Goal: Task Accomplishment & Management: Use online tool/utility

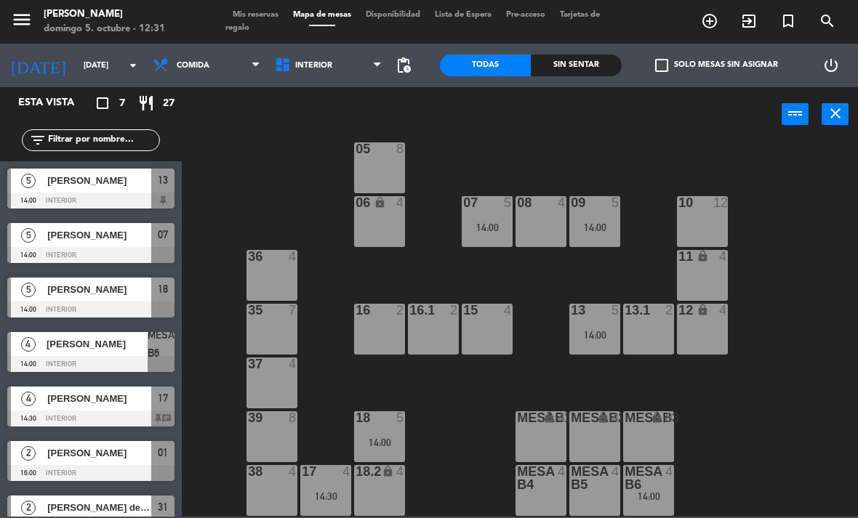
scroll to position [77, 0]
click at [610, 219] on div "09 5 14:00" at bounding box center [594, 221] width 51 height 51
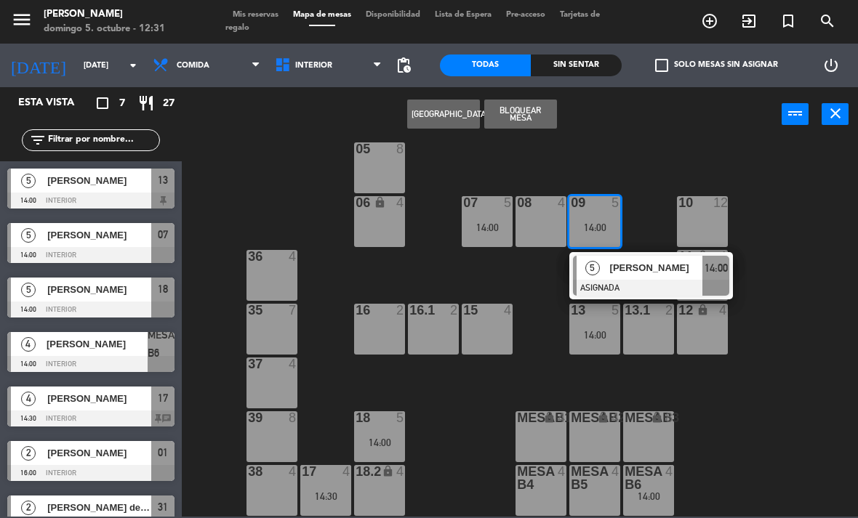
click at [672, 273] on span "[PERSON_NAME]" at bounding box center [656, 267] width 93 height 15
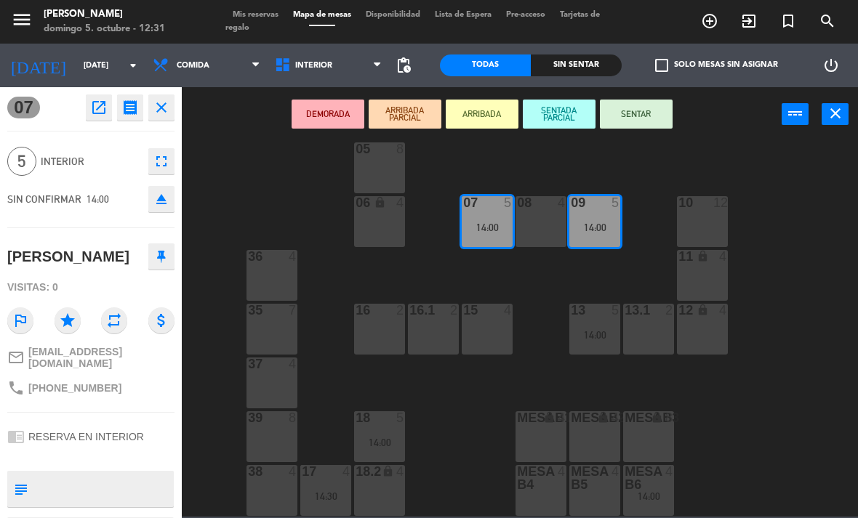
click at [548, 220] on div "08 4" at bounding box center [540, 221] width 51 height 51
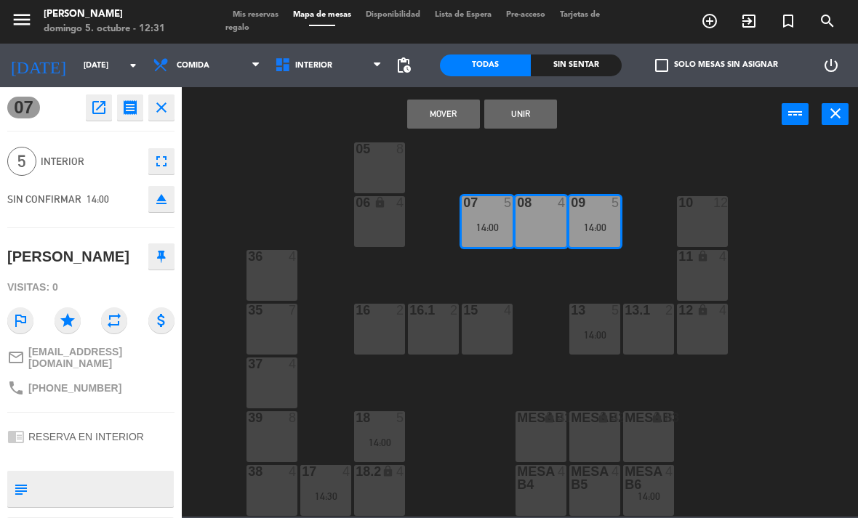
click at [451, 113] on button "Mover" at bounding box center [443, 114] width 73 height 29
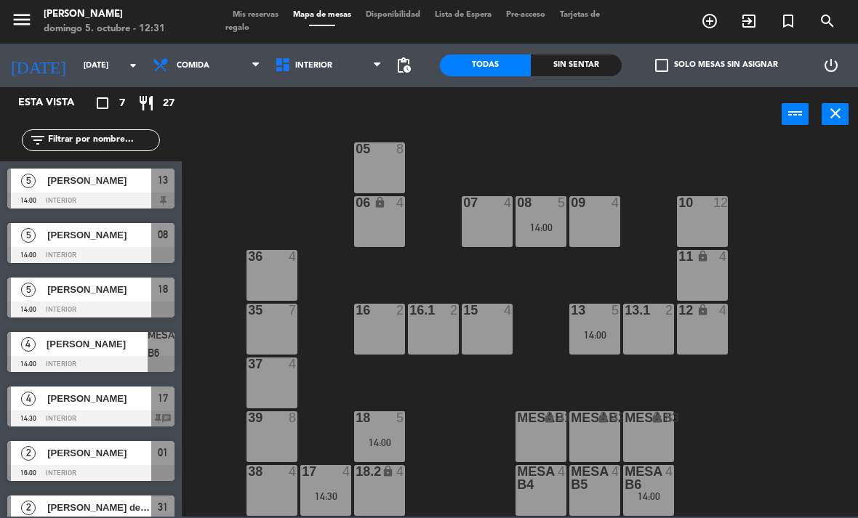
click at [647, 491] on div "14:00" at bounding box center [648, 496] width 51 height 10
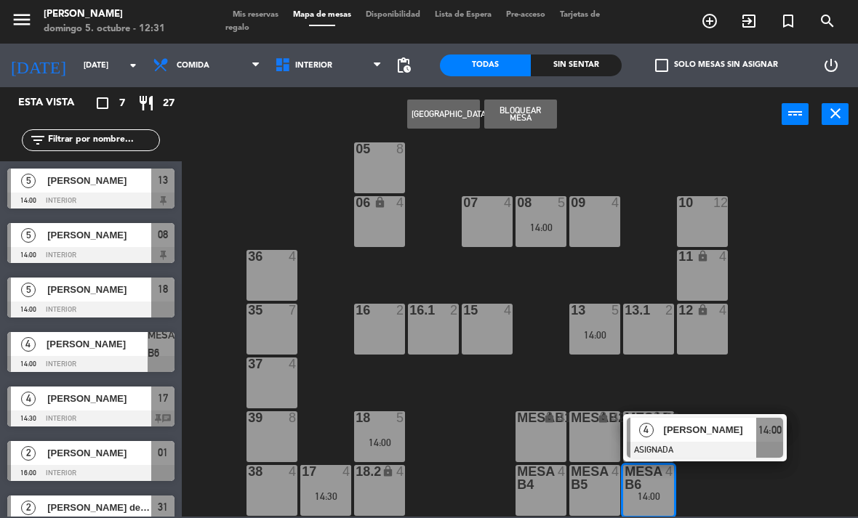
click at [472, 226] on div "07 4" at bounding box center [486, 221] width 51 height 51
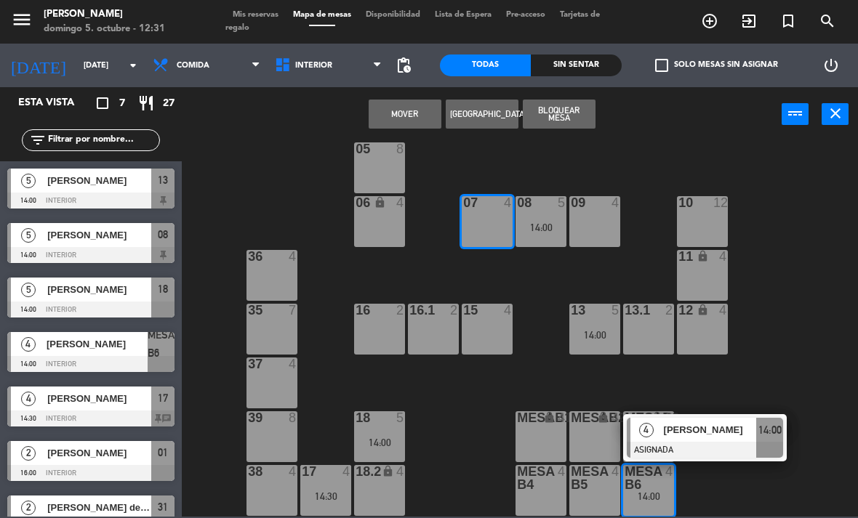
click at [389, 122] on button "Mover" at bounding box center [404, 114] width 73 height 29
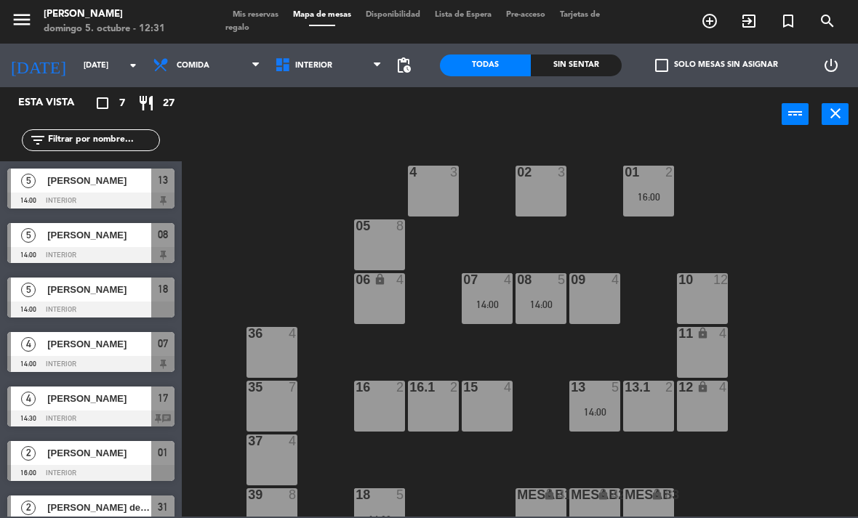
scroll to position [0, 0]
click at [645, 195] on div "16:00" at bounding box center [648, 197] width 51 height 10
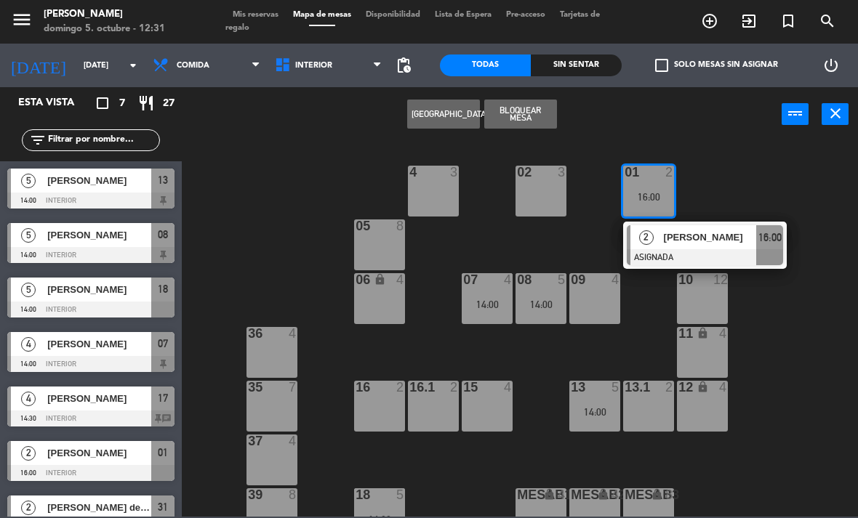
click at [713, 243] on span "[PERSON_NAME]" at bounding box center [710, 237] width 93 height 15
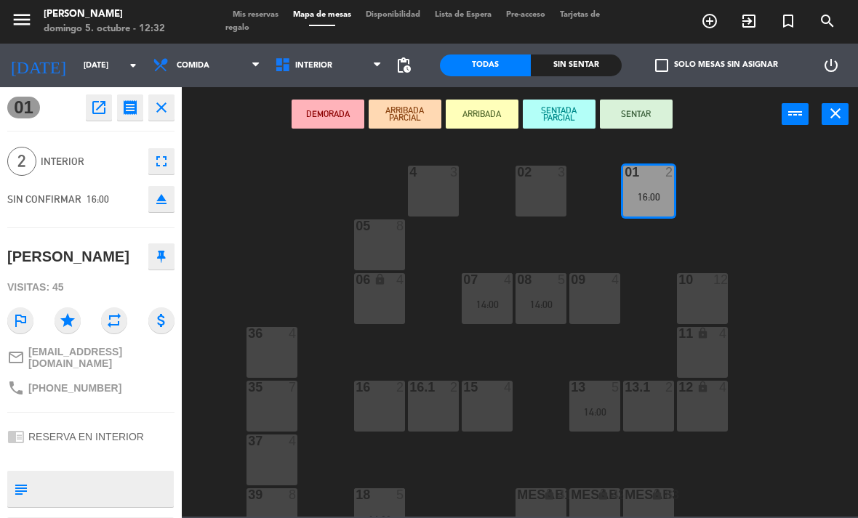
click at [437, 408] on div "16.1 2" at bounding box center [433, 406] width 51 height 51
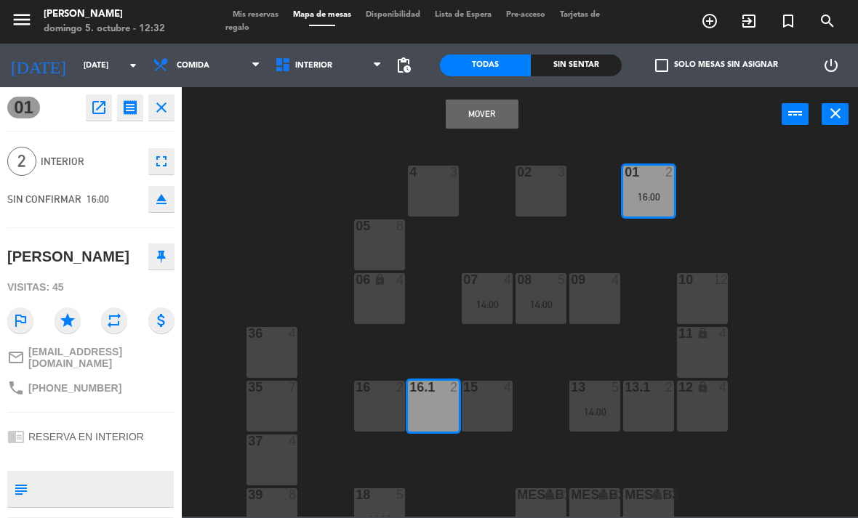
click at [485, 121] on button "Mover" at bounding box center [481, 114] width 73 height 29
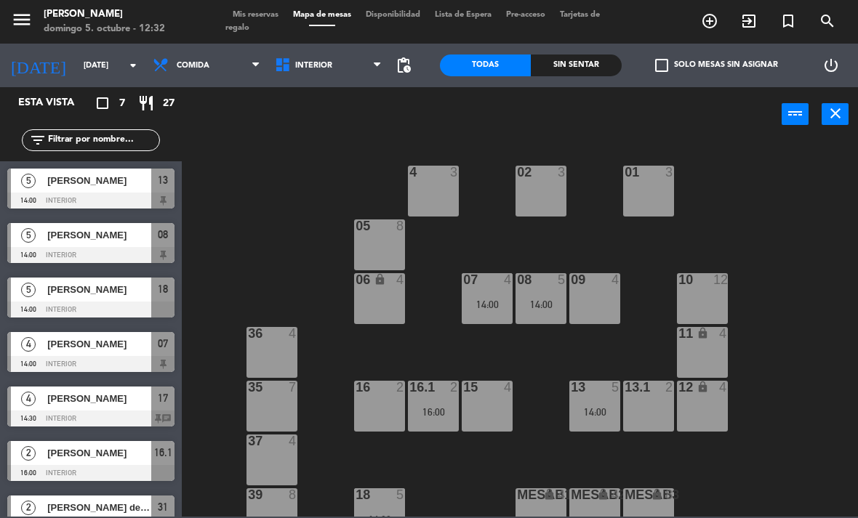
scroll to position [26, 0]
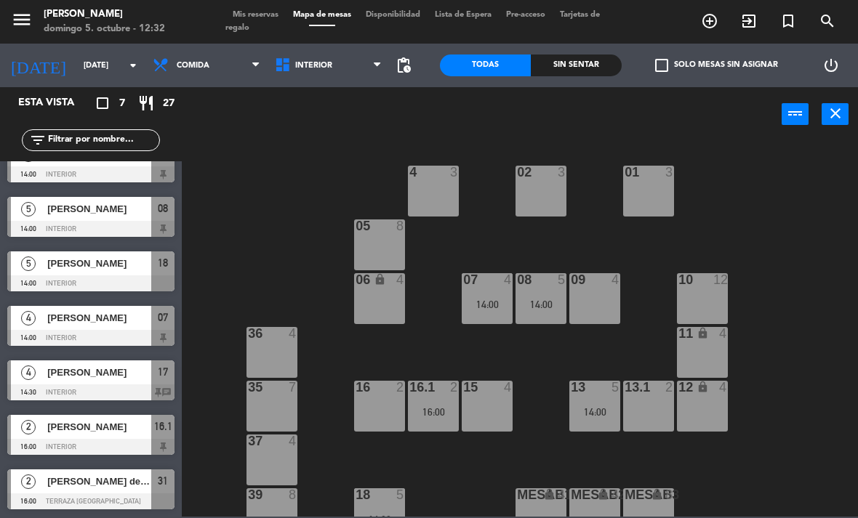
click at [600, 392] on div at bounding box center [595, 387] width 24 height 13
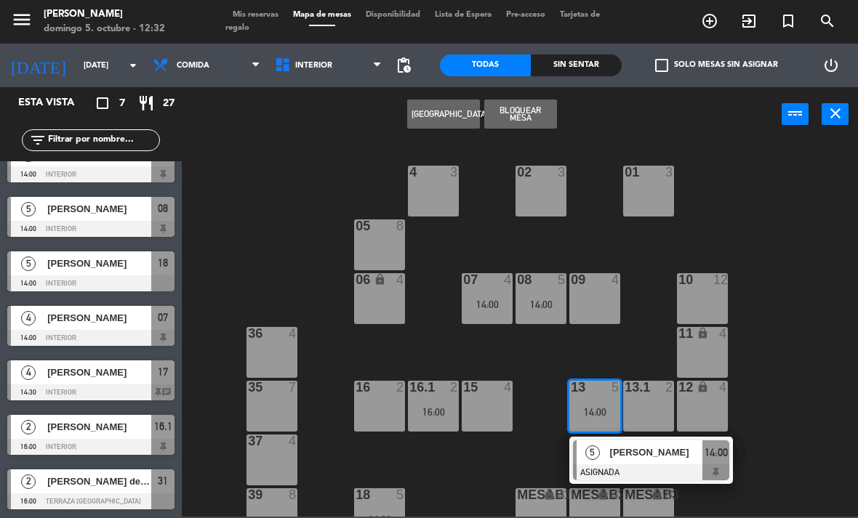
click at [665, 457] on span "[PERSON_NAME]" at bounding box center [656, 452] width 93 height 15
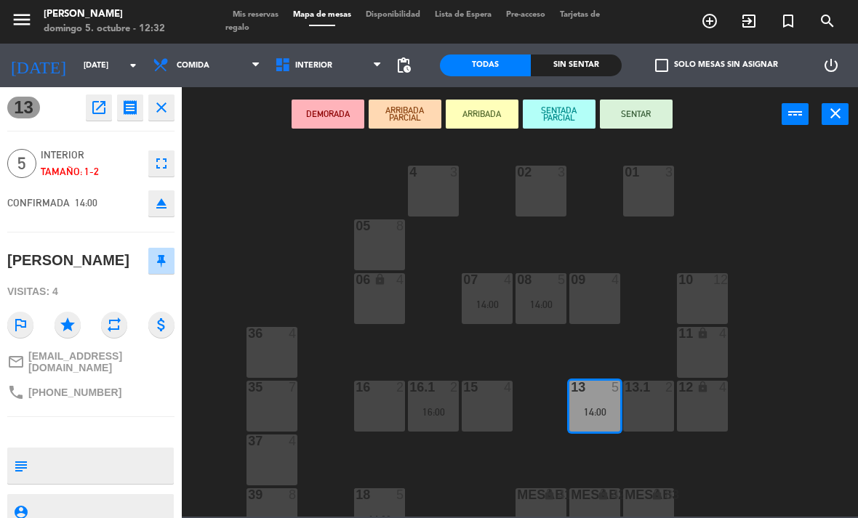
click at [374, 251] on div "05 8" at bounding box center [379, 244] width 51 height 51
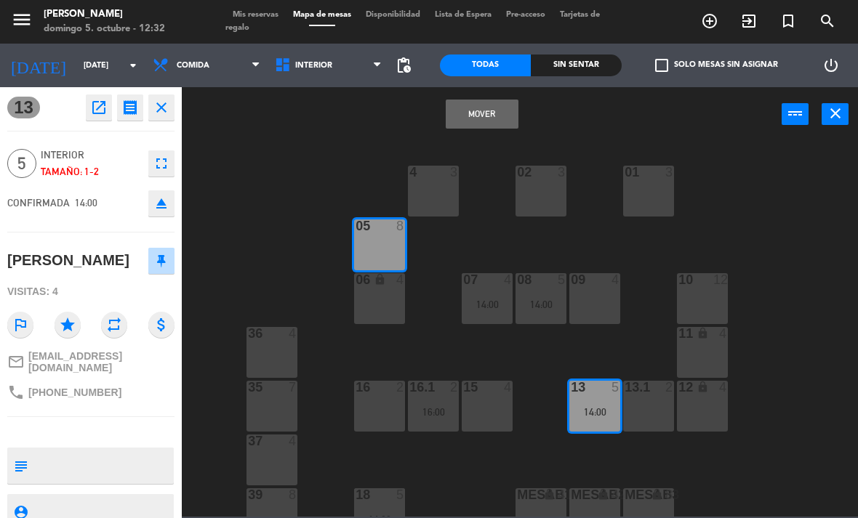
click at [493, 121] on button "Mover" at bounding box center [481, 114] width 73 height 29
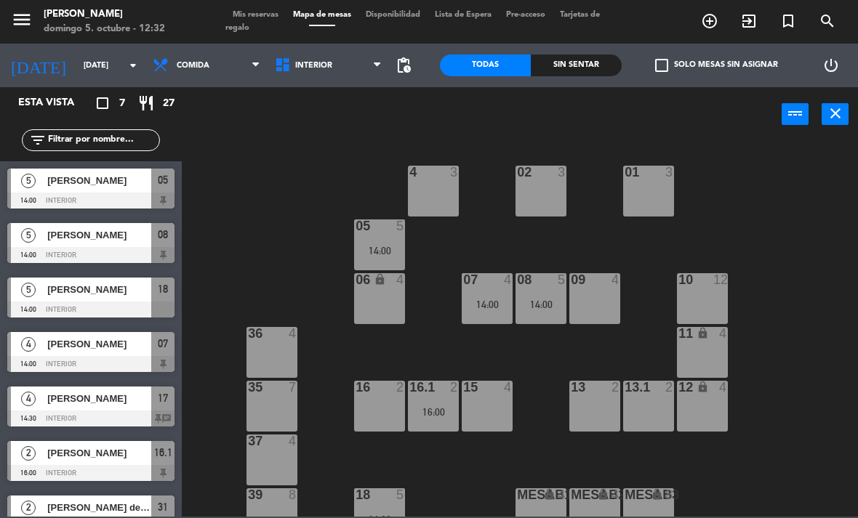
click at [369, 243] on div "05 5 14:00" at bounding box center [379, 244] width 51 height 51
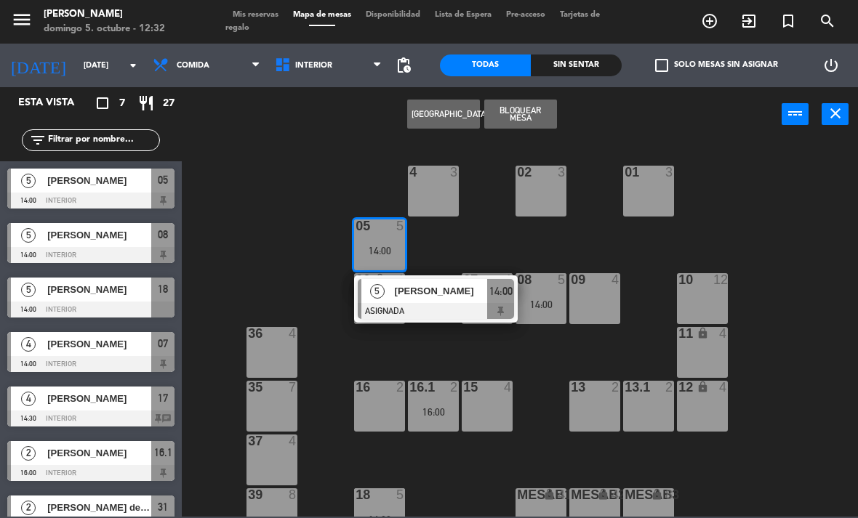
click at [419, 306] on div at bounding box center [436, 311] width 156 height 16
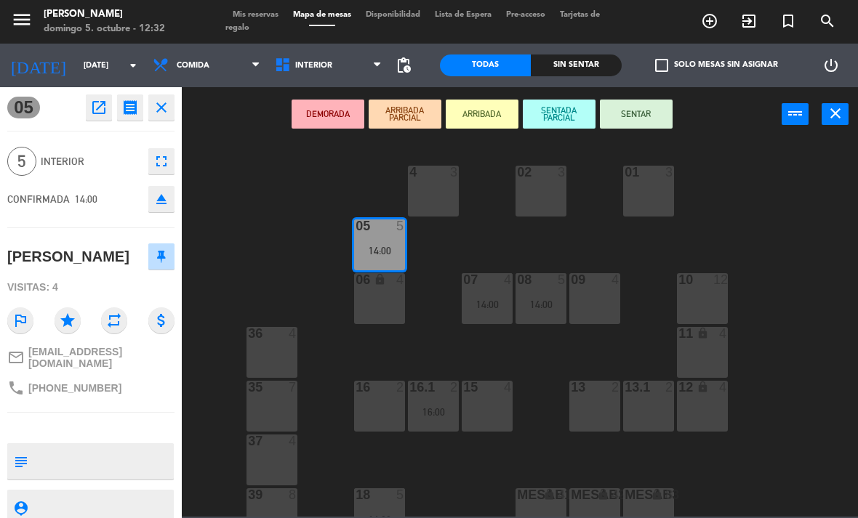
click at [374, 304] on div "06 lock 4" at bounding box center [379, 298] width 51 height 51
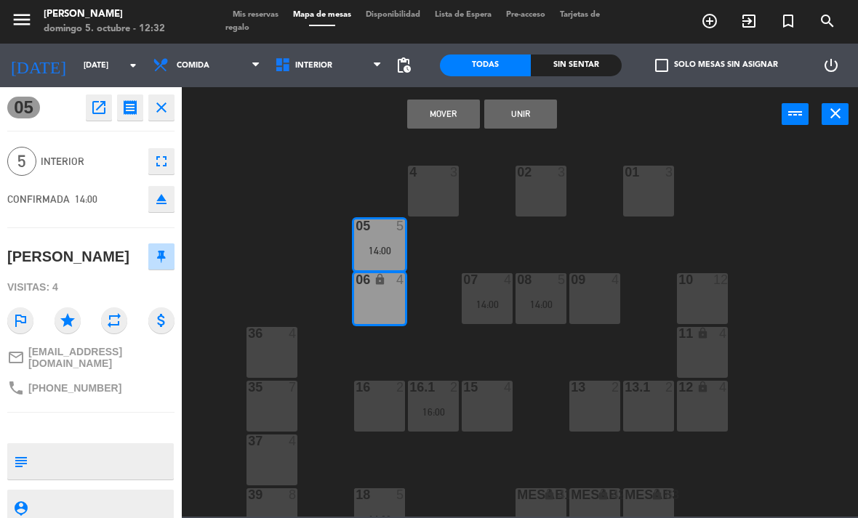
click at [519, 125] on button "Unir" at bounding box center [520, 114] width 73 height 29
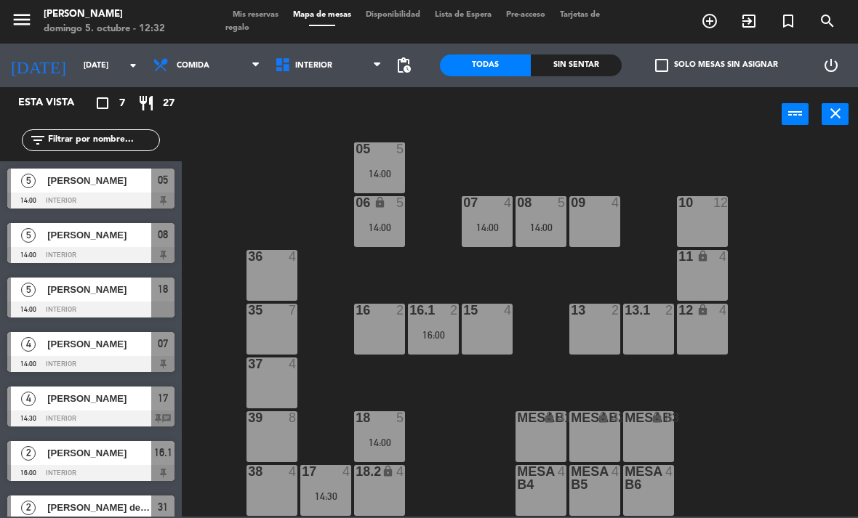
scroll to position [77, 0]
click at [385, 440] on div "14:00" at bounding box center [379, 443] width 51 height 10
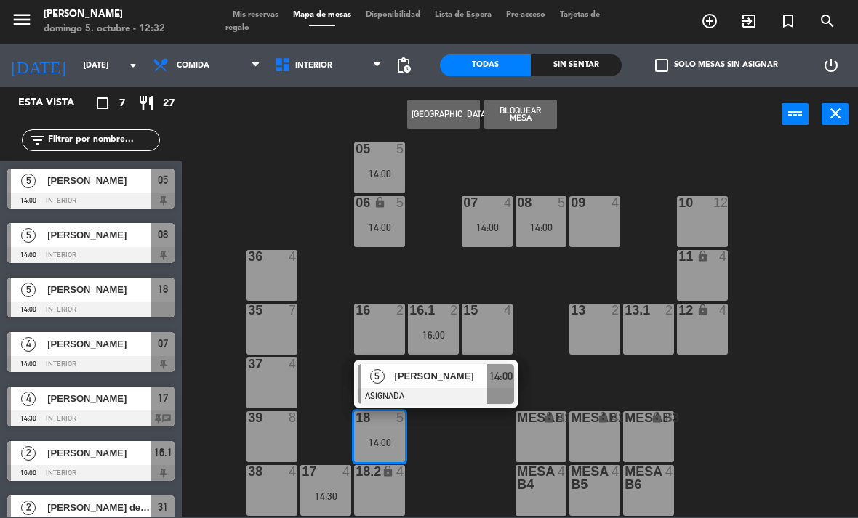
click at [453, 390] on div at bounding box center [436, 396] width 156 height 16
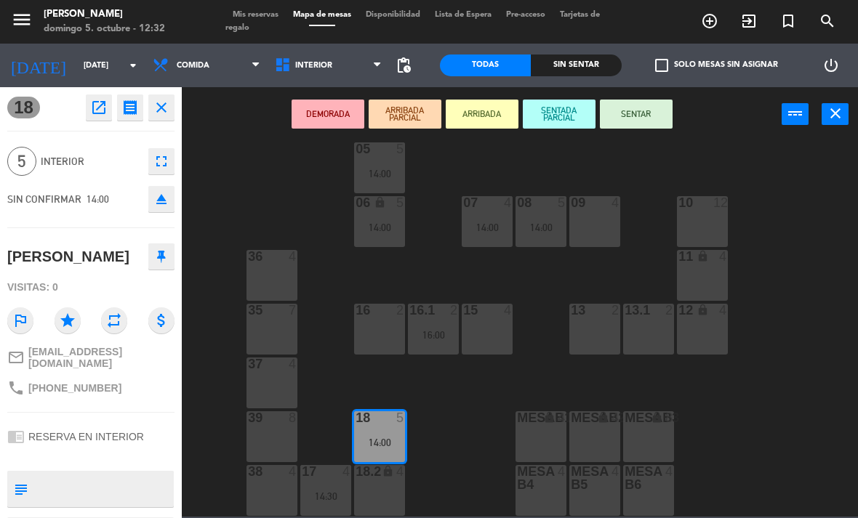
click at [377, 491] on div "18.2 lock 4" at bounding box center [379, 490] width 51 height 51
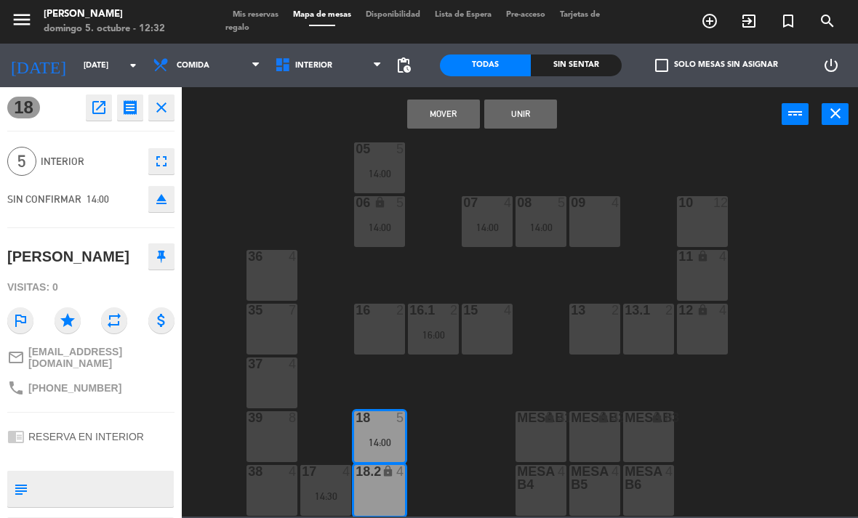
click at [537, 118] on button "Unir" at bounding box center [520, 114] width 73 height 29
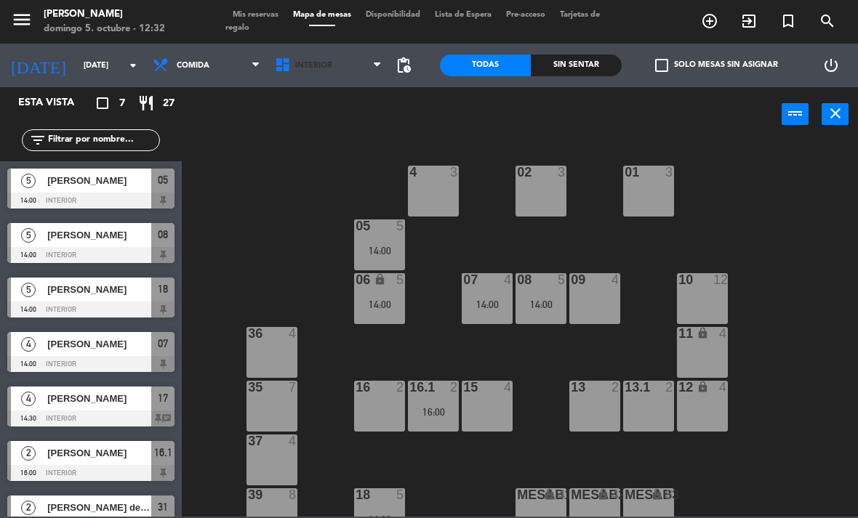
click at [323, 62] on span "Interior" at bounding box center [313, 65] width 37 height 9
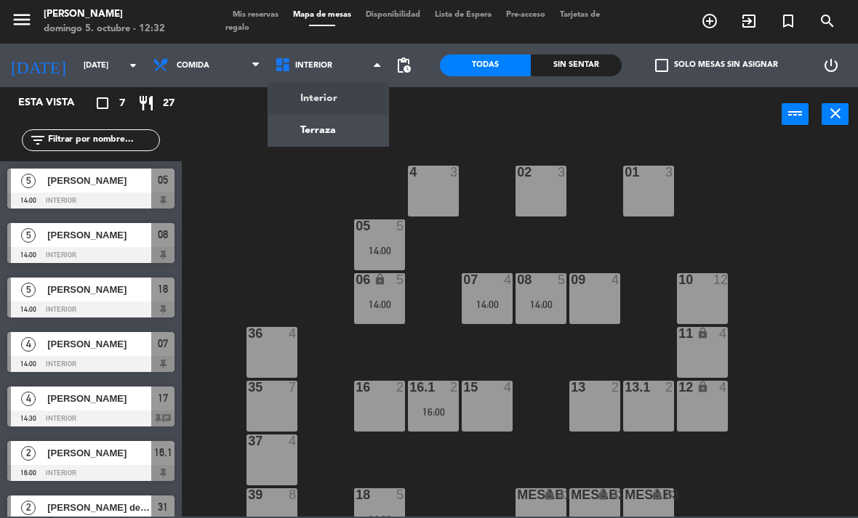
scroll to position [0, 0]
click at [348, 132] on ng-component "menu Chepe Parrilla domingo 5. octubre - 12:32 Mis reservas Mapa de mesas Dispo…" at bounding box center [429, 258] width 858 height 517
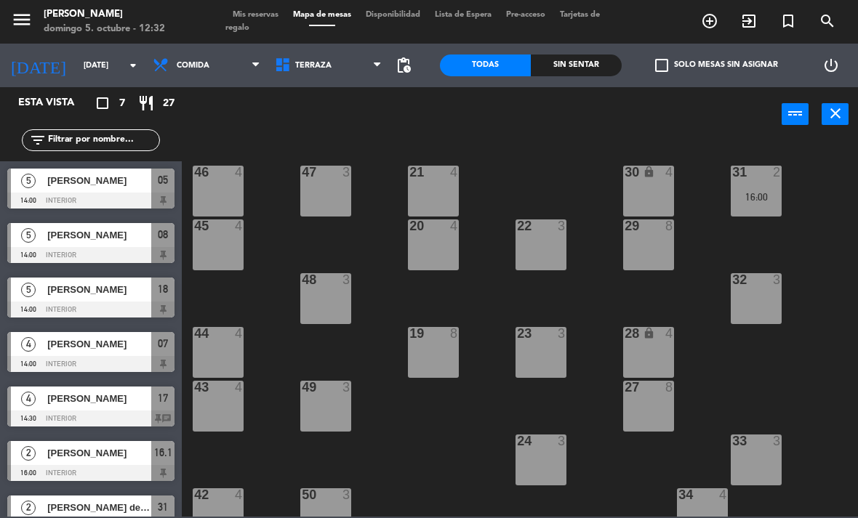
click at [336, 68] on span "Terraza" at bounding box center [328, 65] width 122 height 32
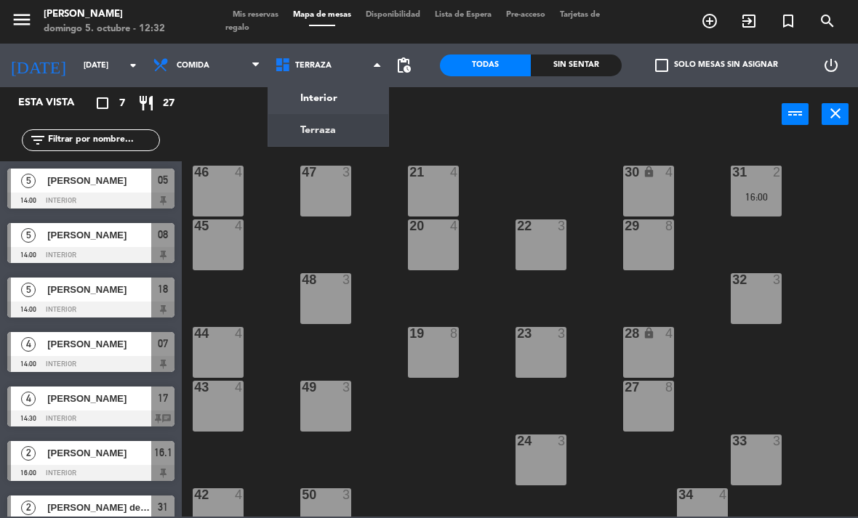
scroll to position [-1, 0]
click at [364, 111] on ng-component "menu Chepe Parrilla domingo 5. octubre - 12:32 Mis reservas Mapa de mesas Dispo…" at bounding box center [429, 258] width 858 height 517
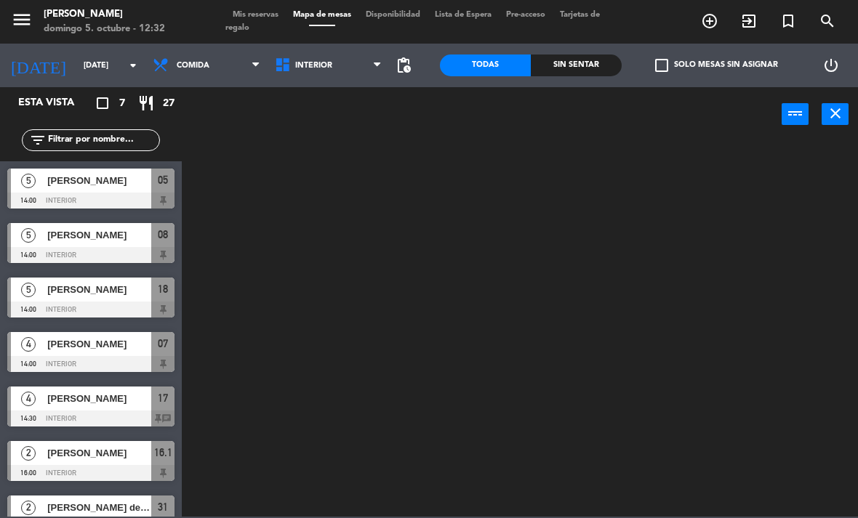
click at [281, 12] on span "Mis reservas" at bounding box center [255, 15] width 60 height 8
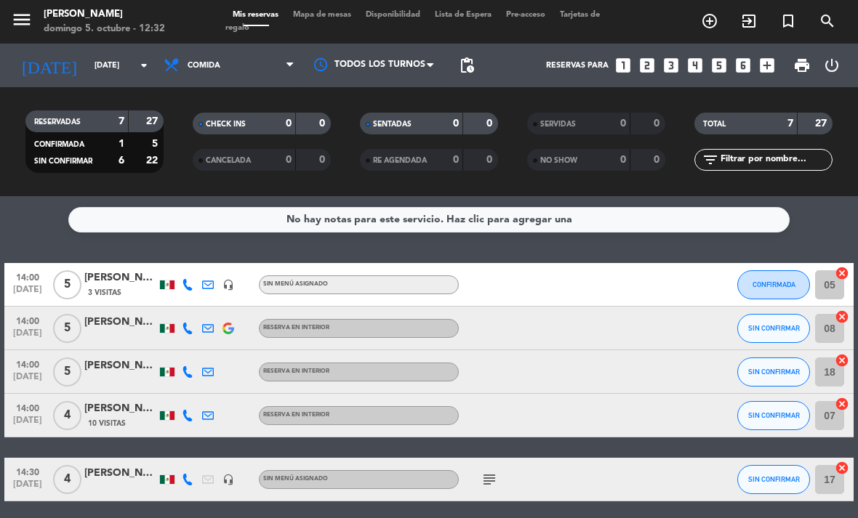
click at [492, 465] on div "subject" at bounding box center [520, 479] width 122 height 43
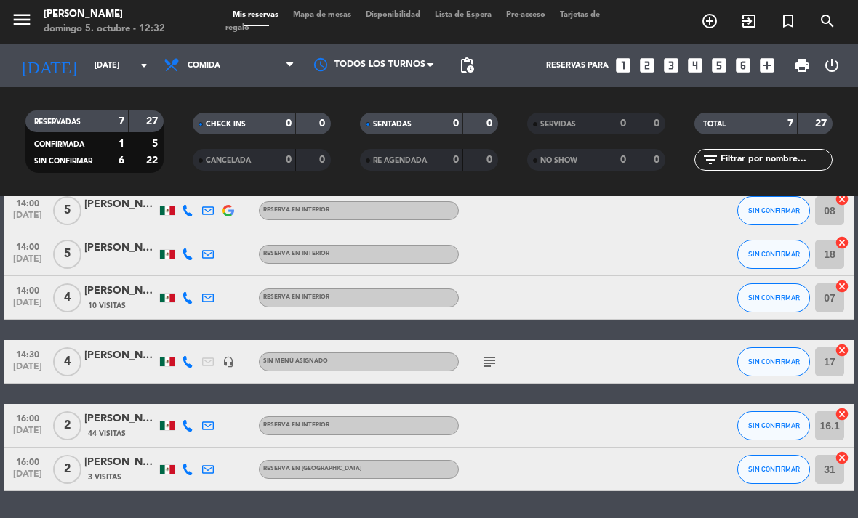
scroll to position [117, 0]
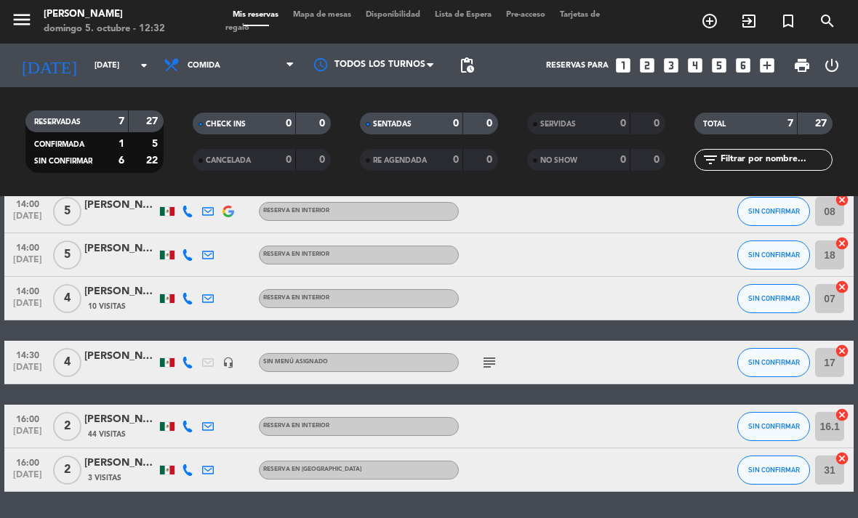
click at [497, 345] on div "subject" at bounding box center [520, 362] width 122 height 43
click at [491, 363] on icon "subject" at bounding box center [488, 362] width 17 height 17
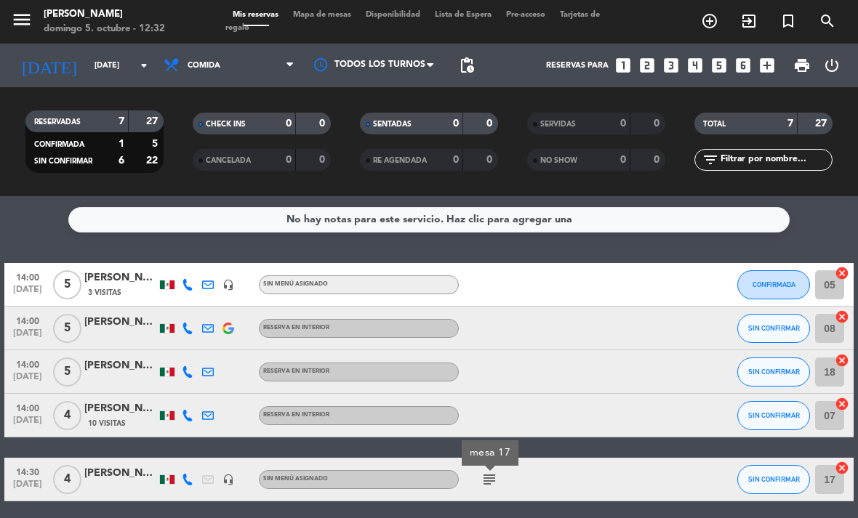
scroll to position [-7, 0]
click at [315, 12] on span "Mapa de mesas" at bounding box center [322, 15] width 73 height 8
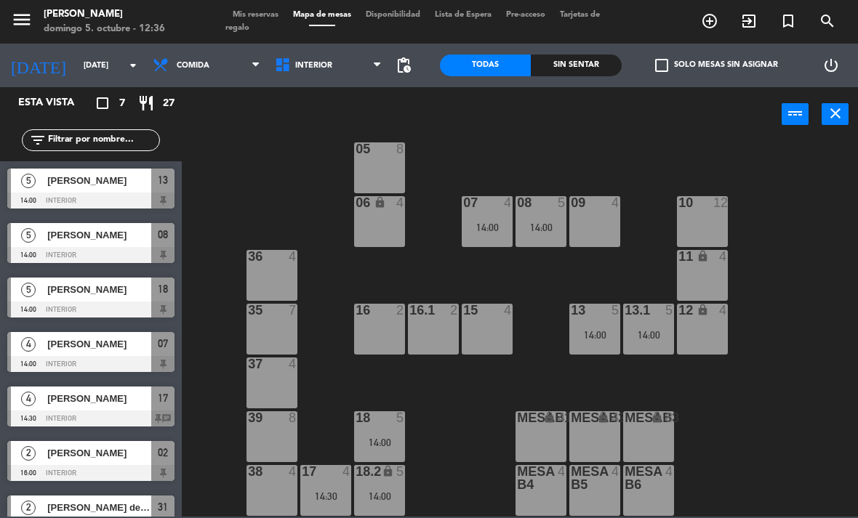
click at [234, 68] on span "Comida" at bounding box center [206, 65] width 122 height 32
click at [245, 88] on ng-component "menu Chepe Parrilla domingo 5. octubre - 12:36 Mis reservas Mapa de mesas Dispo…" at bounding box center [429, 258] width 858 height 517
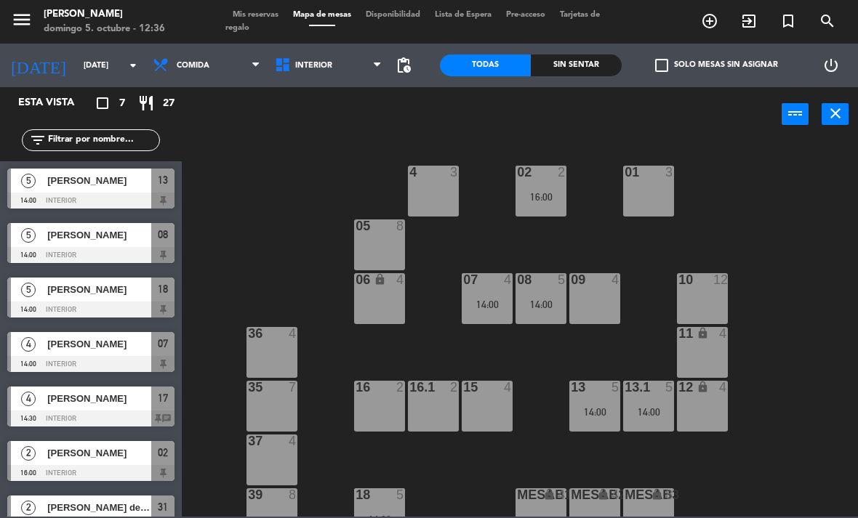
click at [485, 302] on div "14:00" at bounding box center [486, 304] width 51 height 10
click at [265, 177] on div "02 2 16:00 4 3 01 3 05 8 06 lock 4 07 4 14:00 09 4 10 12 08 5 14:00 11 lock 4 3…" at bounding box center [523, 328] width 667 height 376
click at [239, 53] on span "Comida" at bounding box center [206, 65] width 122 height 32
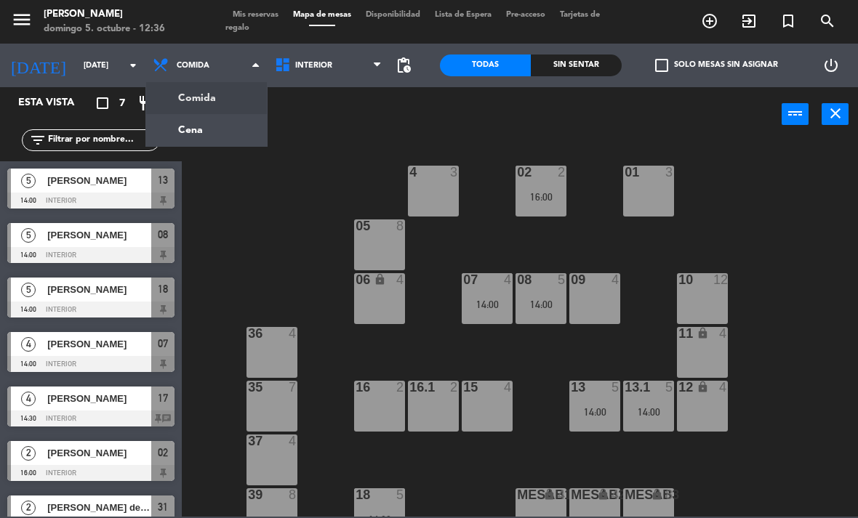
click at [240, 100] on ng-component "menu Chepe Parrilla domingo 5. octubre - 12:36 Mis reservas Mapa de mesas Dispo…" at bounding box center [429, 258] width 858 height 517
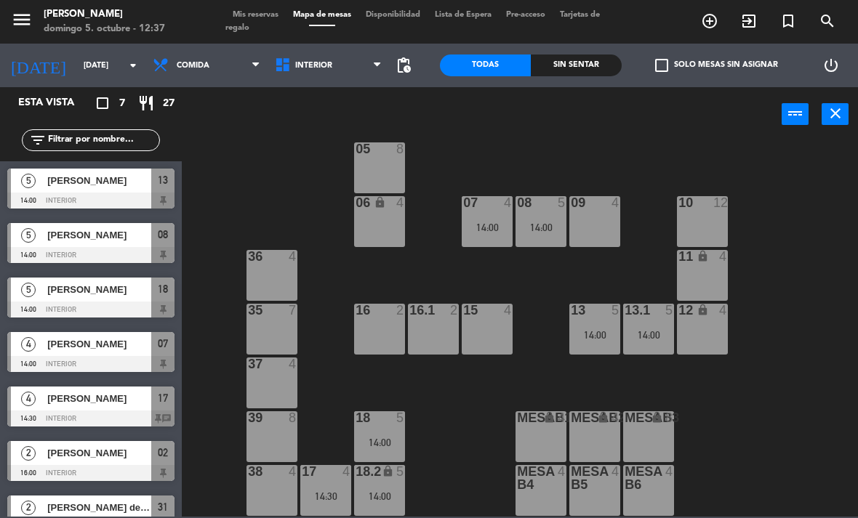
scroll to position [77, 0]
click at [342, 482] on div "17 4 14:30" at bounding box center [325, 490] width 51 height 51
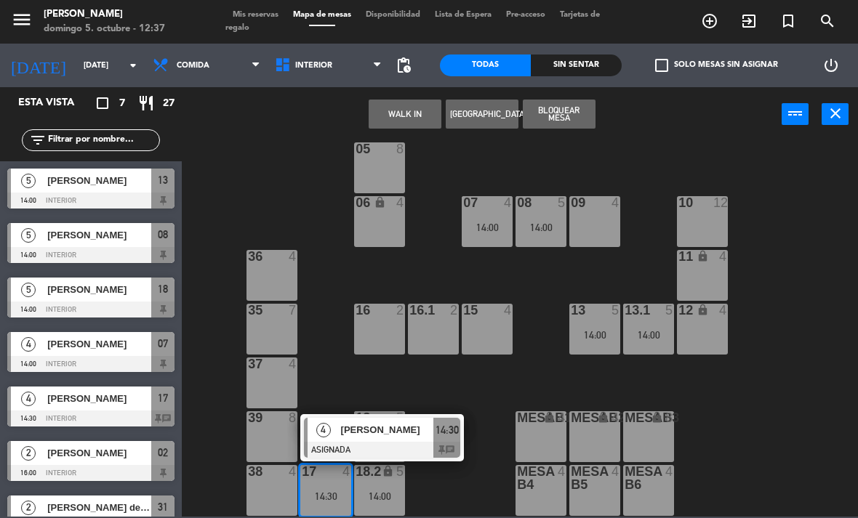
click at [388, 427] on span "[PERSON_NAME]" at bounding box center [387, 429] width 93 height 15
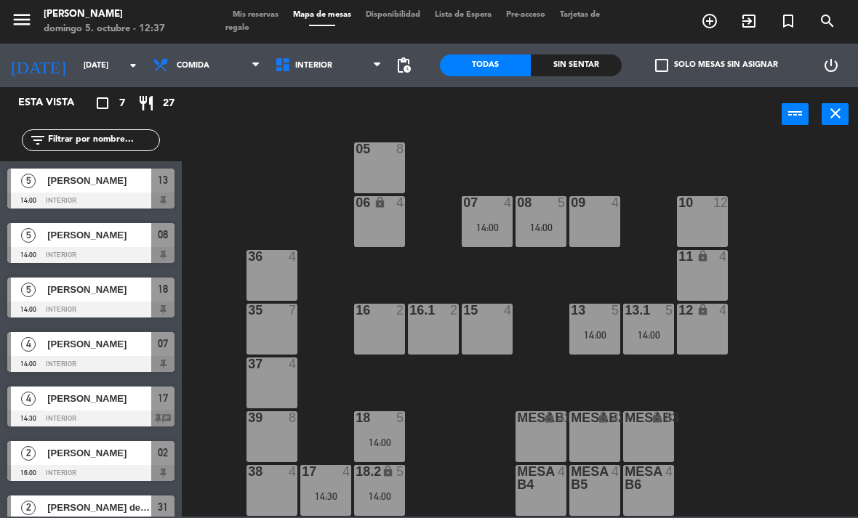
click at [385, 427] on div "18 5 14:00" at bounding box center [379, 436] width 51 height 51
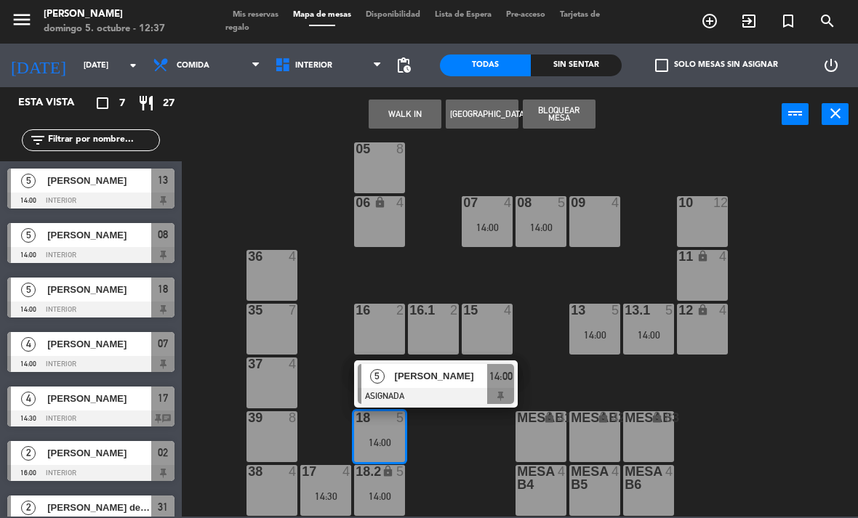
click at [477, 371] on span "[PERSON_NAME] [PERSON_NAME]" at bounding box center [441, 375] width 93 height 15
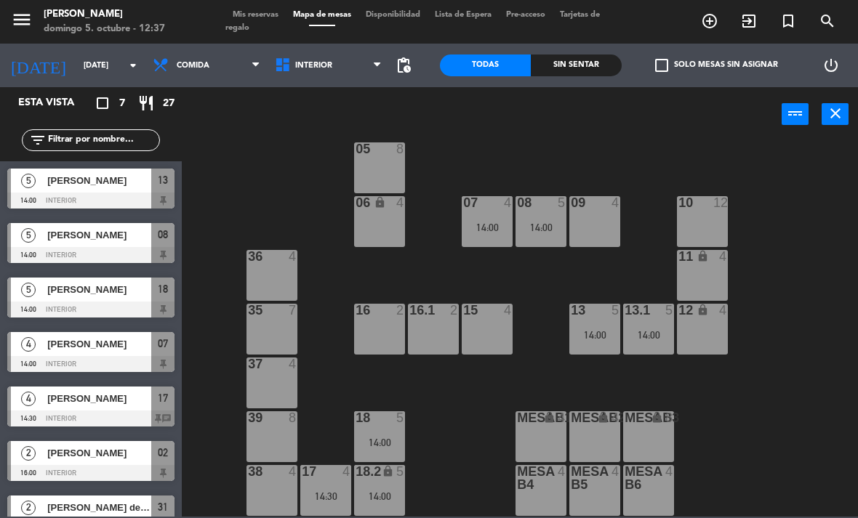
click at [499, 227] on div "14:00" at bounding box center [486, 227] width 51 height 10
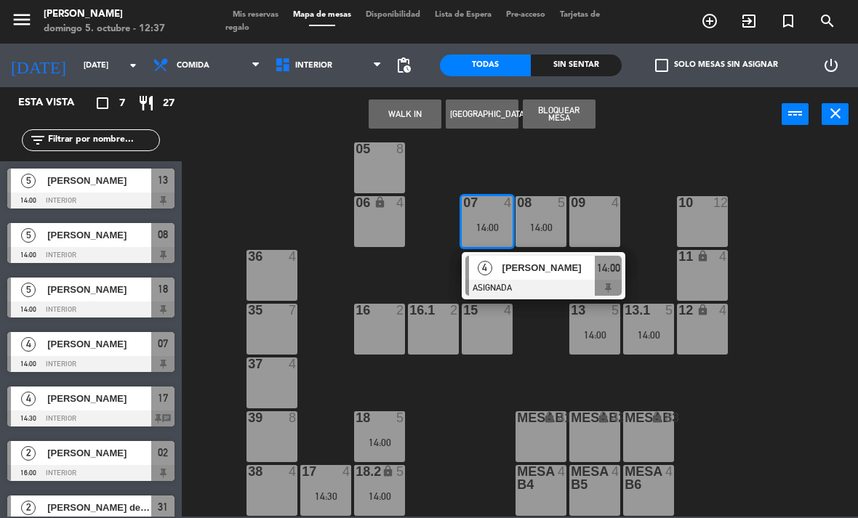
click at [517, 271] on span "[PERSON_NAME]" at bounding box center [548, 267] width 93 height 15
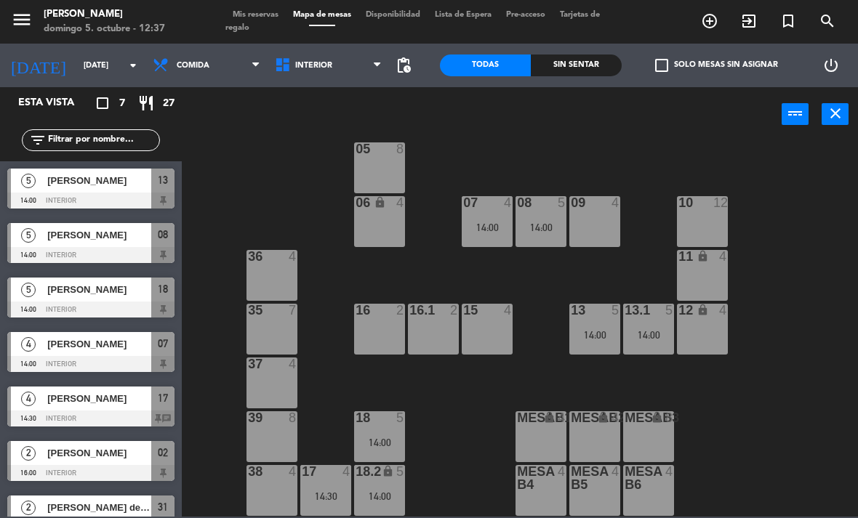
click at [547, 215] on div "08 5 14:00" at bounding box center [540, 221] width 51 height 51
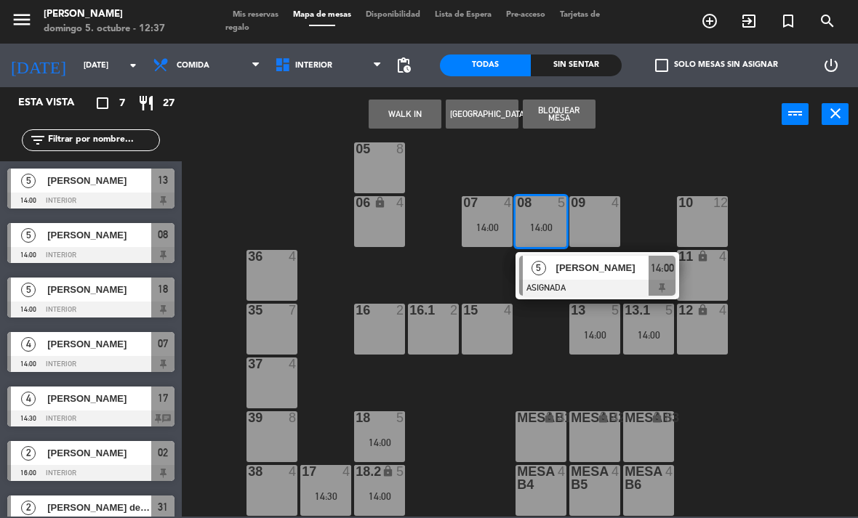
click at [584, 273] on span "[PERSON_NAME]" at bounding box center [602, 267] width 93 height 15
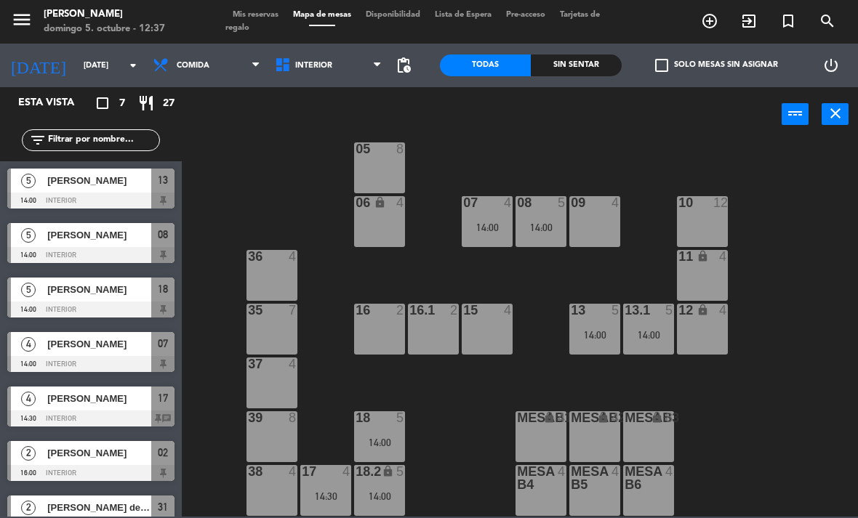
scroll to position [17, 0]
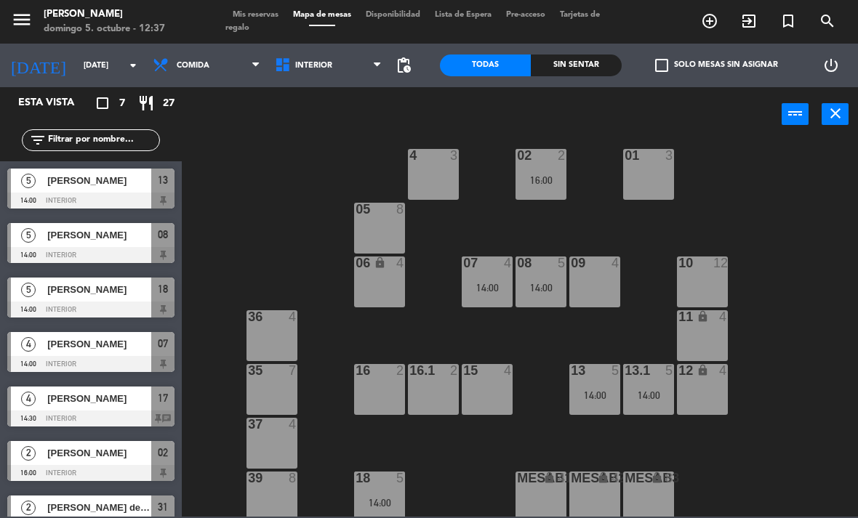
click at [643, 403] on div "13.1 5 14:00" at bounding box center [648, 389] width 51 height 51
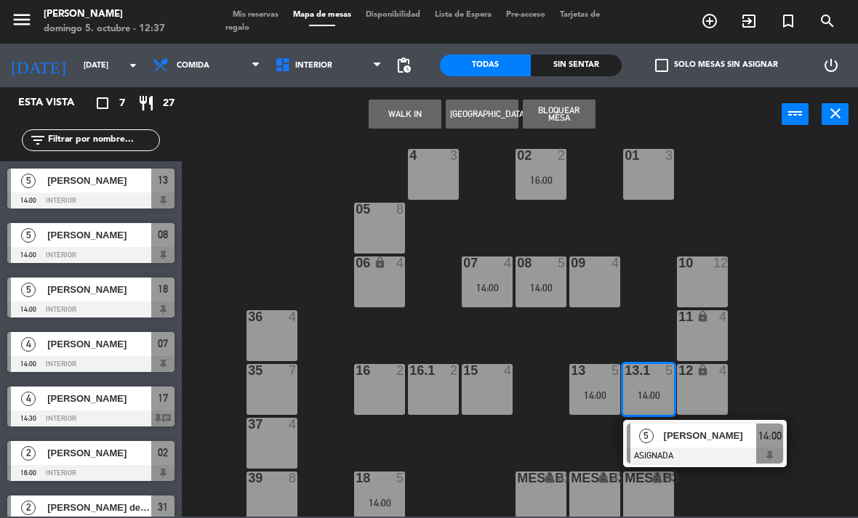
click at [705, 432] on span "[PERSON_NAME]" at bounding box center [710, 435] width 93 height 15
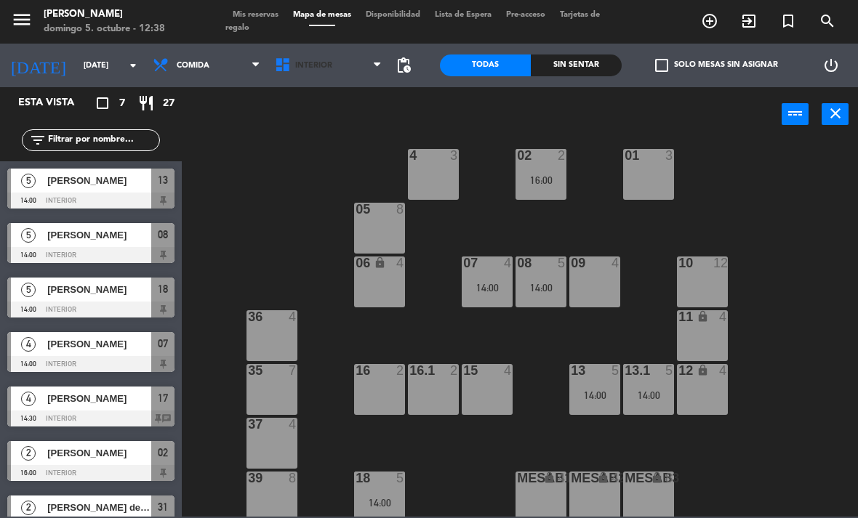
click at [303, 73] on span "Interior" at bounding box center [328, 65] width 122 height 32
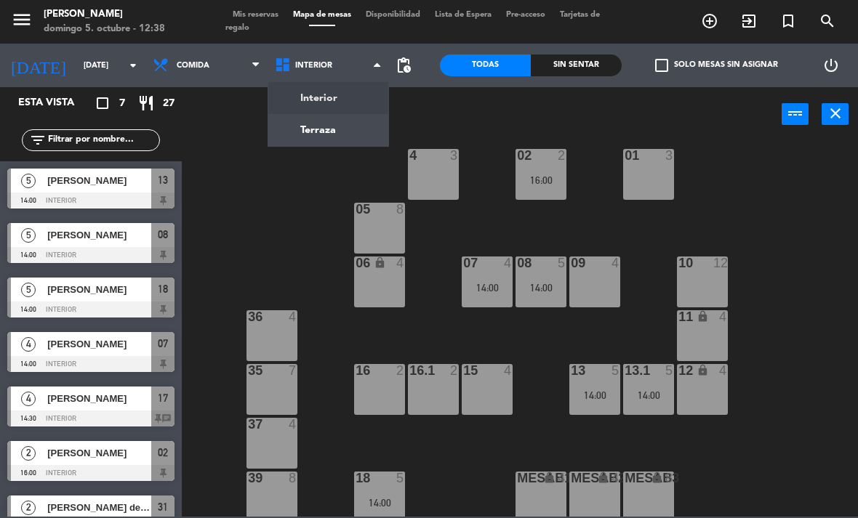
click at [299, 136] on ng-component "menu Chepe Parrilla domingo 5. octubre - 12:38 Mis reservas Mapa de mesas Dispo…" at bounding box center [429, 258] width 858 height 517
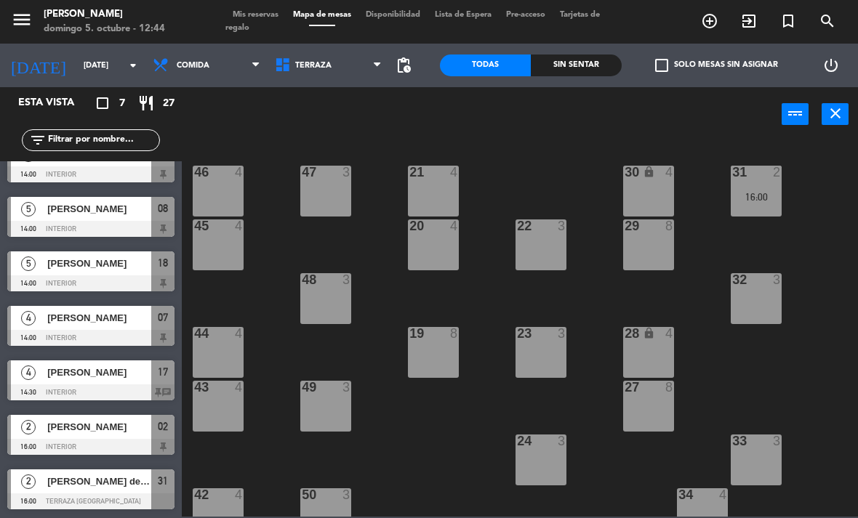
scroll to position [26, 0]
click at [242, 17] on span "Mis reservas" at bounding box center [255, 15] width 60 height 8
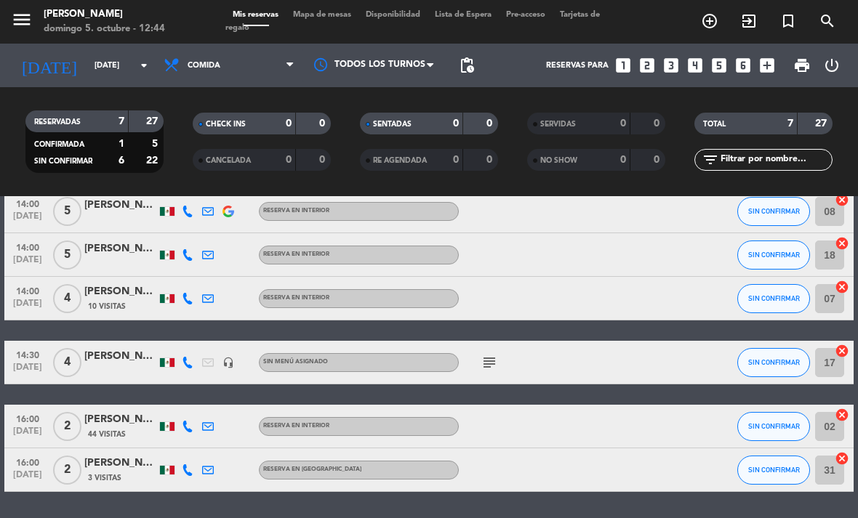
scroll to position [117, 0]
click at [485, 357] on icon "subject" at bounding box center [488, 362] width 17 height 17
click at [648, 350] on div "14:30 oct. 5 4 Don Hugo Moreno headset_mic Sin menú asignado subject mesa 17 SI…" at bounding box center [428, 363] width 849 height 44
click at [330, 12] on span "Mapa de mesas" at bounding box center [322, 15] width 73 height 8
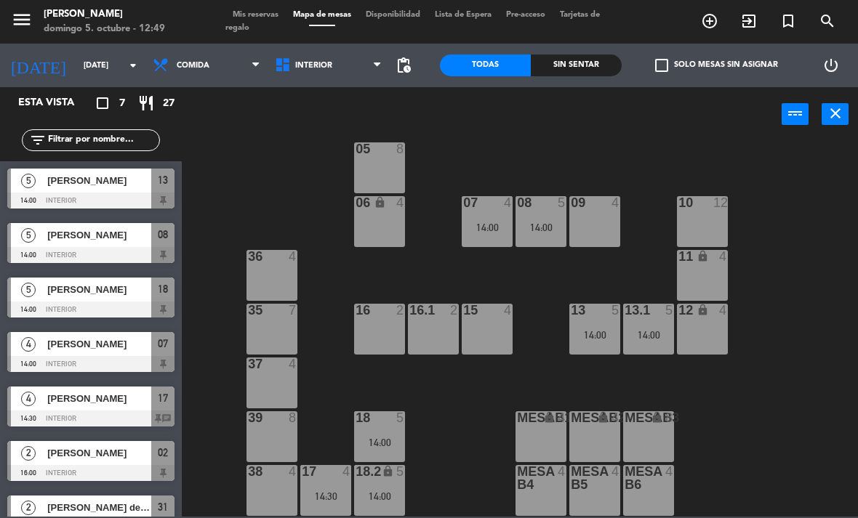
scroll to position [77, 0]
click at [339, 481] on div "17 4 14:30" at bounding box center [325, 490] width 51 height 51
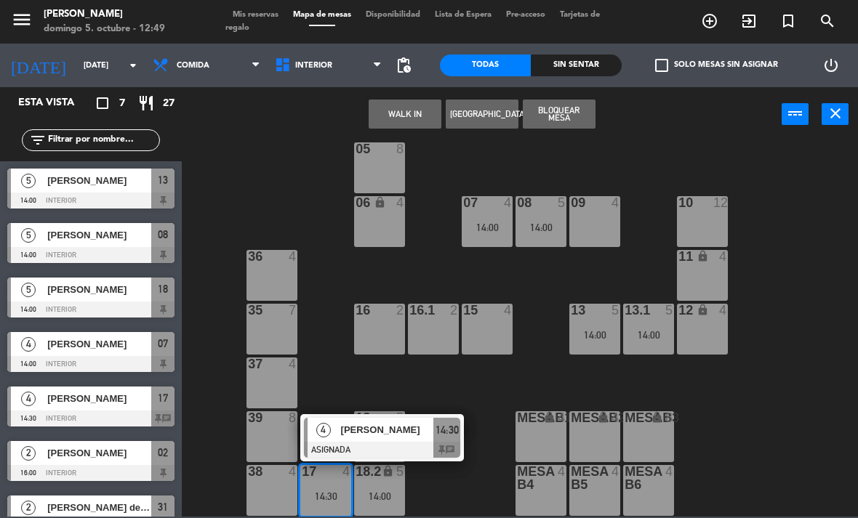
click at [338, 426] on div "4" at bounding box center [322, 430] width 31 height 24
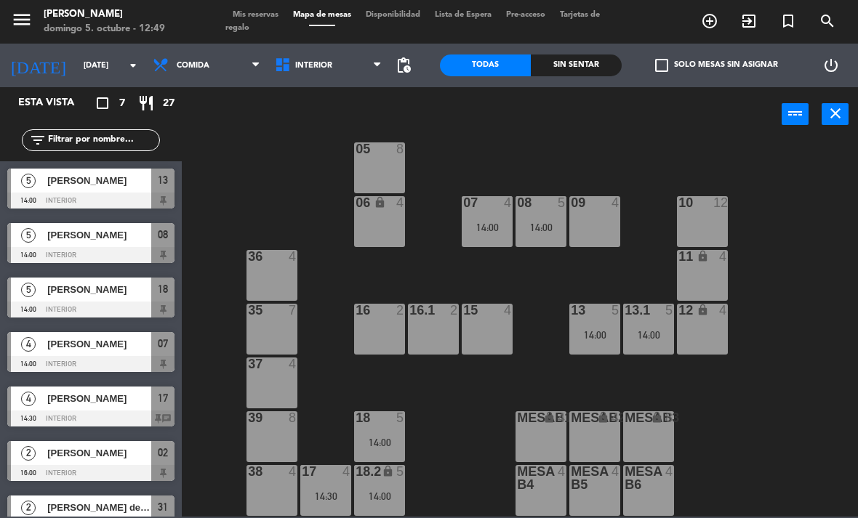
click at [395, 430] on div "18 5 14:00" at bounding box center [379, 436] width 51 height 51
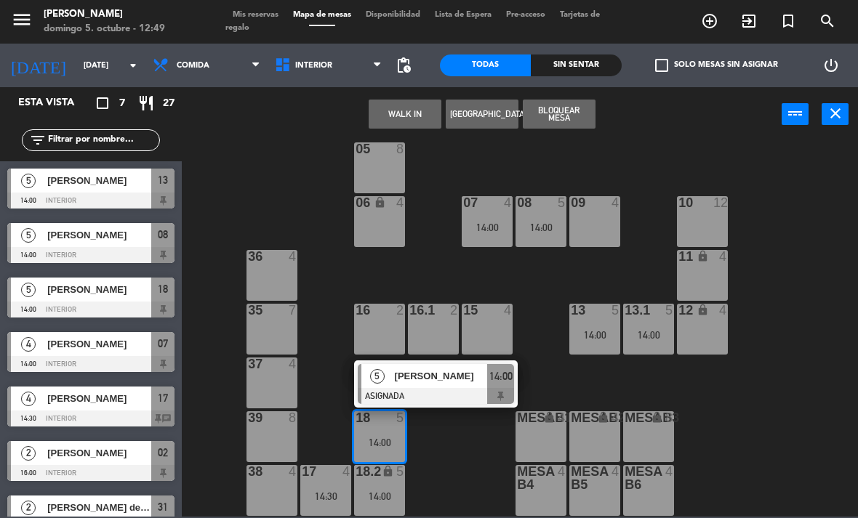
click at [437, 372] on span "[PERSON_NAME] [PERSON_NAME]" at bounding box center [441, 375] width 93 height 15
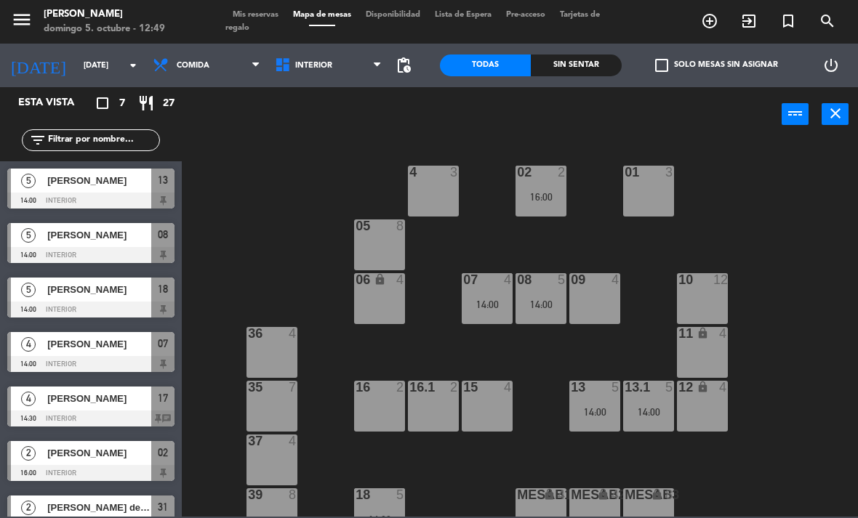
scroll to position [0, 0]
click at [653, 414] on div "14:00" at bounding box center [648, 412] width 51 height 10
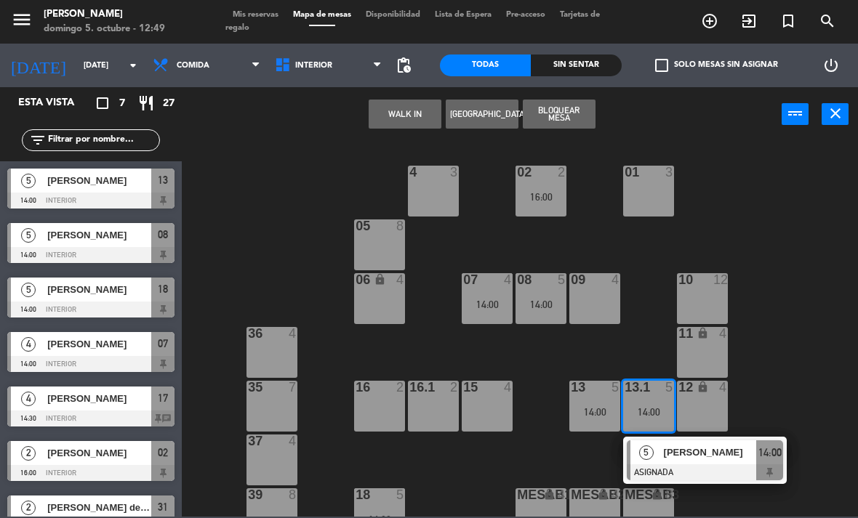
click at [688, 448] on span "[PERSON_NAME]" at bounding box center [710, 452] width 93 height 15
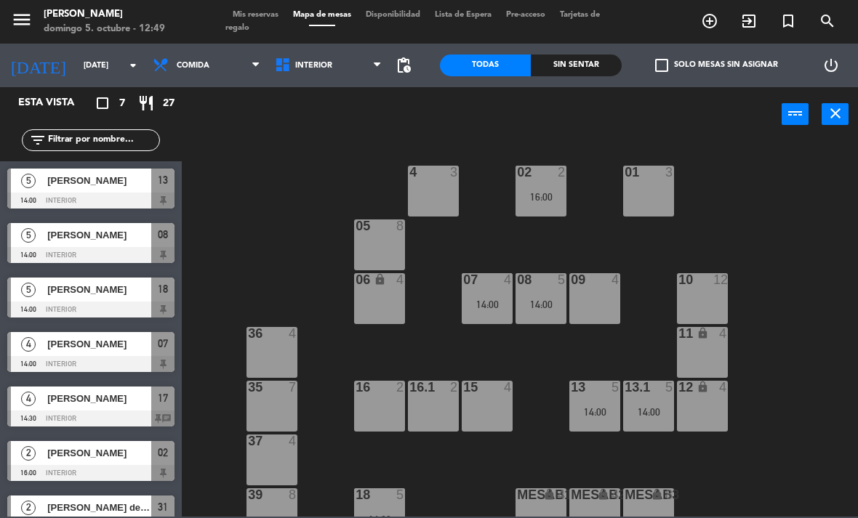
click at [549, 291] on div "08 5 14:00" at bounding box center [540, 298] width 51 height 51
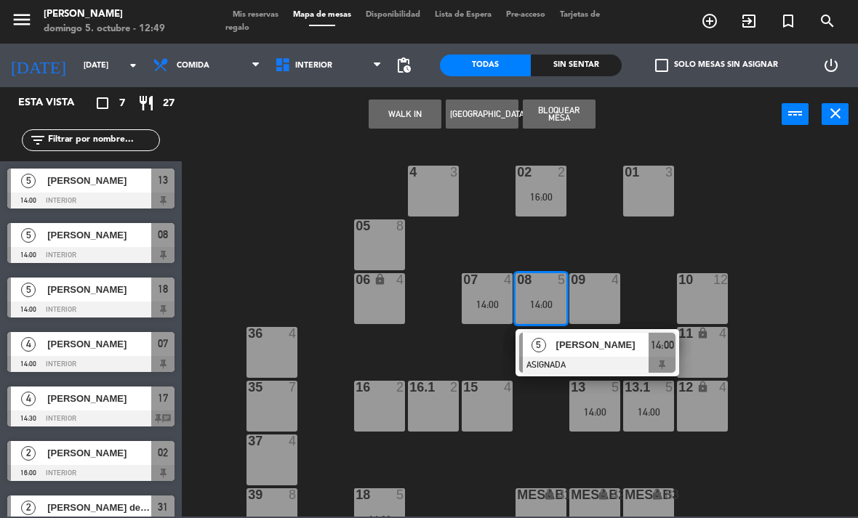
click at [584, 362] on div at bounding box center [597, 365] width 156 height 16
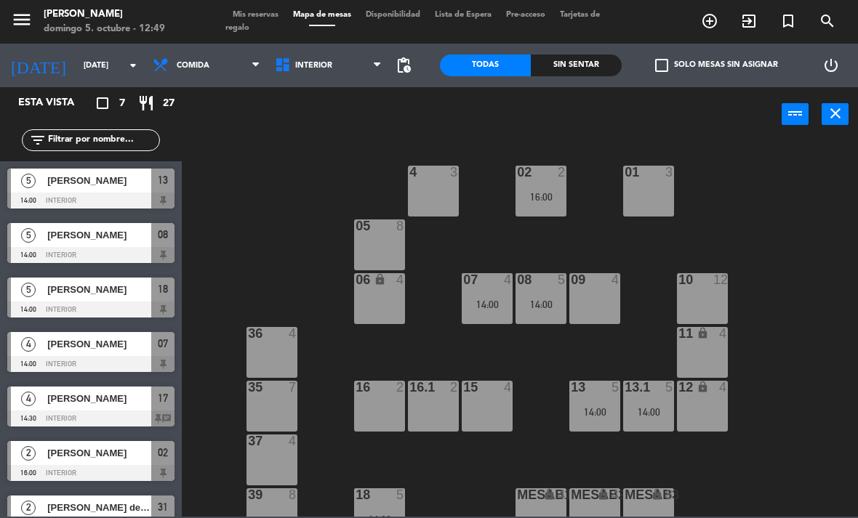
click at [498, 281] on div at bounding box center [487, 279] width 24 height 13
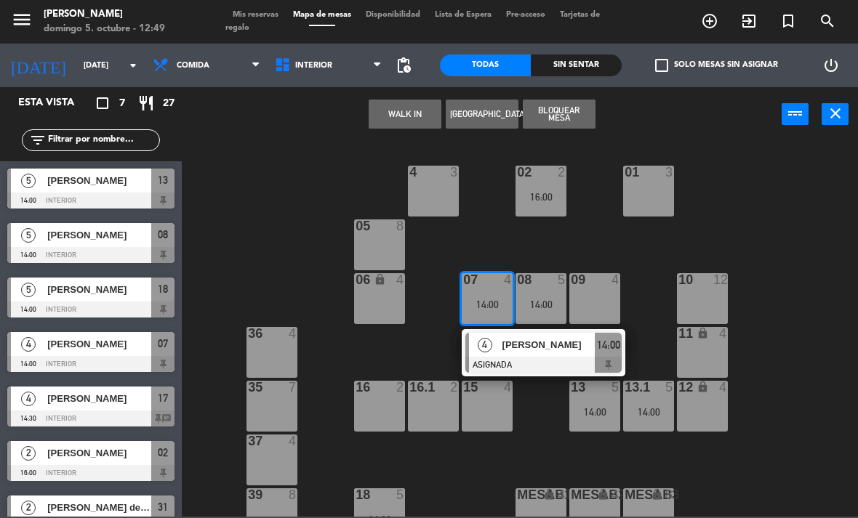
click at [528, 355] on div "[PERSON_NAME]" at bounding box center [548, 345] width 94 height 24
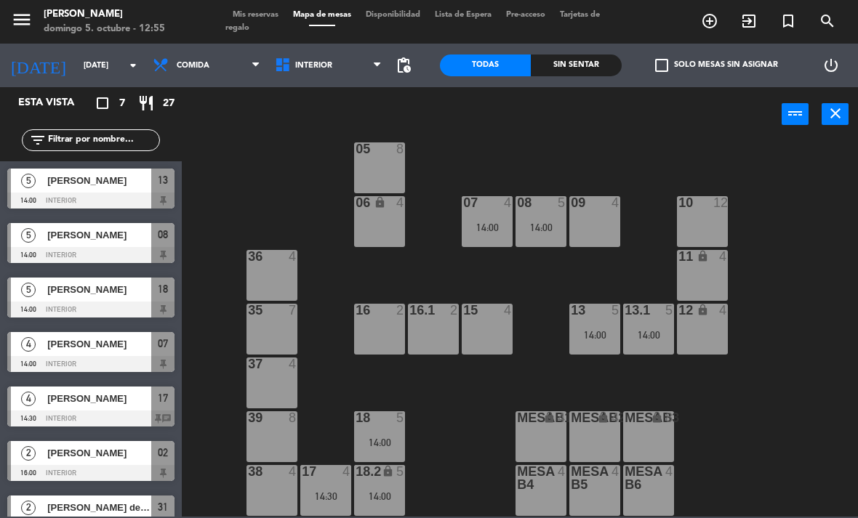
click at [267, 17] on span "Mis reservas" at bounding box center [255, 15] width 60 height 8
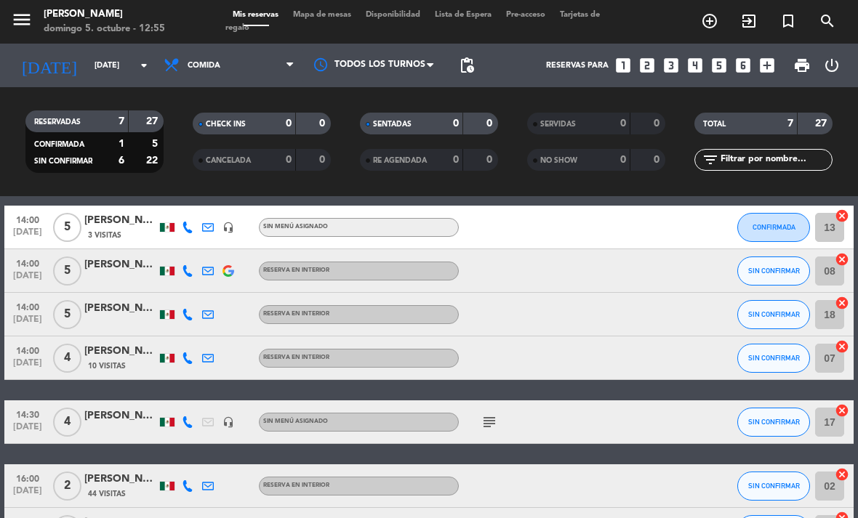
scroll to position [63, 0]
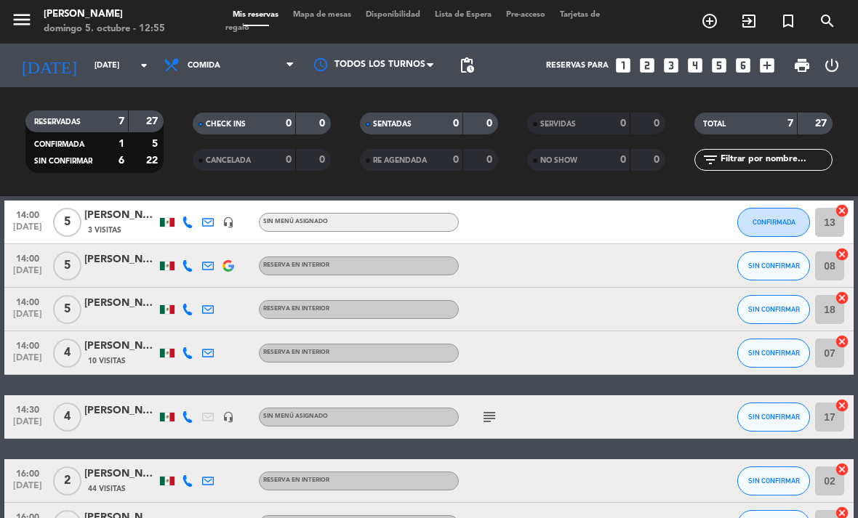
click at [496, 416] on icon "subject" at bounding box center [488, 416] width 17 height 17
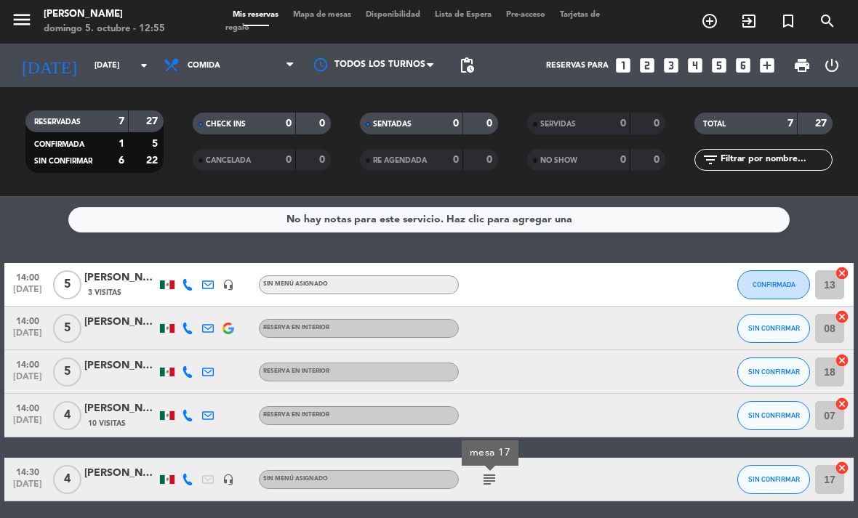
scroll to position [0, 0]
click at [328, 12] on span "Mapa de mesas" at bounding box center [322, 15] width 73 height 8
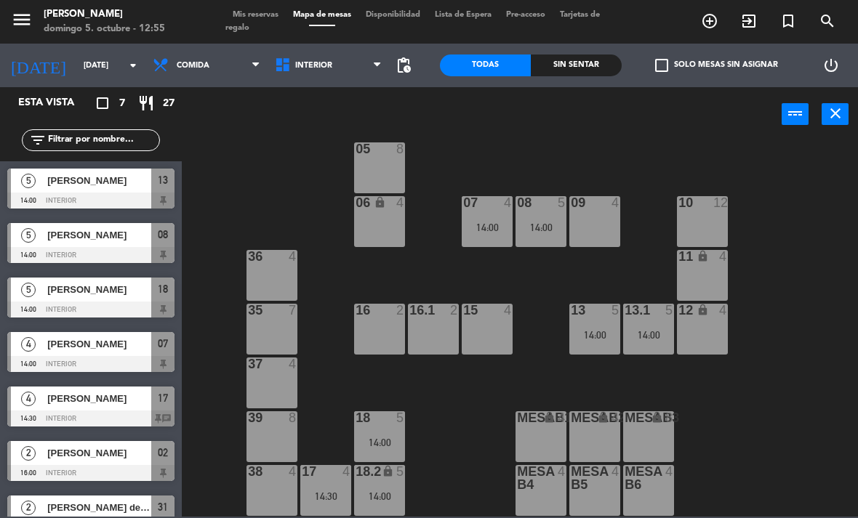
scroll to position [77, 0]
click at [382, 438] on div "14:00" at bounding box center [379, 443] width 51 height 10
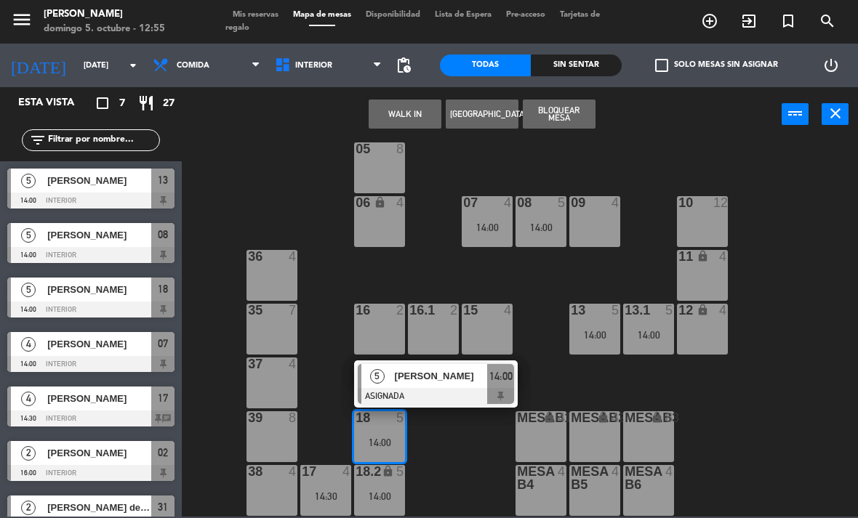
click at [384, 455] on div "18 5 14:00" at bounding box center [379, 436] width 51 height 51
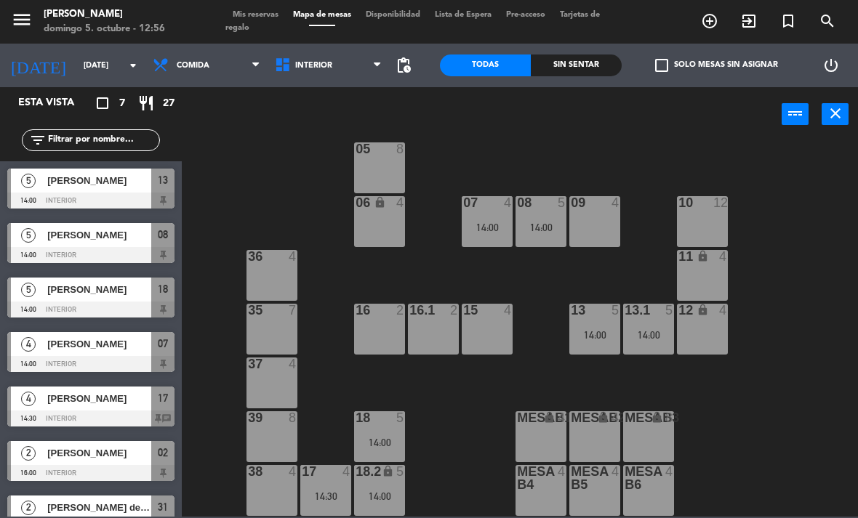
click at [390, 433] on div "18 5 14:00" at bounding box center [379, 436] width 51 height 51
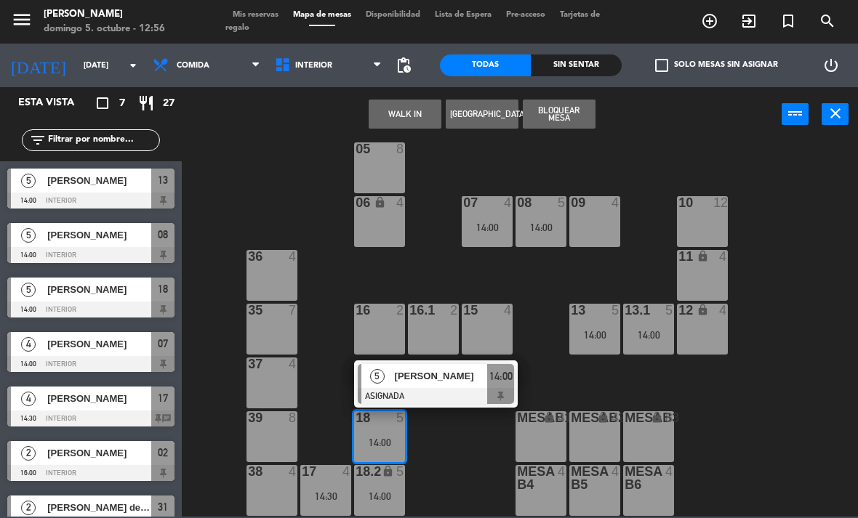
click at [443, 384] on span "[PERSON_NAME] [PERSON_NAME]" at bounding box center [441, 375] width 93 height 15
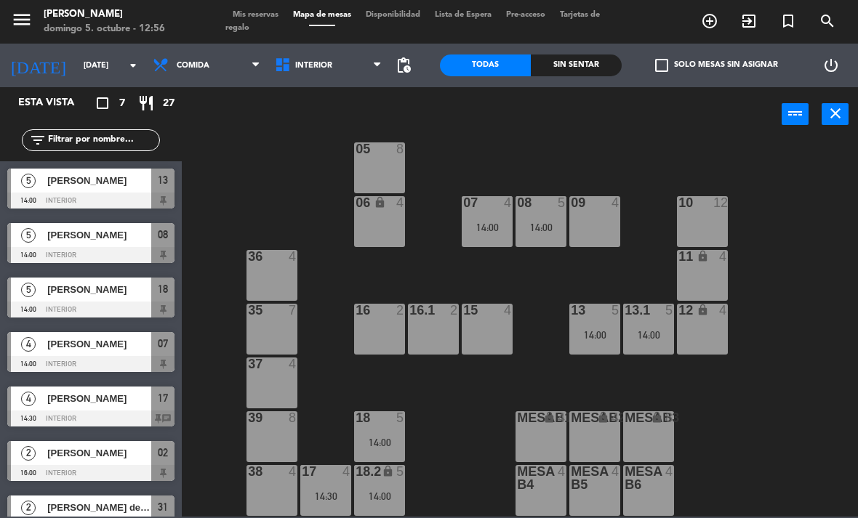
click at [76, 66] on input "dom. [DATE]" at bounding box center [130, 66] width 108 height 24
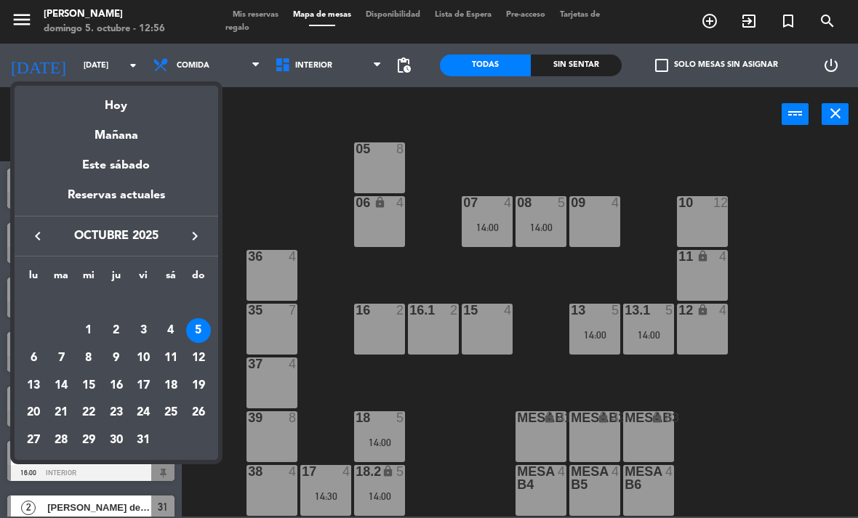
click at [33, 352] on div "6" at bounding box center [33, 358] width 25 height 25
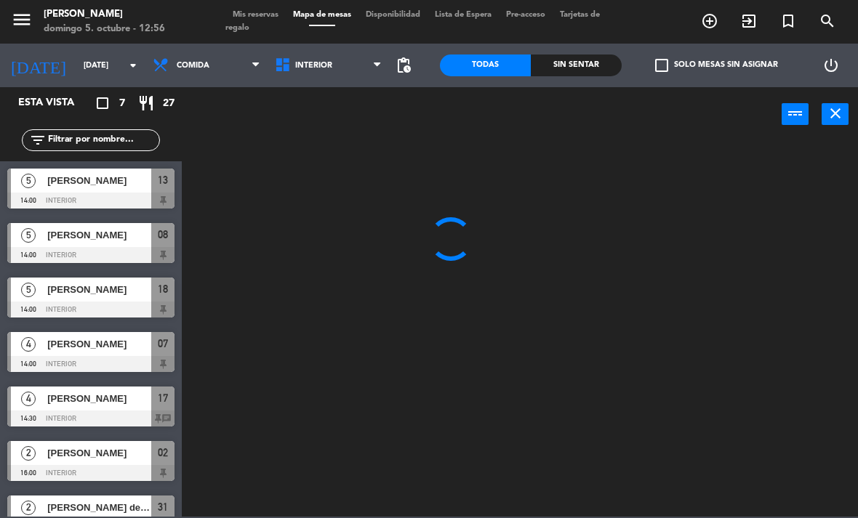
scroll to position [0, 0]
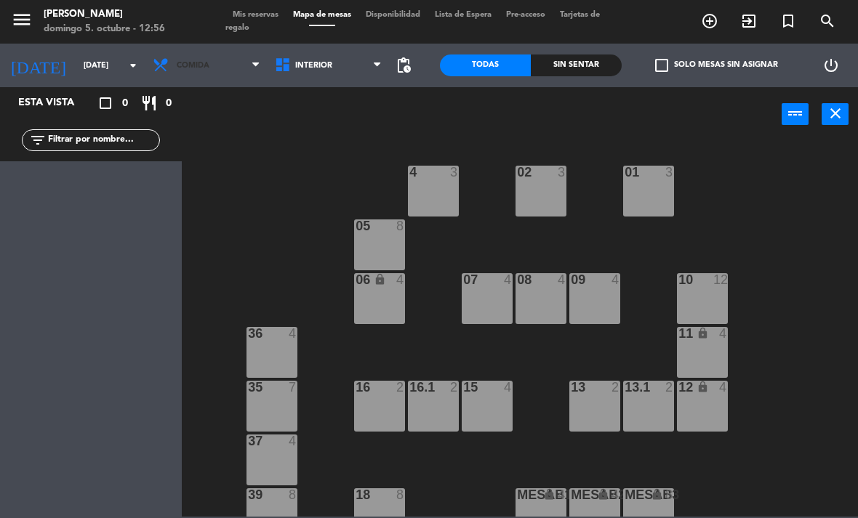
click at [179, 78] on span "Comida" at bounding box center [206, 65] width 122 height 32
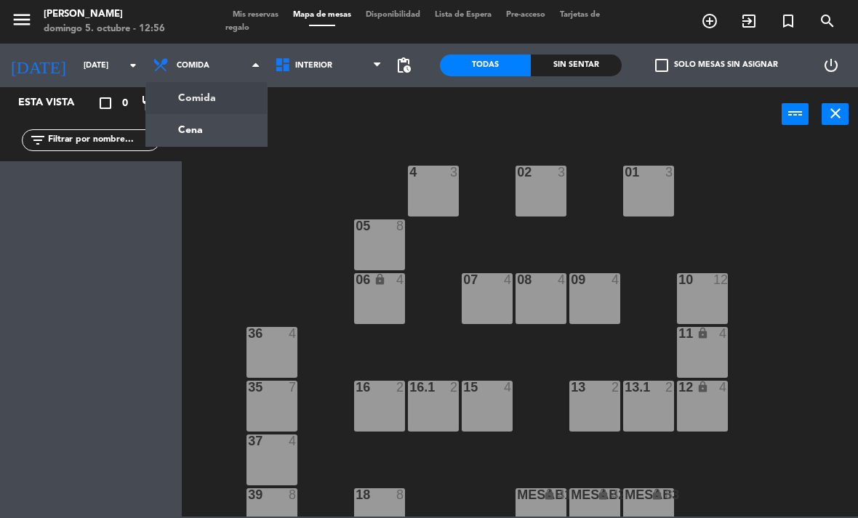
click at [169, 146] on ul "Comida Cena" at bounding box center [206, 113] width 122 height 65
click at [175, 138] on ng-component "menu Chepe Parrilla domingo 5. octubre - 12:56 Mis reservas Mapa de mesas Dispo…" at bounding box center [429, 258] width 858 height 517
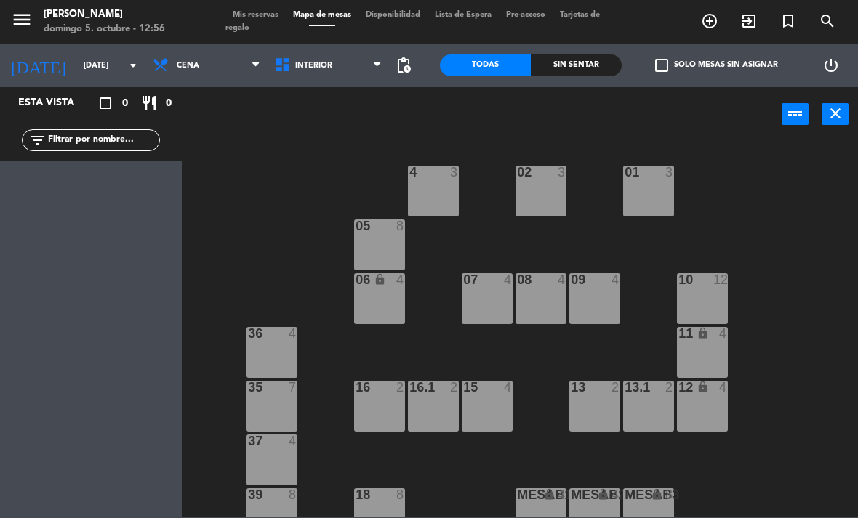
click at [76, 57] on input "lun. 6 oct." at bounding box center [130, 66] width 108 height 24
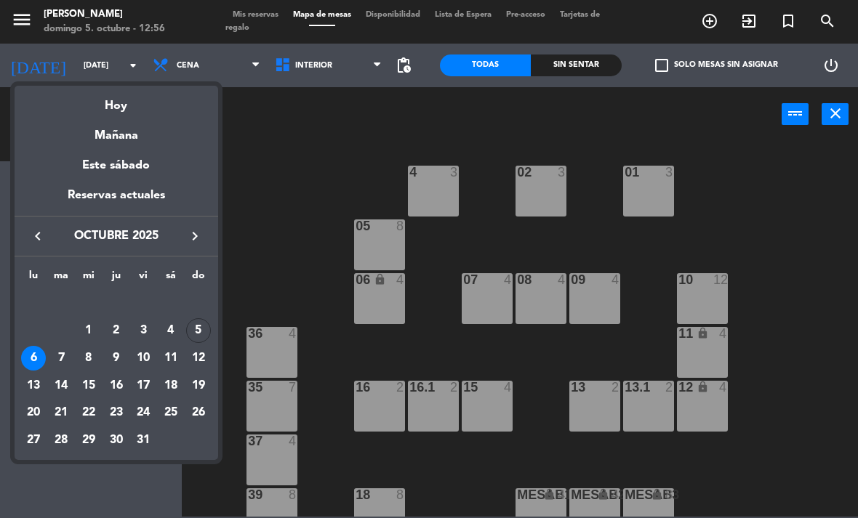
click at [57, 355] on div "7" at bounding box center [61, 358] width 25 height 25
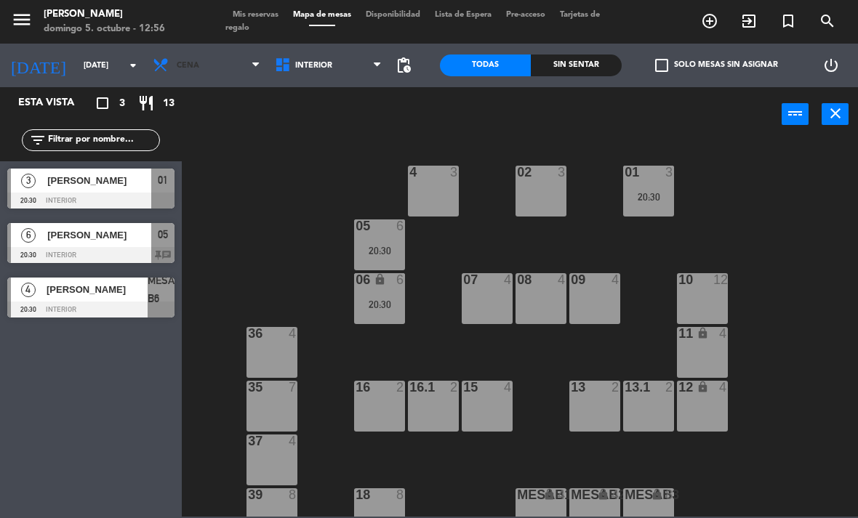
click at [182, 65] on span "Cena" at bounding box center [188, 65] width 23 height 9
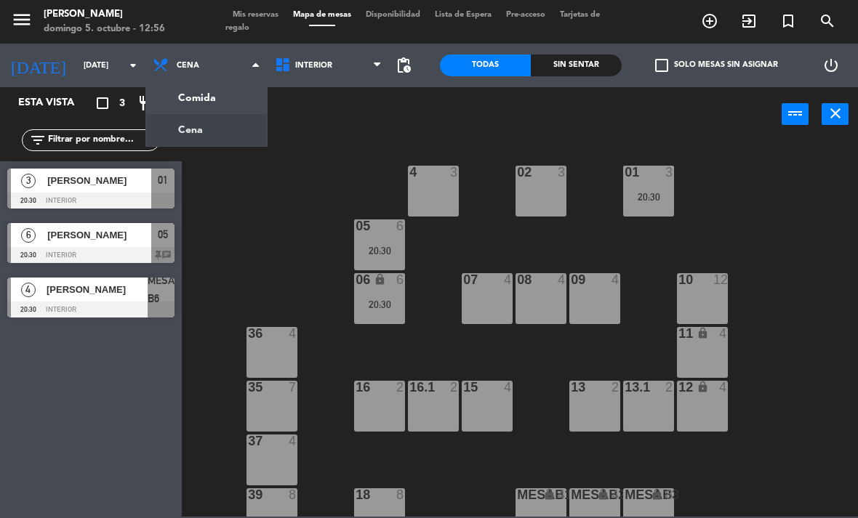
click at [165, 102] on ng-component "menu Chepe Parrilla domingo 5. octubre - 12:56 Mis reservas Mapa de mesas Dispo…" at bounding box center [429, 258] width 858 height 517
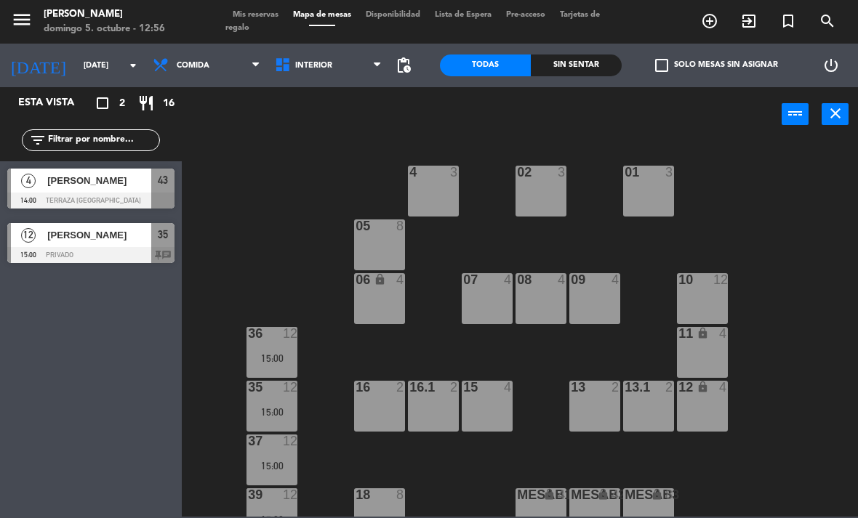
click at [76, 76] on input "mar. 7 oct." at bounding box center [130, 66] width 108 height 24
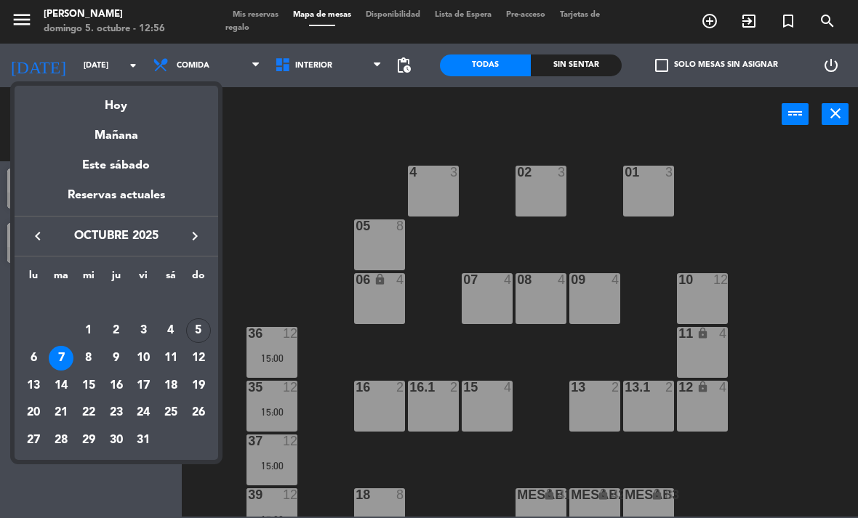
click at [88, 355] on div "8" at bounding box center [88, 358] width 25 height 25
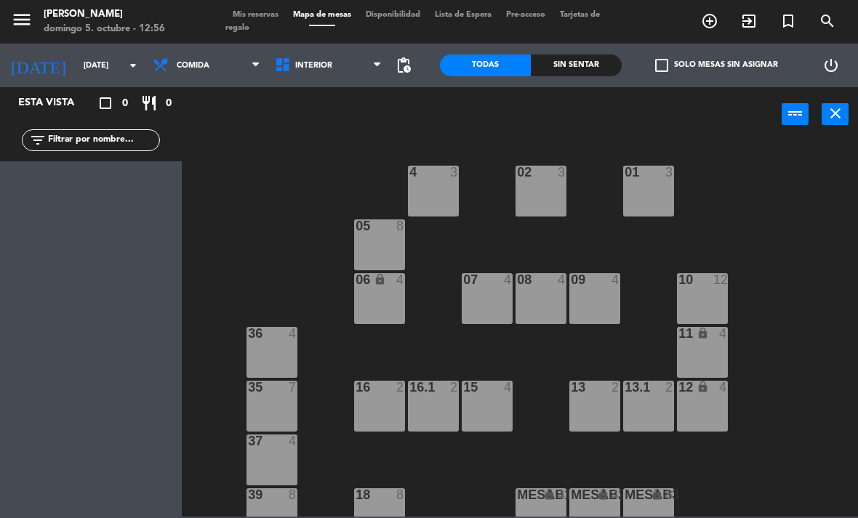
click at [190, 68] on span "Comida" at bounding box center [193, 65] width 33 height 9
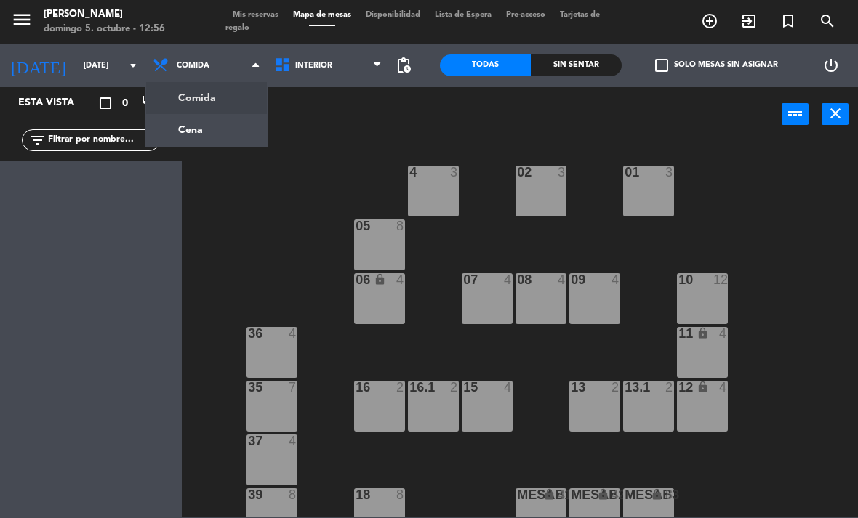
click at [174, 127] on ng-component "menu Chepe Parrilla domingo 5. octubre - 12:56 Mis reservas Mapa de mesas Dispo…" at bounding box center [429, 258] width 858 height 517
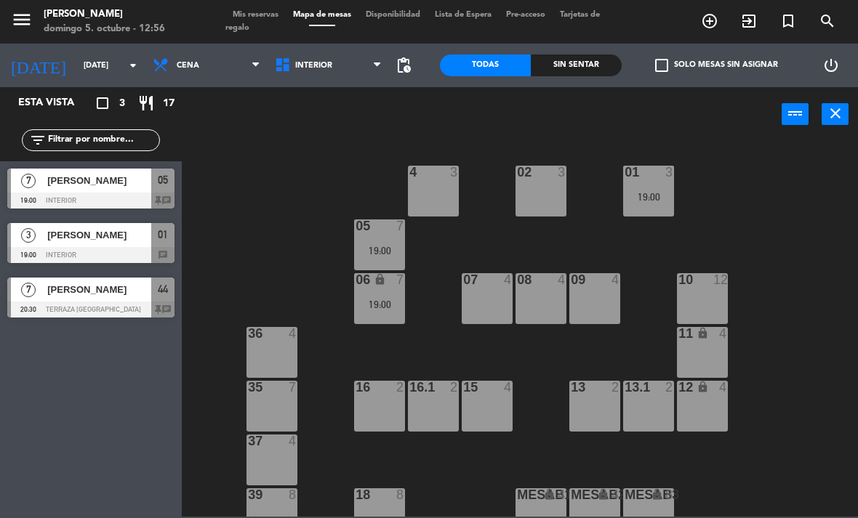
click at [76, 54] on input "mié. 8 oct." at bounding box center [130, 66] width 108 height 24
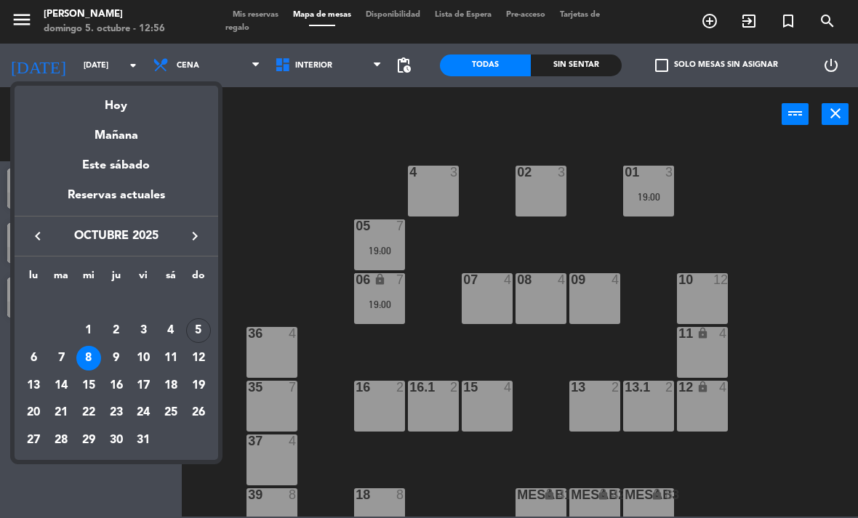
click at [114, 353] on div "9" at bounding box center [116, 358] width 25 height 25
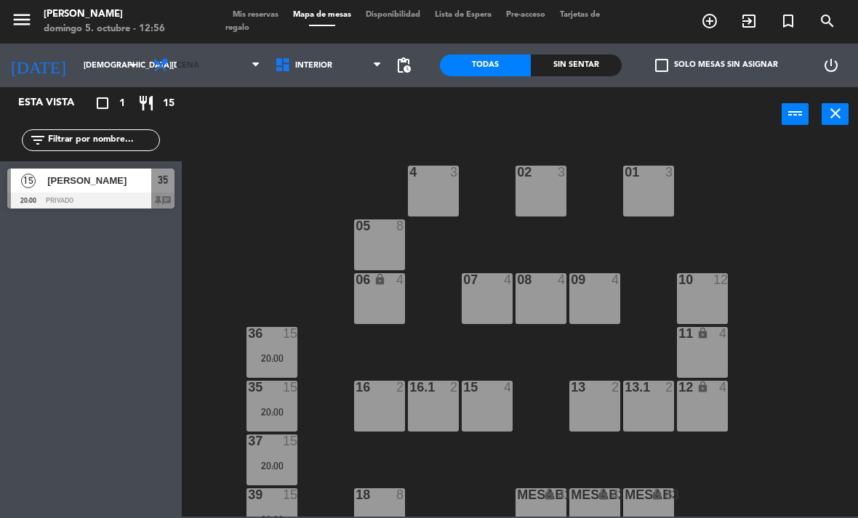
click at [177, 68] on span "Cena" at bounding box center [188, 65] width 23 height 9
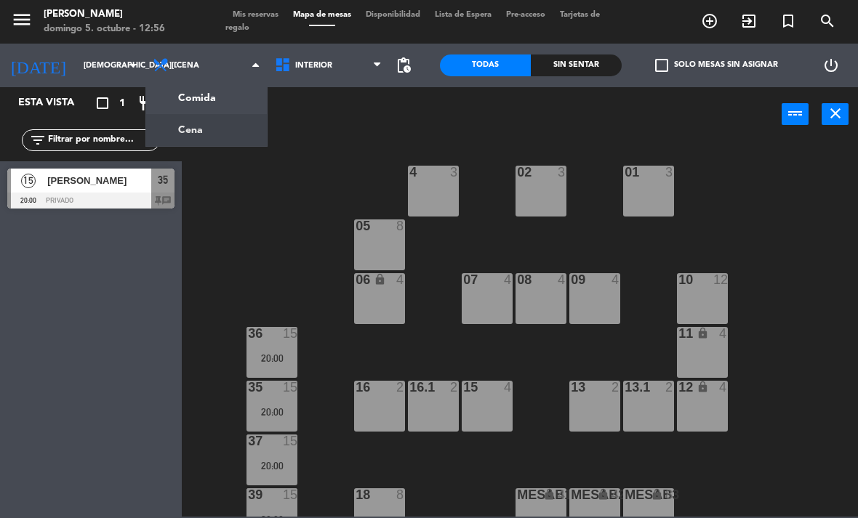
click at [176, 100] on ng-component "menu Chepe Parrilla domingo 5. octubre - 12:56 Mis reservas Mapa de mesas Dispo…" at bounding box center [429, 258] width 858 height 517
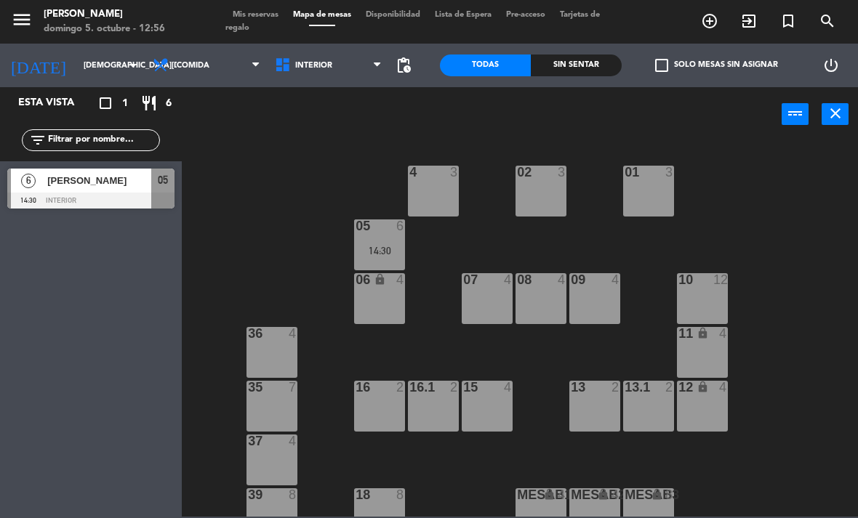
click at [76, 69] on input "jue. 9 oct." at bounding box center [130, 66] width 108 height 24
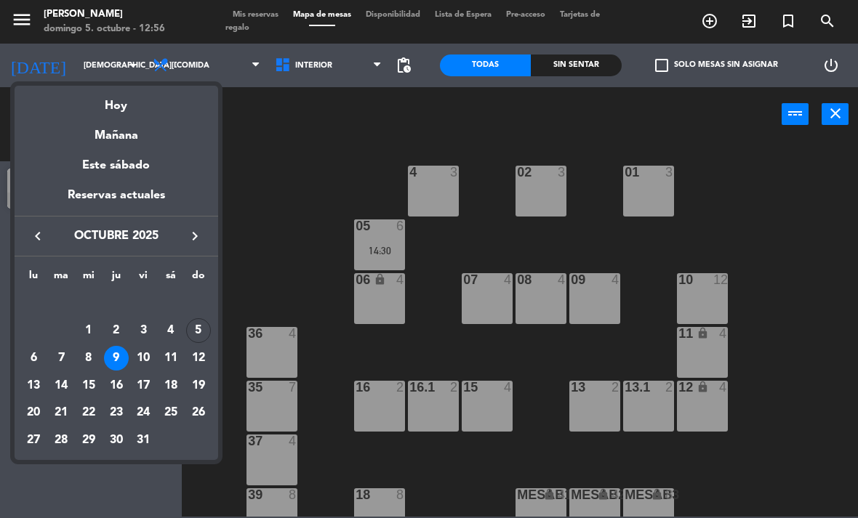
click at [146, 360] on div "10" at bounding box center [143, 358] width 25 height 25
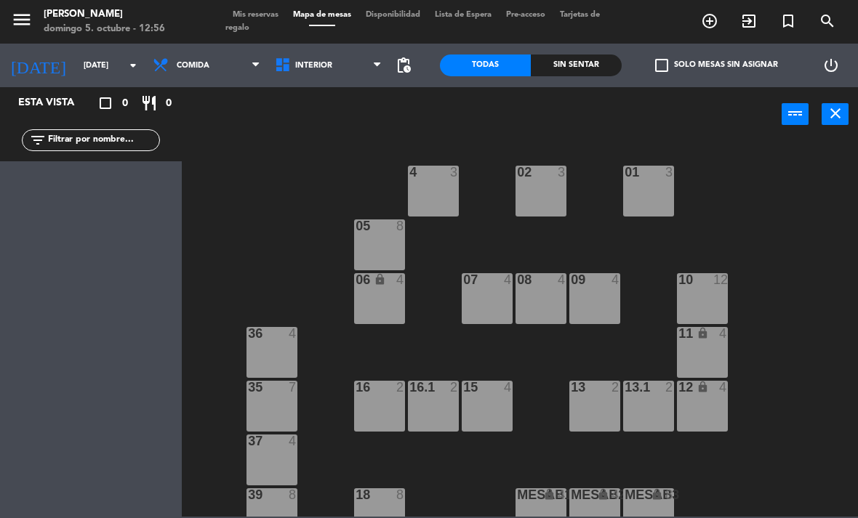
click at [76, 54] on input "vie. 10 oct." at bounding box center [130, 66] width 108 height 24
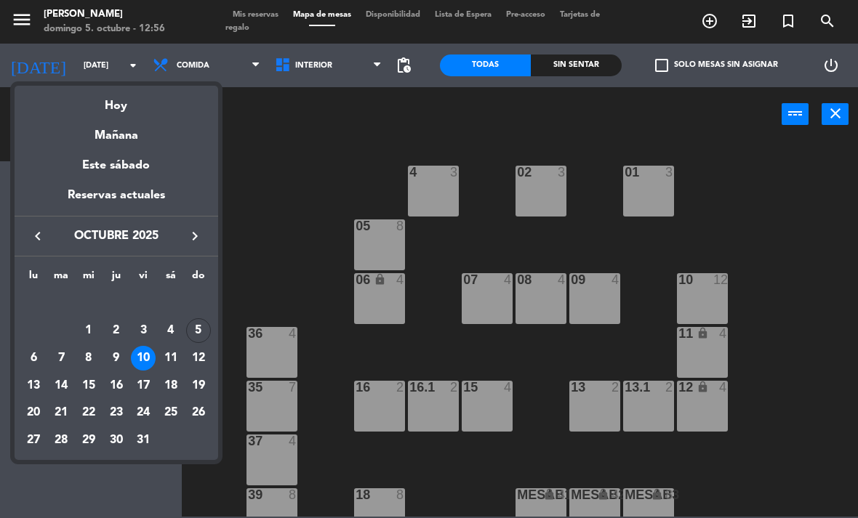
click at [241, 163] on div at bounding box center [429, 259] width 858 height 518
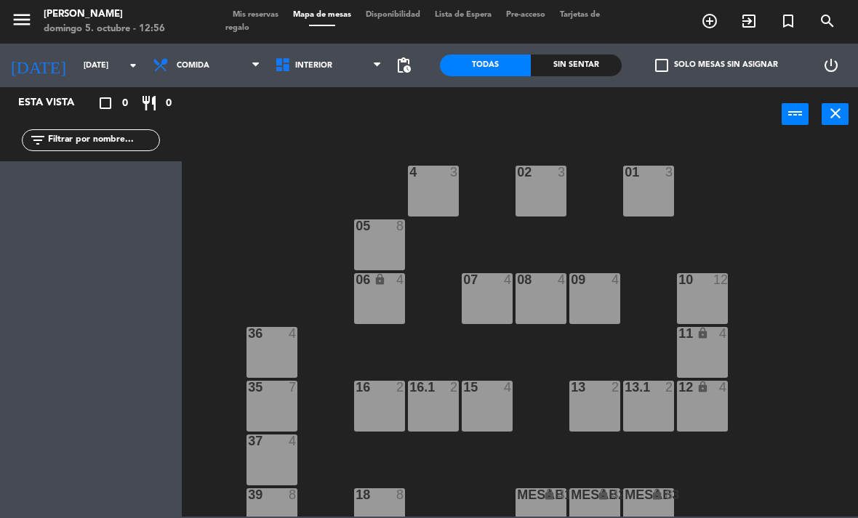
click at [184, 57] on span "Comida" at bounding box center [206, 65] width 122 height 32
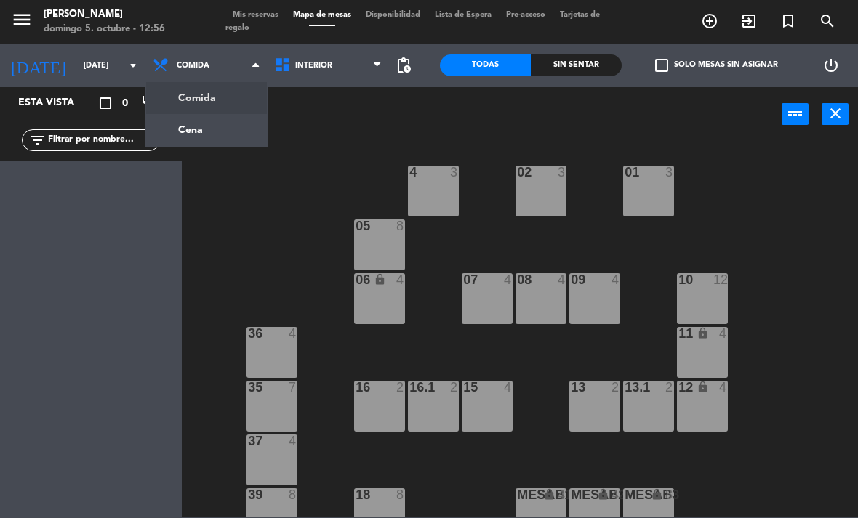
click at [180, 125] on ng-component "menu Chepe Parrilla domingo 5. octubre - 12:56 Mis reservas Mapa de mesas Dispo…" at bounding box center [429, 258] width 858 height 517
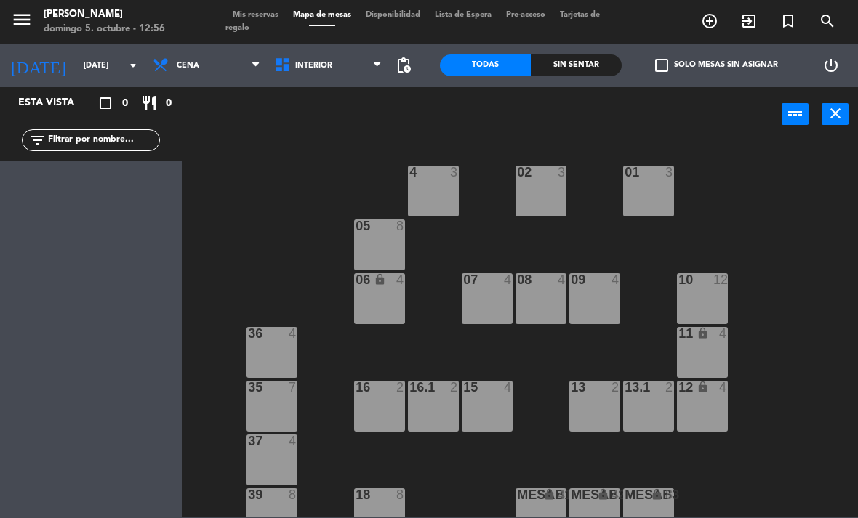
click at [80, 63] on input "vie. 10 oct." at bounding box center [130, 66] width 108 height 24
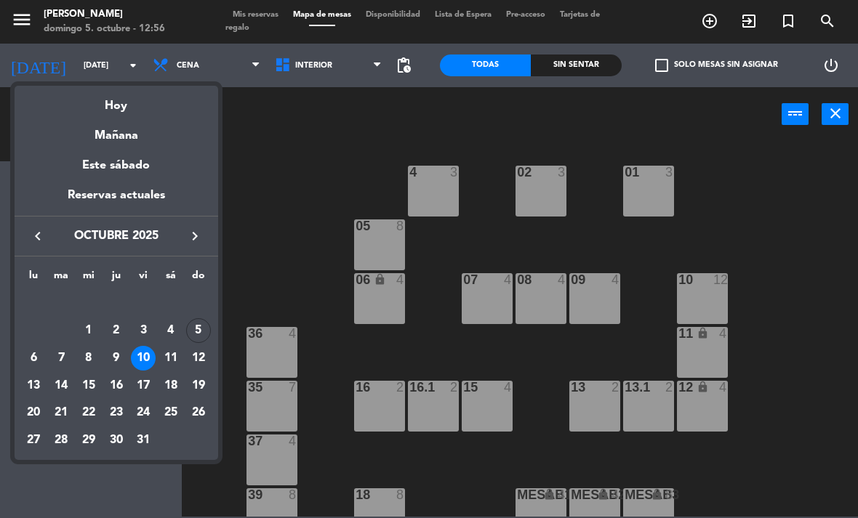
click at [174, 357] on div "11" at bounding box center [170, 358] width 25 height 25
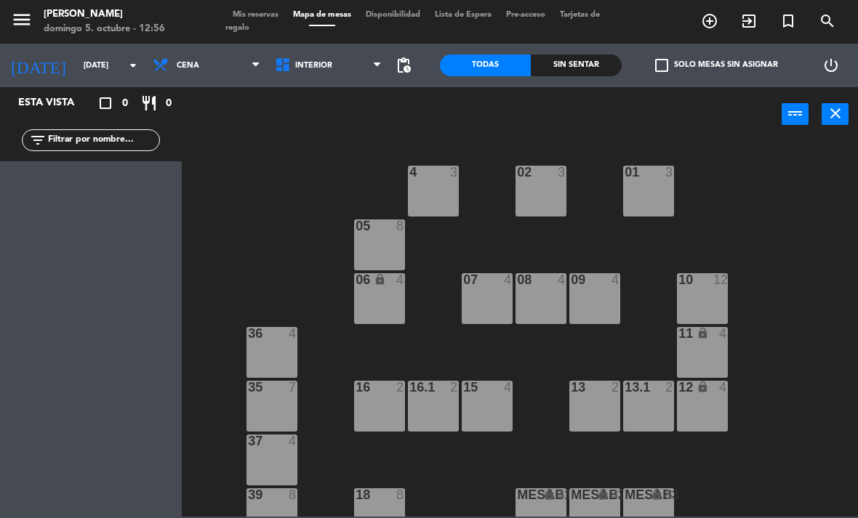
click at [76, 54] on input "sáb. 11 oct." at bounding box center [130, 66] width 108 height 24
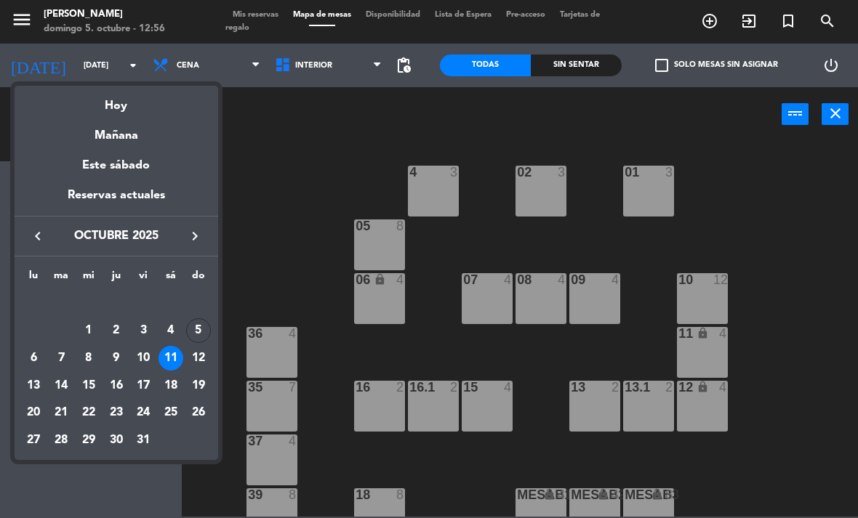
click at [262, 192] on div at bounding box center [429, 259] width 858 height 518
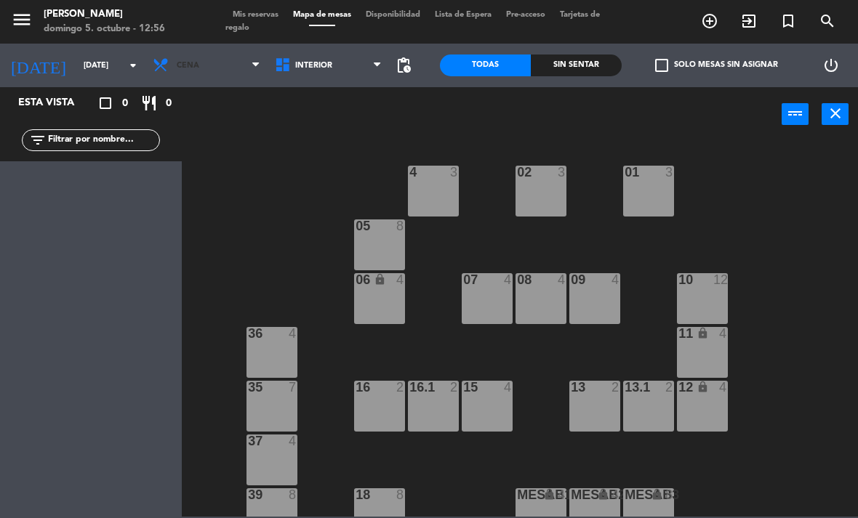
click at [183, 57] on span "Cena" at bounding box center [206, 65] width 122 height 32
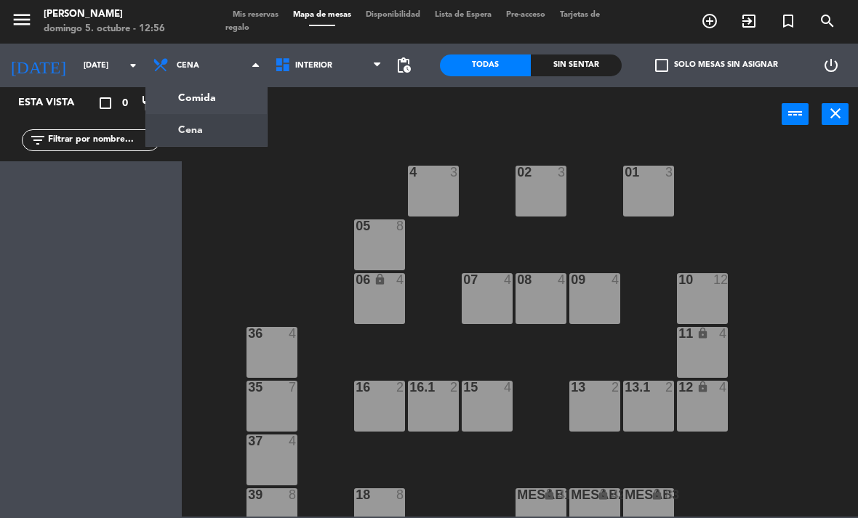
click at [180, 96] on ng-component "menu Chepe Parrilla domingo 5. octubre - 12:56 Mis reservas Mapa de mesas Dispo…" at bounding box center [429, 258] width 858 height 517
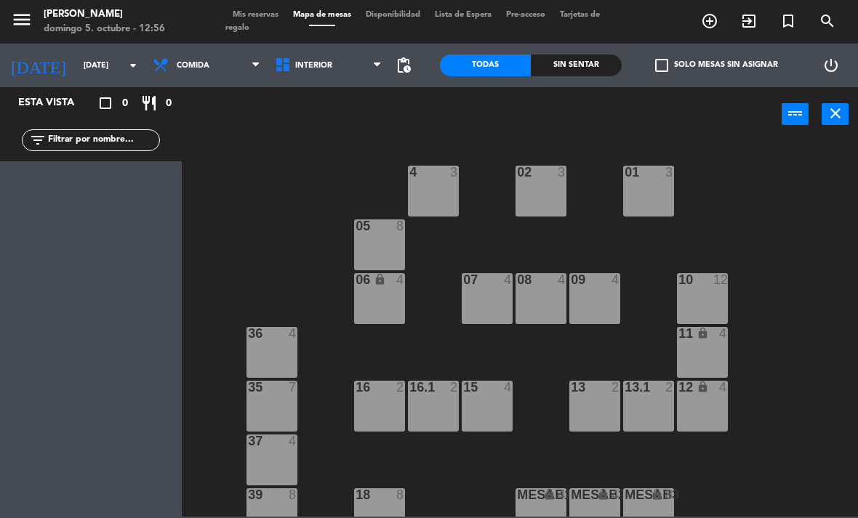
click at [76, 63] on input "sáb. 11 oct." at bounding box center [130, 66] width 108 height 24
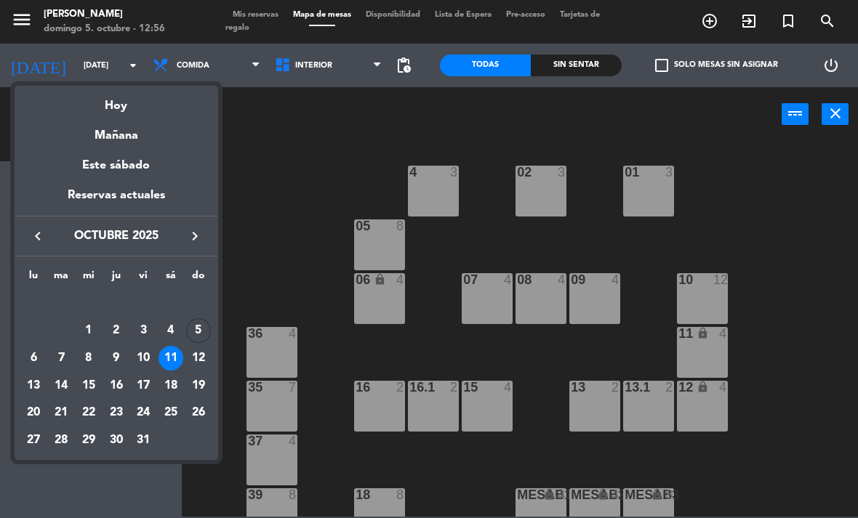
click at [197, 355] on div "12" at bounding box center [198, 358] width 25 height 25
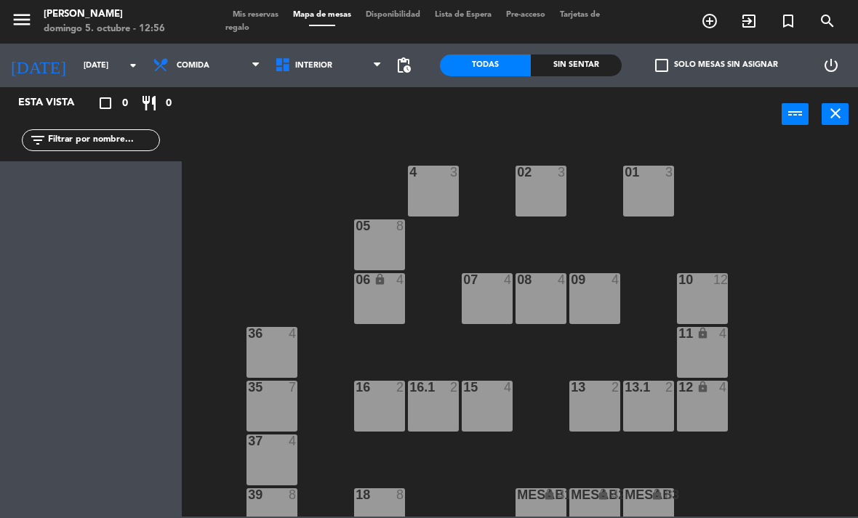
click at [180, 64] on span "Comida" at bounding box center [193, 65] width 33 height 9
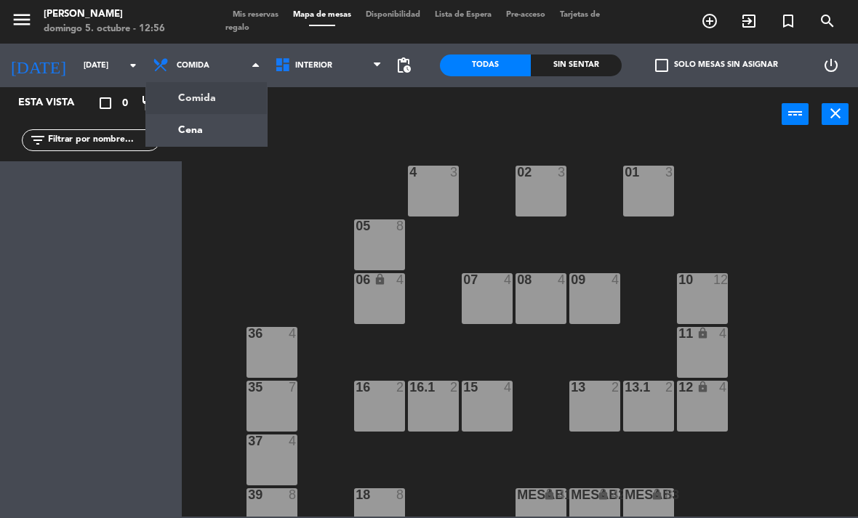
click at [218, 216] on div "02 3 4 3 01 3 05 8 06 lock 4 07 4 09 4 10 12 08 4 11 lock 4 36 4 16 2 15 4 13 2…" at bounding box center [523, 328] width 667 height 376
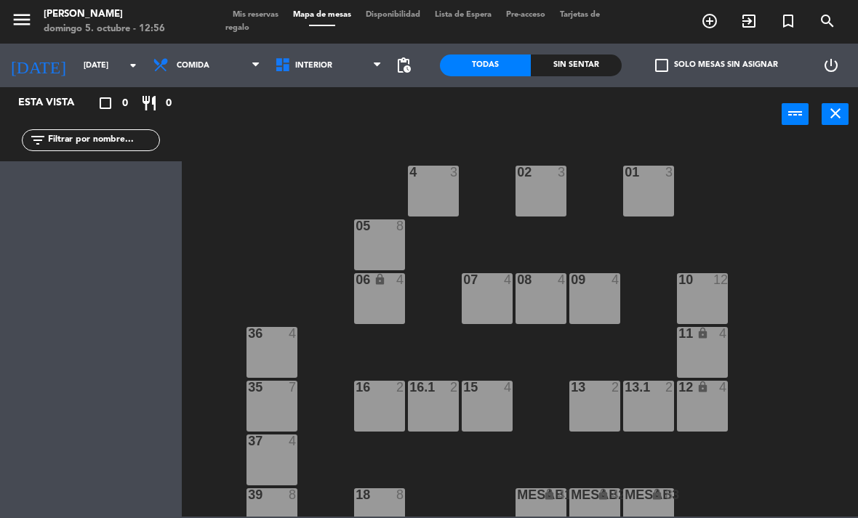
click at [76, 60] on input "dom. 12 oct." at bounding box center [130, 66] width 108 height 24
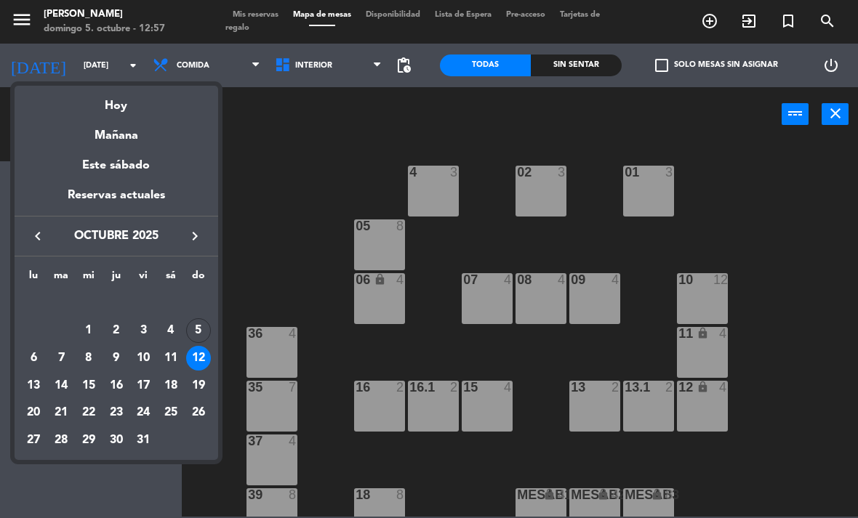
click at [27, 377] on div "13" at bounding box center [33, 386] width 25 height 25
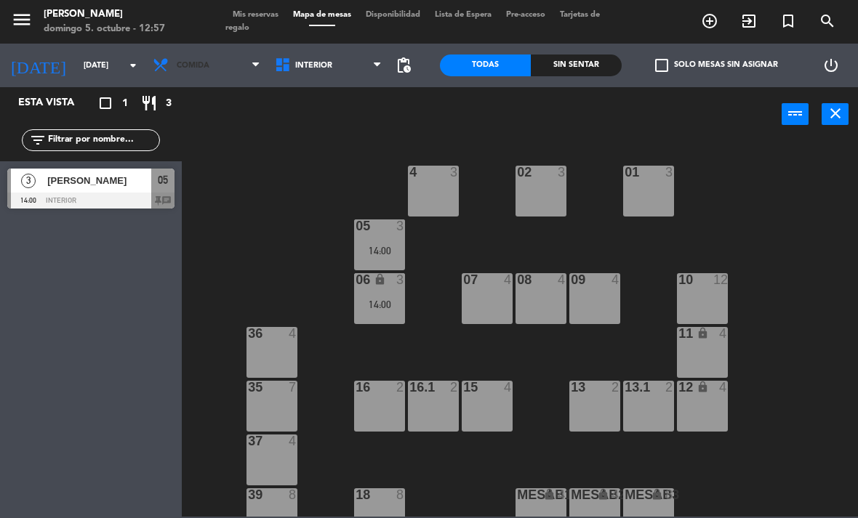
click at [178, 62] on span "Comida" at bounding box center [193, 65] width 33 height 9
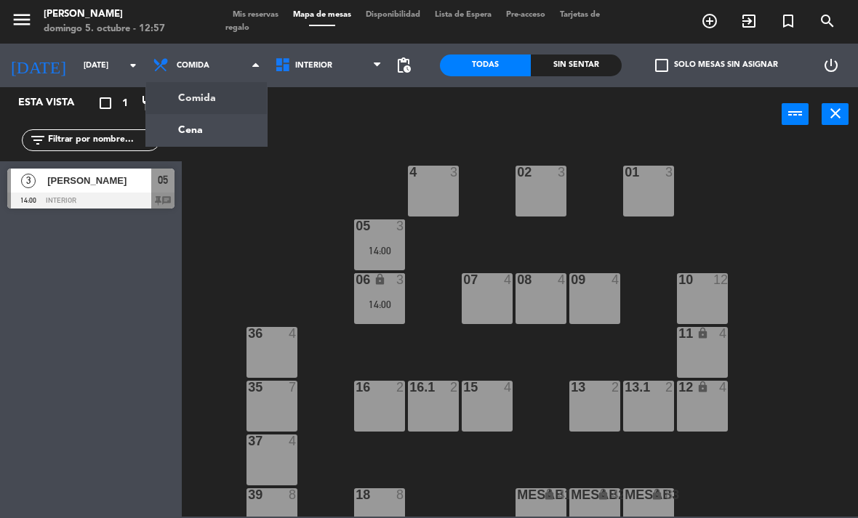
click at [186, 124] on ng-component "menu Chepe Parrilla domingo 5. octubre - 12:57 Mis reservas Mapa de mesas Dispo…" at bounding box center [429, 258] width 858 height 517
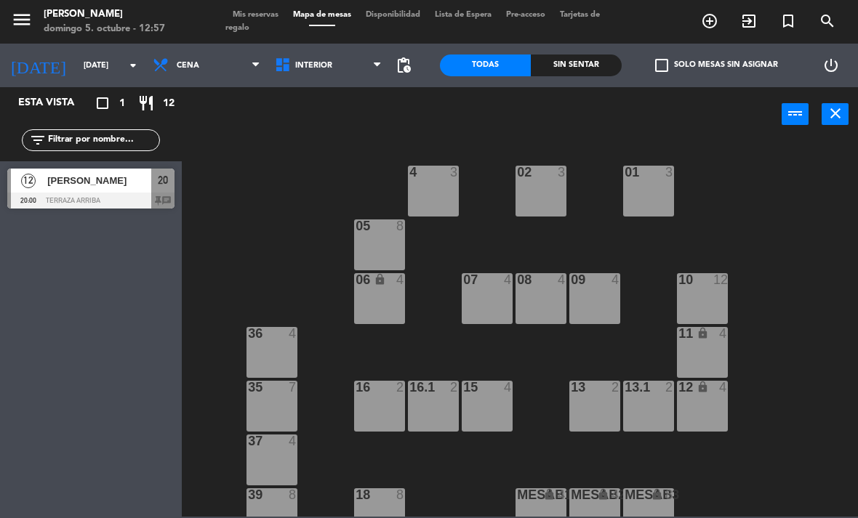
click at [76, 61] on input "lun. 13 oct." at bounding box center [130, 66] width 108 height 24
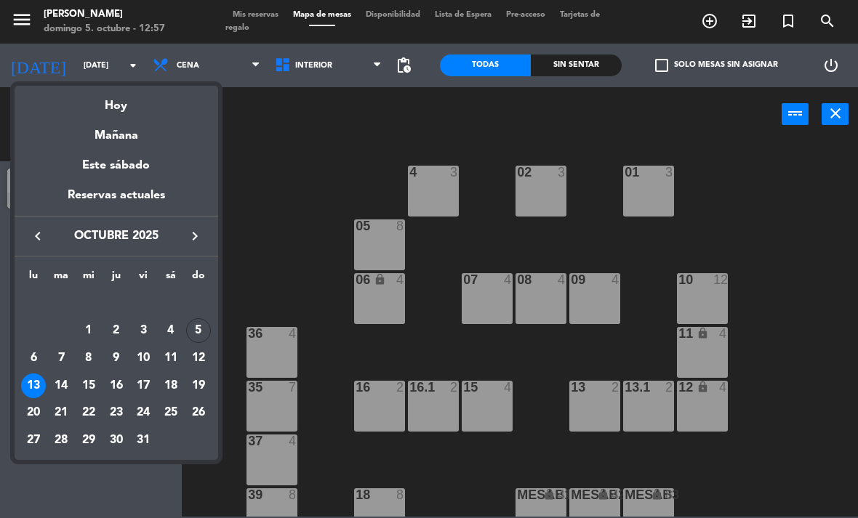
click at [199, 327] on div "5" at bounding box center [198, 330] width 25 height 25
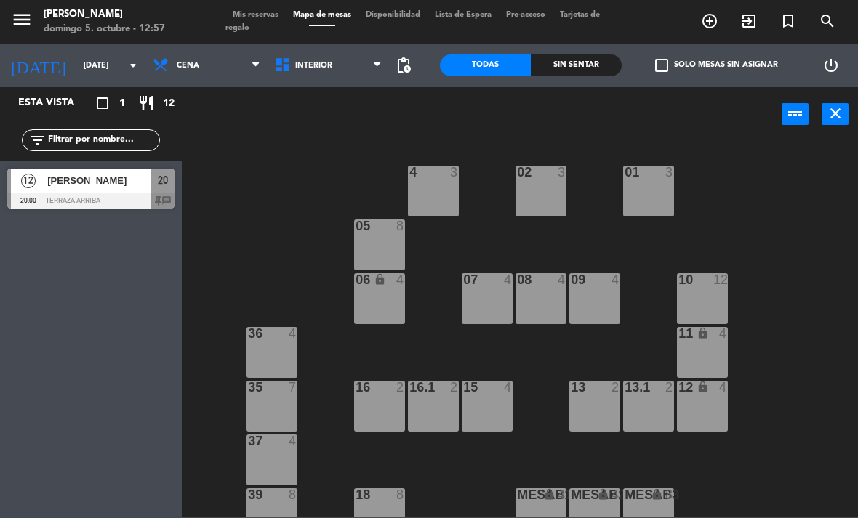
type input "dom. [DATE]"
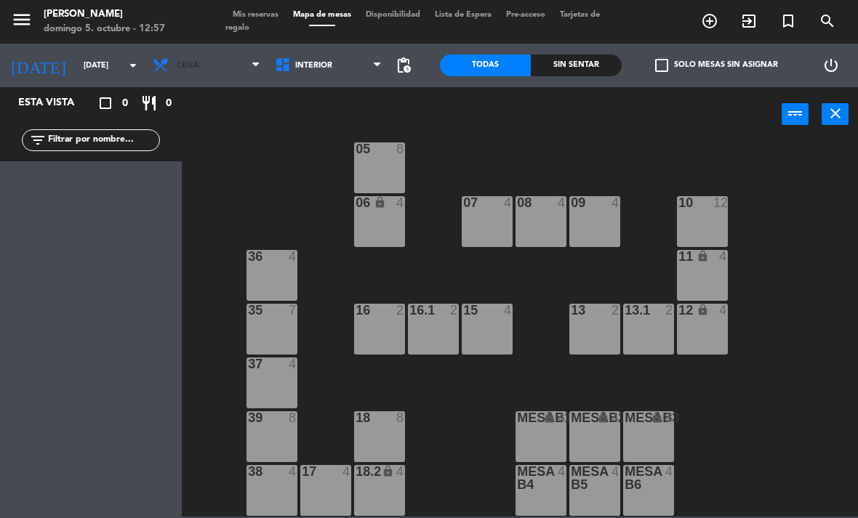
click at [200, 72] on span "Cena" at bounding box center [206, 65] width 122 height 32
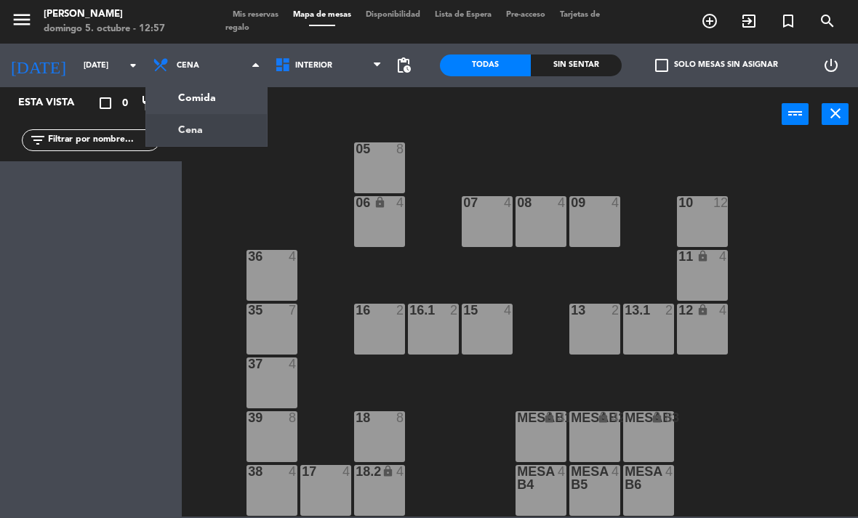
scroll to position [77, 0]
click at [188, 95] on ng-component "menu Chepe Parrilla domingo 5. octubre - 12:57 Mis reservas Mapa de mesas Dispo…" at bounding box center [429, 258] width 858 height 517
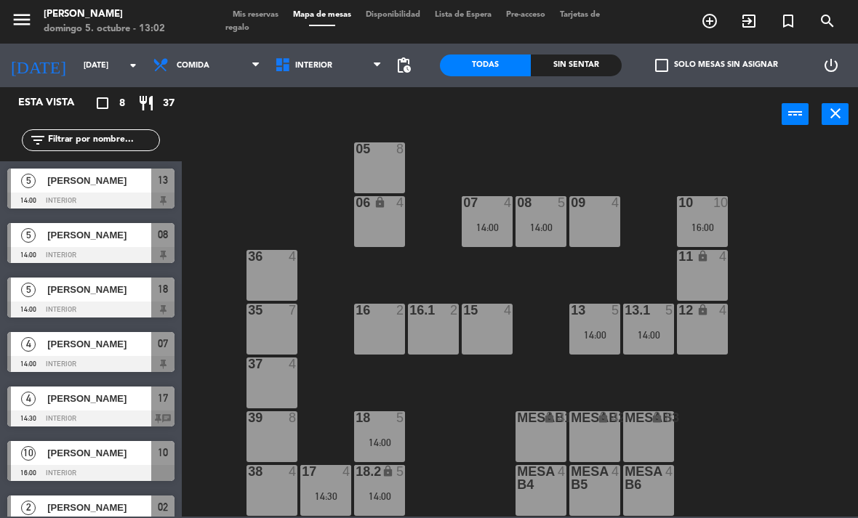
scroll to position [35, 0]
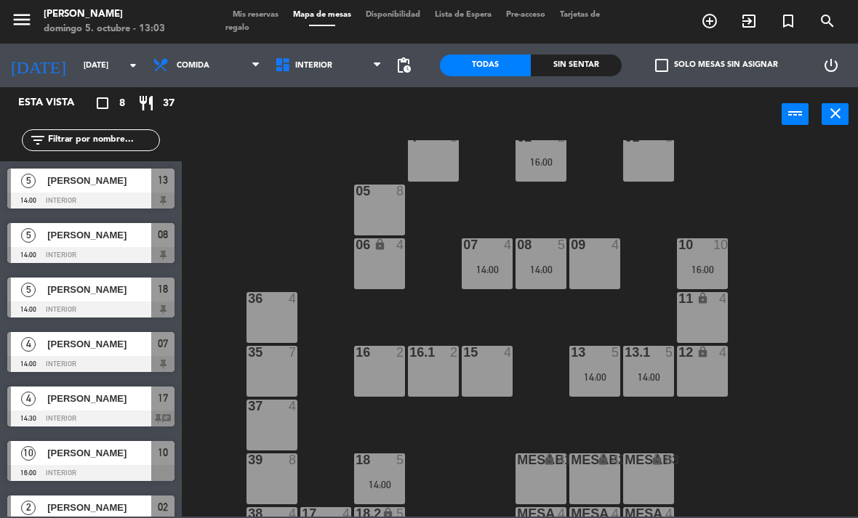
click at [705, 277] on div "10 10 16:00" at bounding box center [702, 263] width 51 height 51
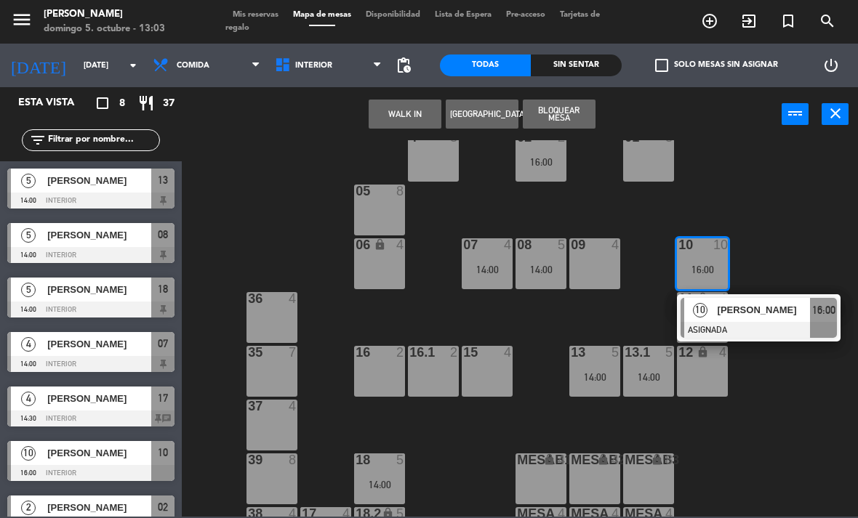
click at [774, 322] on div at bounding box center [758, 330] width 156 height 16
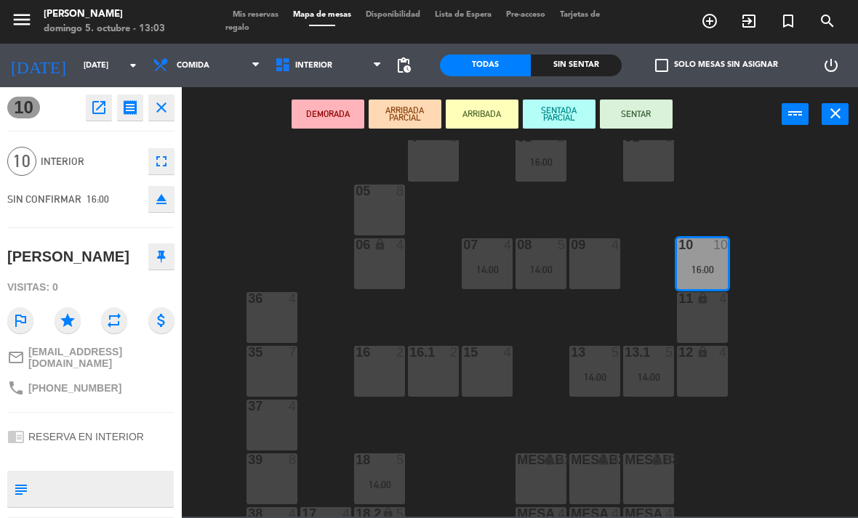
click at [714, 318] on div "11 lock 4" at bounding box center [702, 317] width 51 height 51
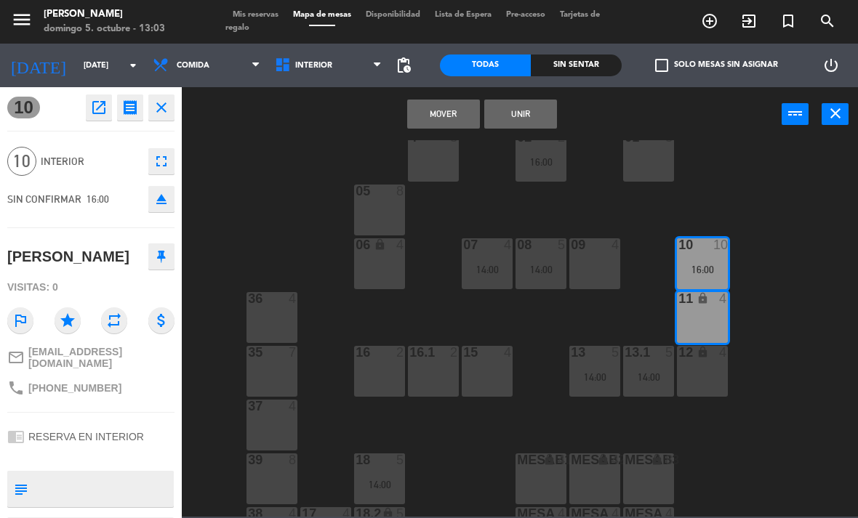
click at [714, 363] on div "12 lock 4" at bounding box center [702, 371] width 51 height 51
click at [533, 110] on button "Unir" at bounding box center [520, 114] width 73 height 29
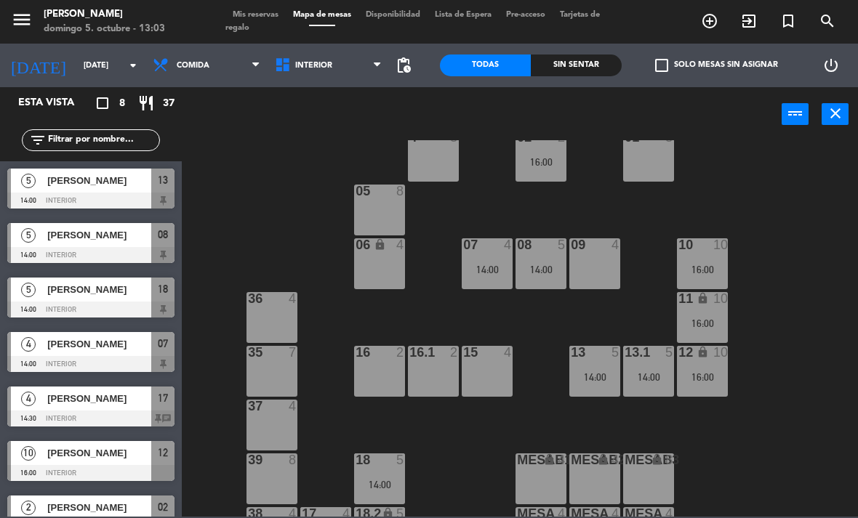
click at [602, 390] on div "13 5 14:00" at bounding box center [594, 371] width 51 height 51
click at [805, 313] on div "02 2 16:00 4 3 01 3 05 8 06 lock 4 07 4 14:00 09 4 10 10 16:00 08 5 14:00 11 lo…" at bounding box center [523, 328] width 667 height 376
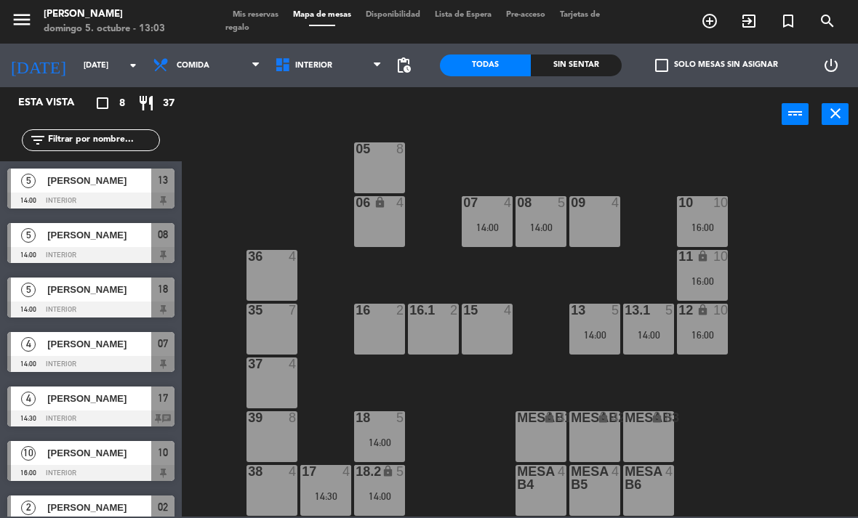
scroll to position [77, 0]
click at [322, 65] on span "Interior" at bounding box center [313, 65] width 37 height 9
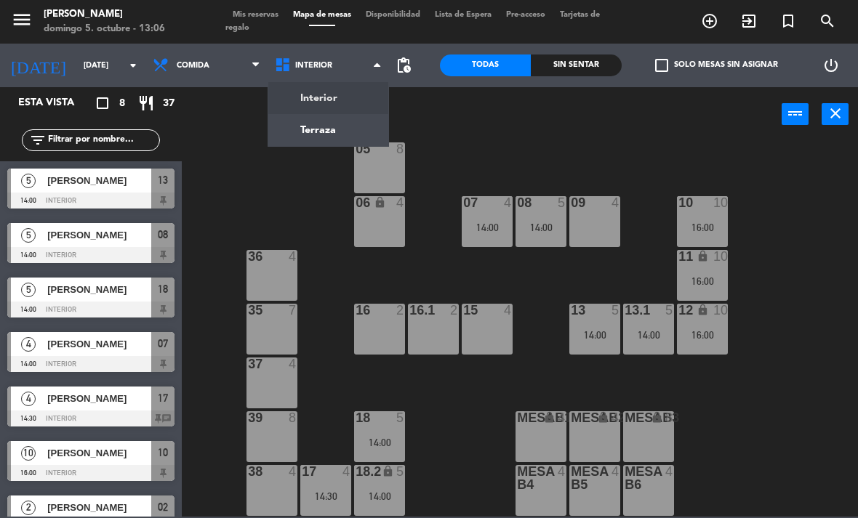
click at [342, 129] on ng-component "menu Chepe Parrilla domingo 5. octubre - 13:06 Mis reservas Mapa de mesas Dispo…" at bounding box center [429, 258] width 858 height 517
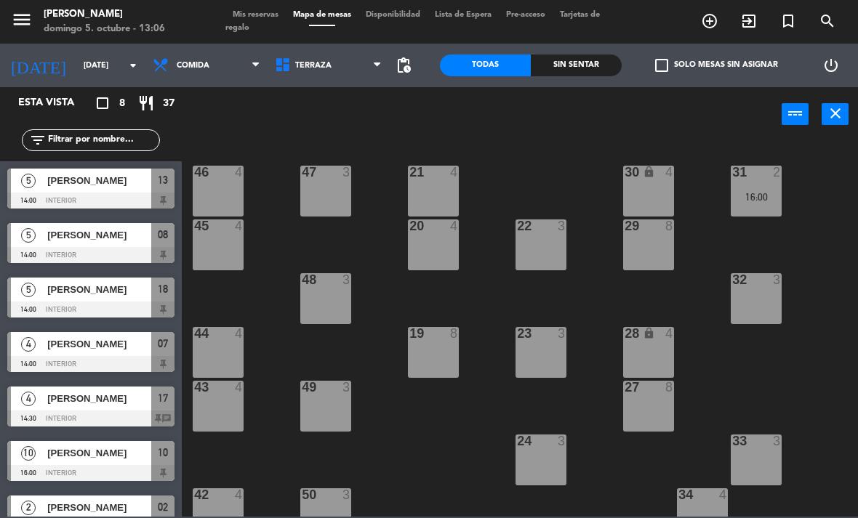
scroll to position [0, 0]
click at [765, 209] on div "31 2 16:00" at bounding box center [755, 191] width 51 height 51
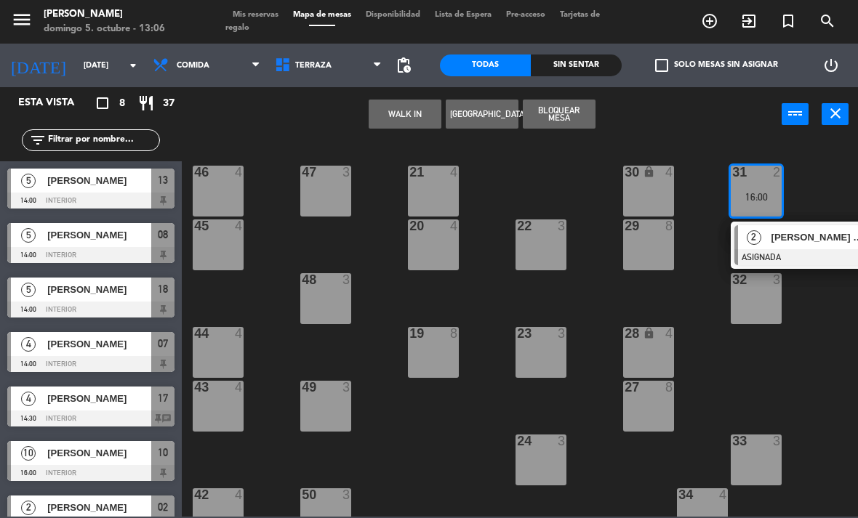
click at [816, 256] on div at bounding box center [812, 257] width 156 height 16
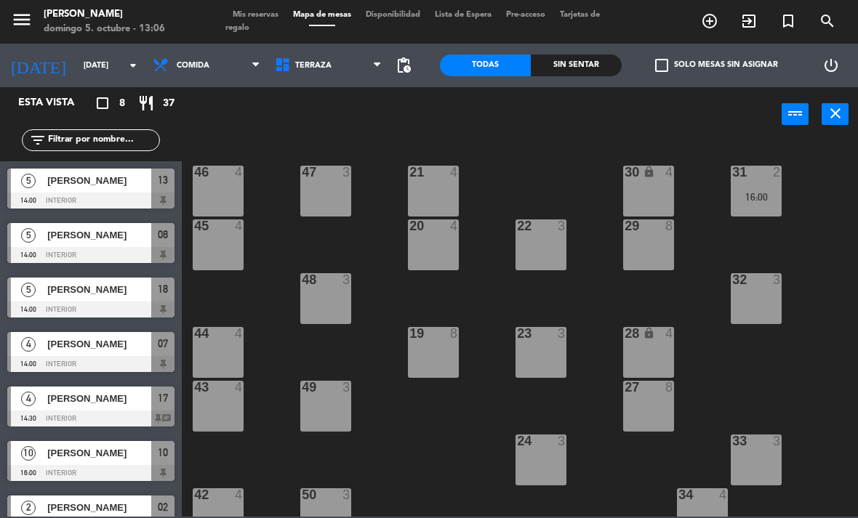
scroll to position [81, 0]
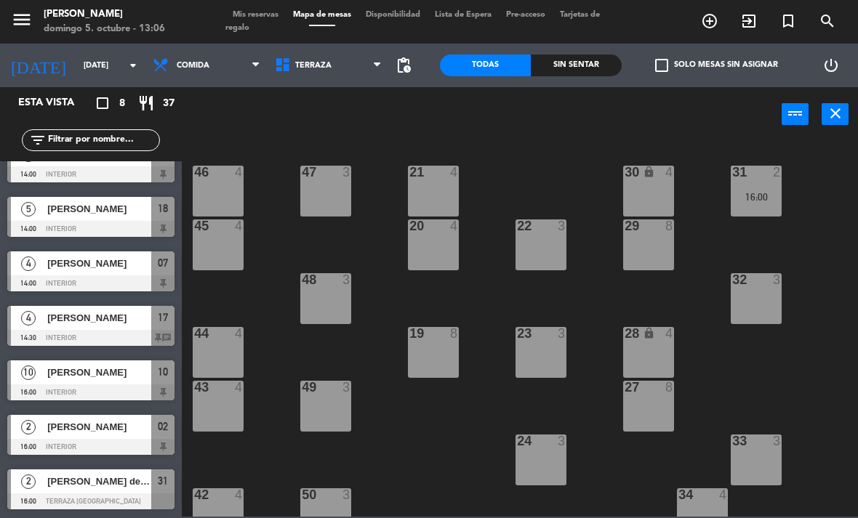
click at [763, 201] on div "16:00" at bounding box center [755, 197] width 51 height 10
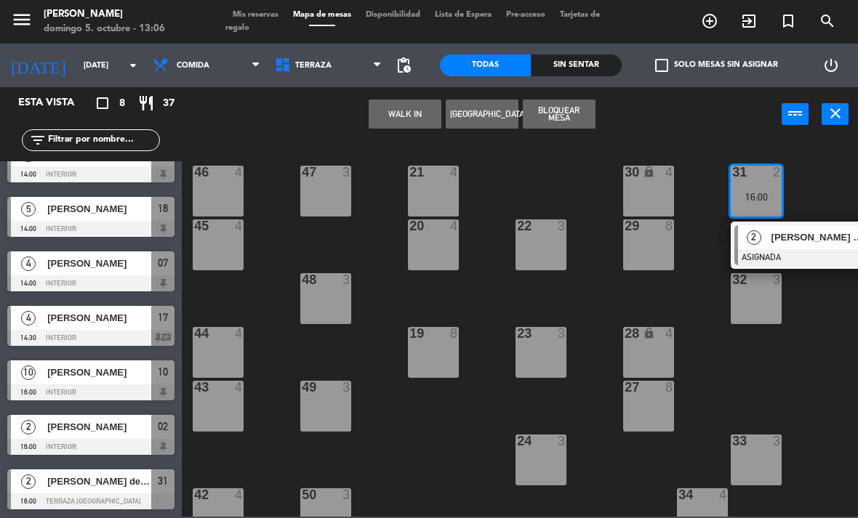
click at [793, 253] on div at bounding box center [812, 257] width 156 height 16
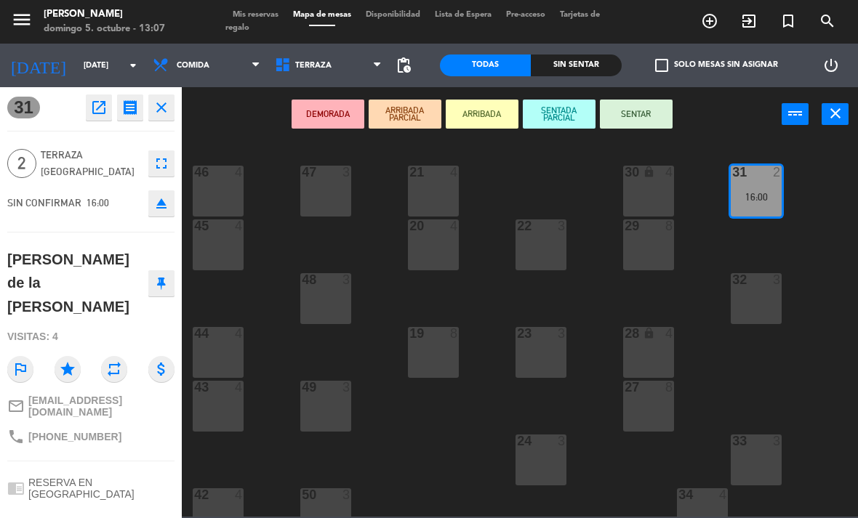
click at [330, 403] on div "49 3" at bounding box center [325, 406] width 51 height 51
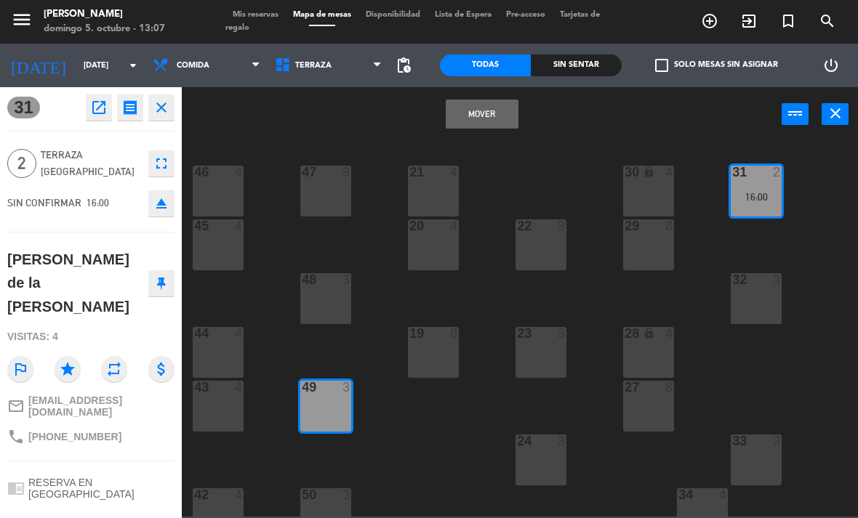
click at [495, 112] on button "Mover" at bounding box center [481, 114] width 73 height 29
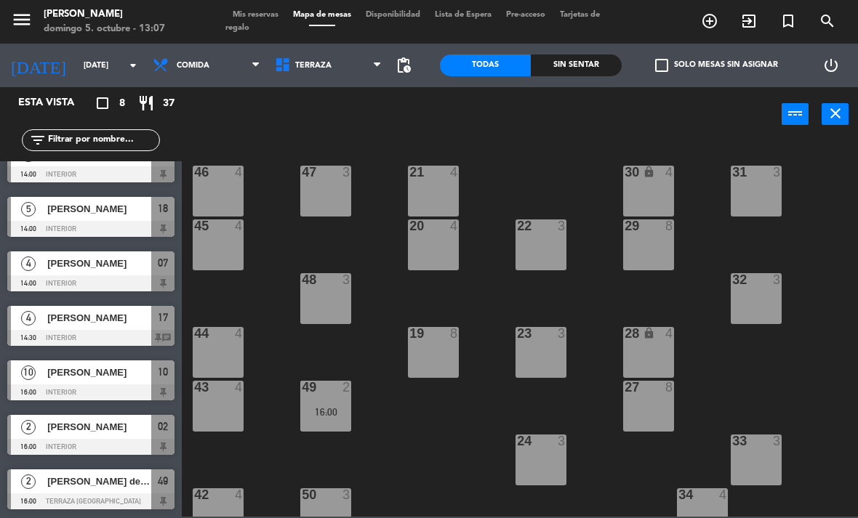
click at [855, 211] on div "21 4 30 lock 4 46 4 47 3 31 3 20 4 22 3 29 8 45 4 32 3 48 3 19 8 23 3 28 lock 4…" at bounding box center [523, 328] width 667 height 376
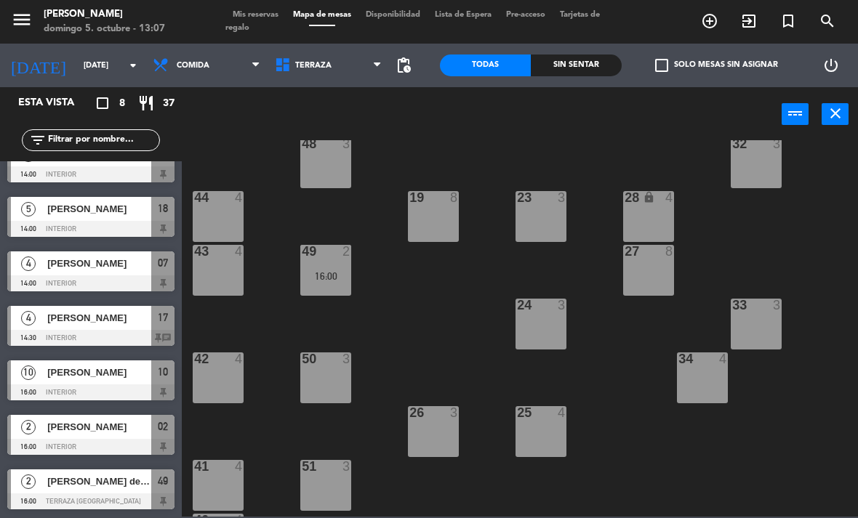
scroll to position [135, 0]
click at [545, 434] on div "25 4" at bounding box center [540, 432] width 51 height 51
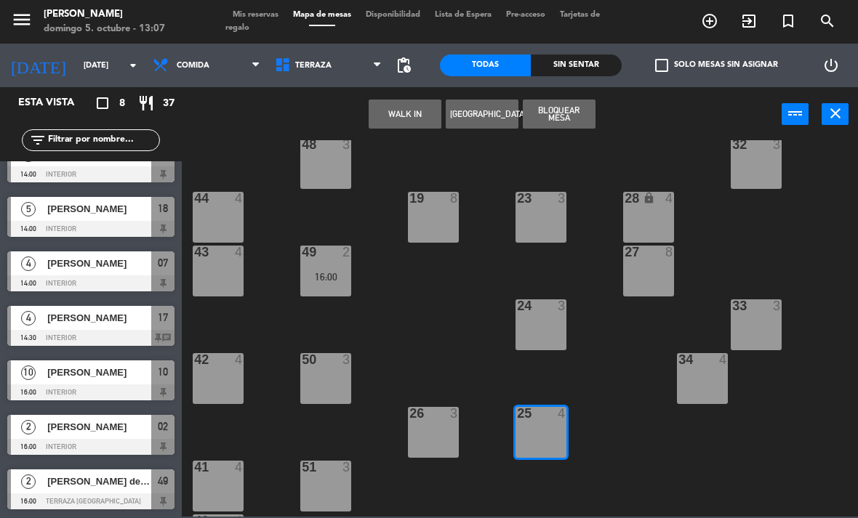
click at [559, 110] on button "Bloquear Mesa" at bounding box center [559, 114] width 73 height 29
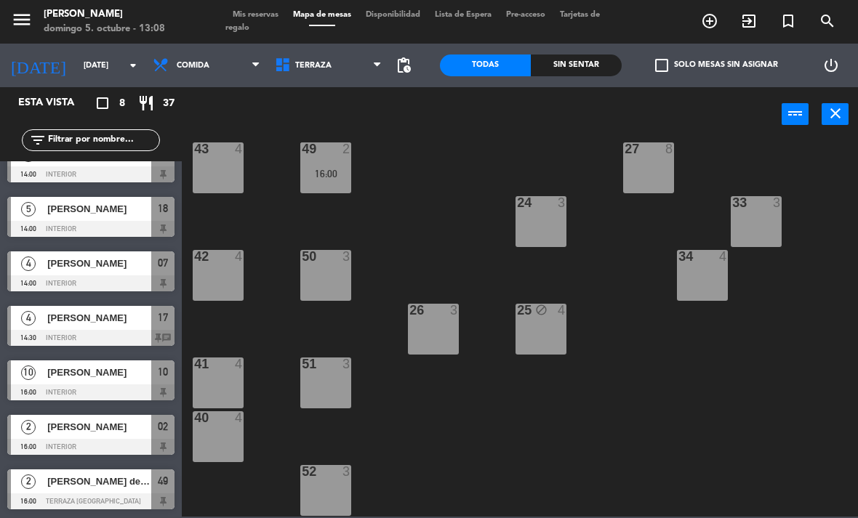
scroll to position [81, 0]
click at [315, 58] on span "Terraza" at bounding box center [328, 65] width 122 height 32
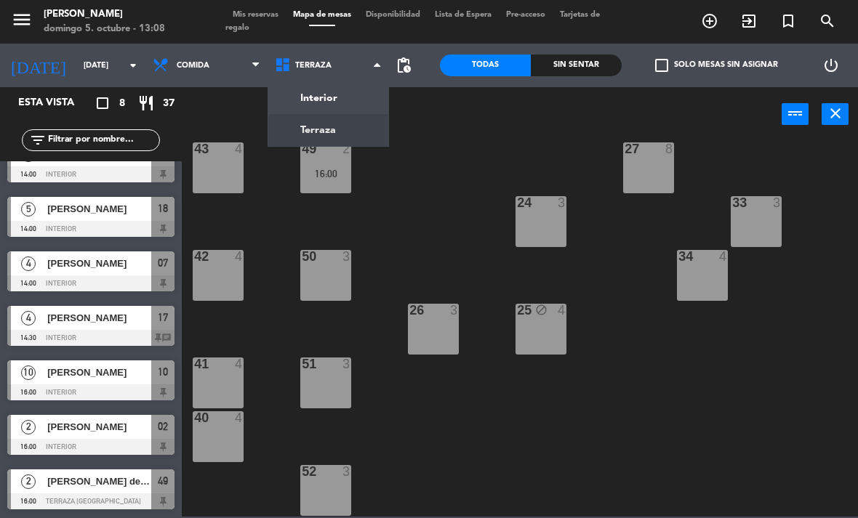
click at [347, 89] on ng-component "menu Chepe Parrilla domingo 5. octubre - 13:08 Mis reservas Mapa de mesas Dispo…" at bounding box center [429, 258] width 858 height 517
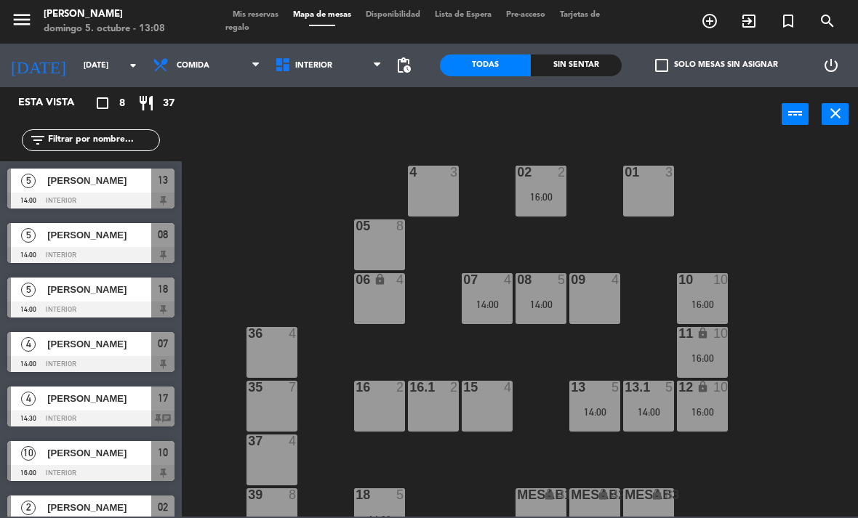
scroll to position [0, 0]
click at [558, 191] on div "16:00" at bounding box center [540, 196] width 51 height 11
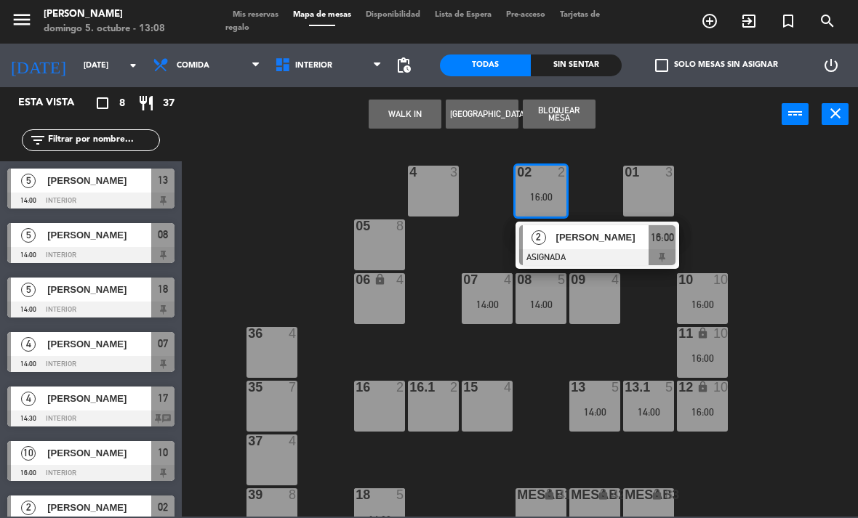
click at [595, 251] on div at bounding box center [597, 257] width 156 height 16
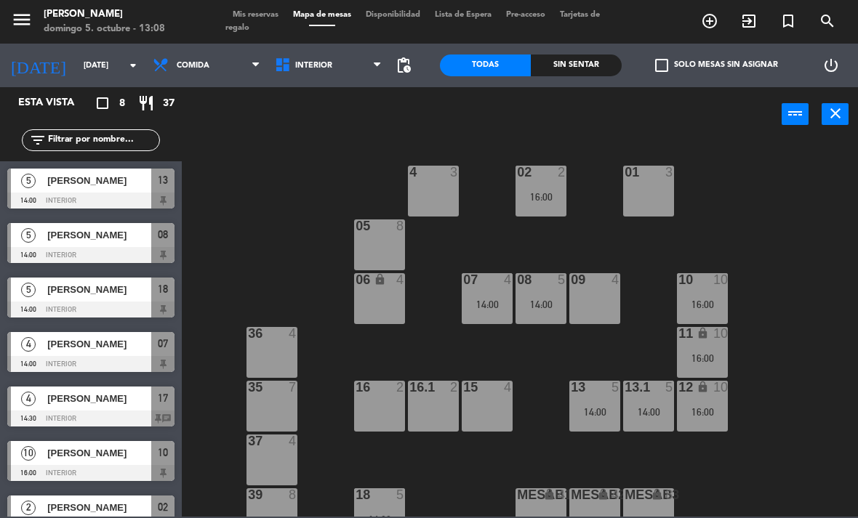
scroll to position [50, 0]
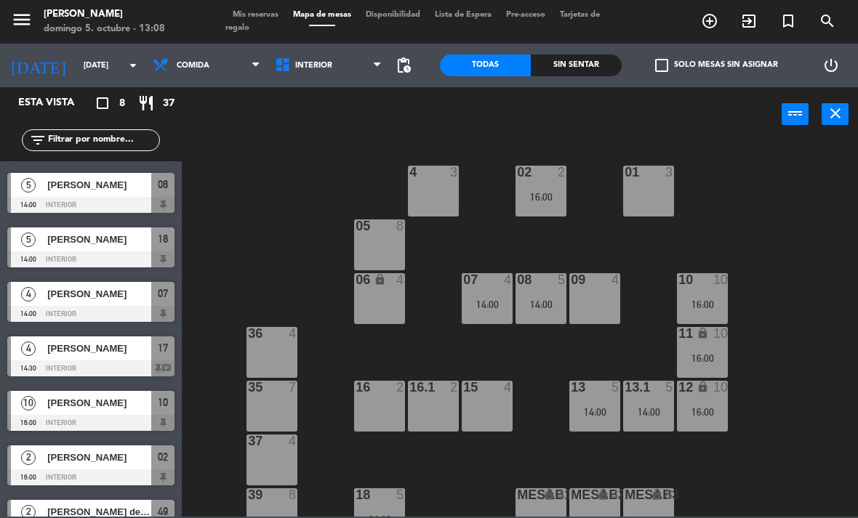
click at [555, 197] on div "16:00" at bounding box center [540, 197] width 51 height 10
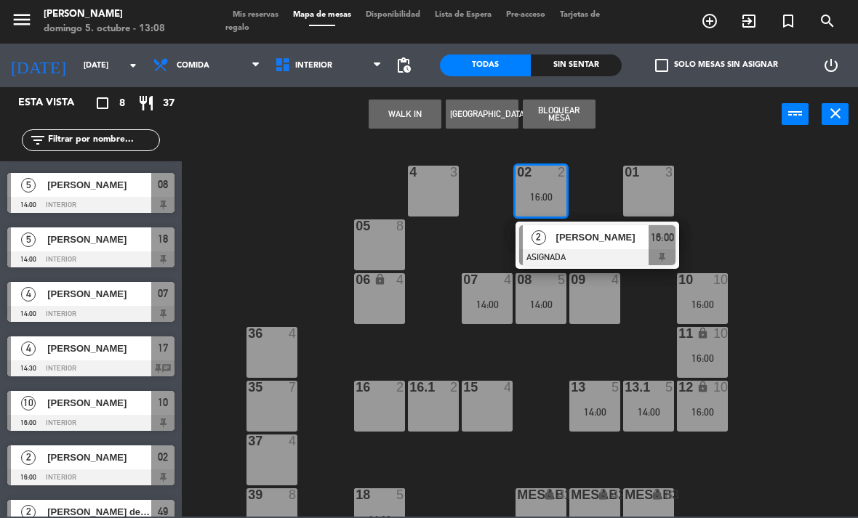
click at [761, 206] on div "02 2 16:00 2 Margarita Terrones ASIGNADA 16:00 4 3 01 3 05 8 06 lock 4 07 4 14:…" at bounding box center [523, 328] width 667 height 376
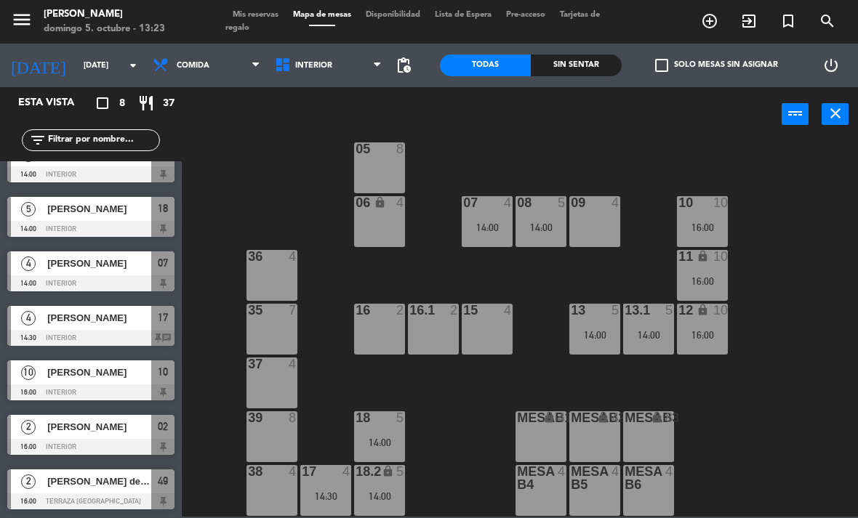
scroll to position [81, 0]
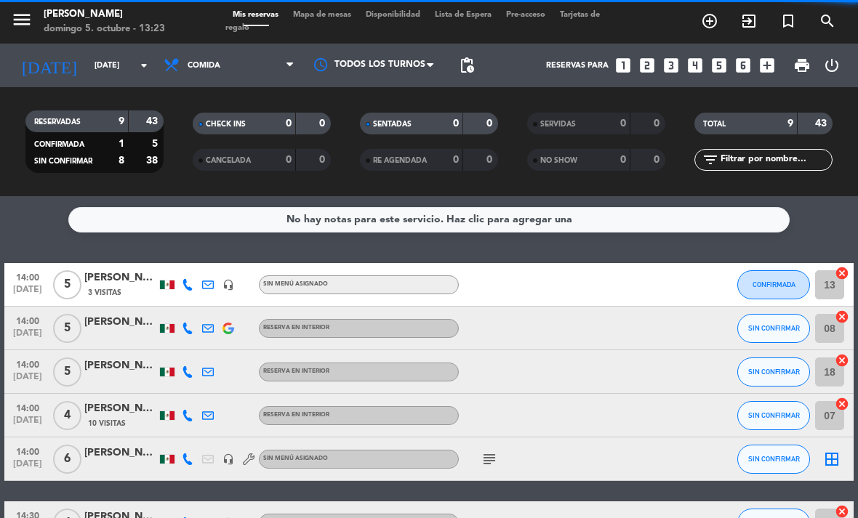
click at [330, 12] on span "Mapa de mesas" at bounding box center [322, 15] width 73 height 8
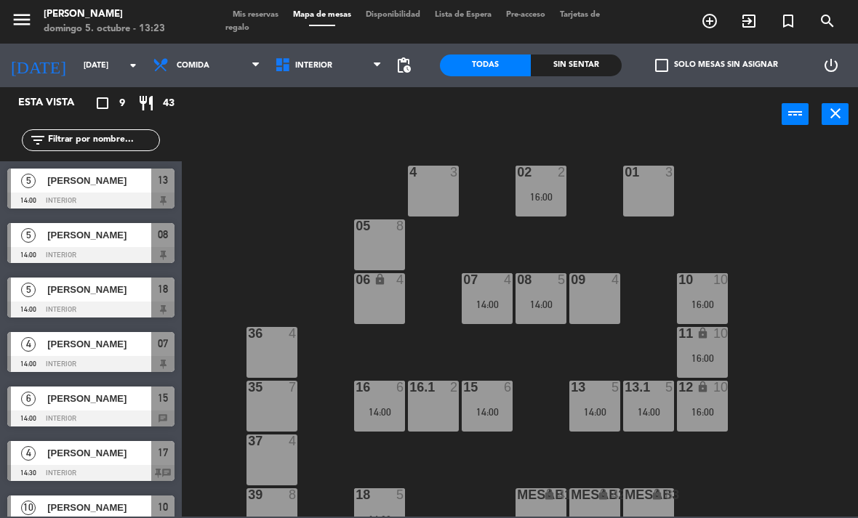
scroll to position [77, 0]
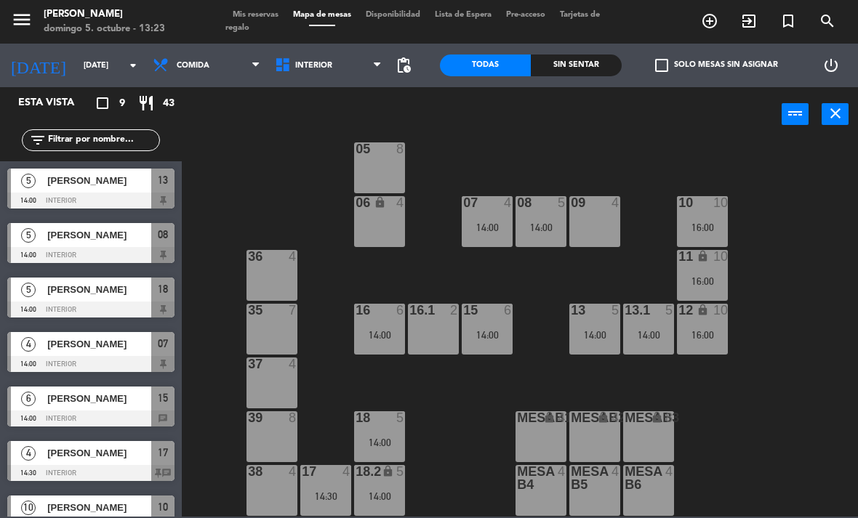
click at [715, 228] on div "16:00" at bounding box center [702, 227] width 51 height 10
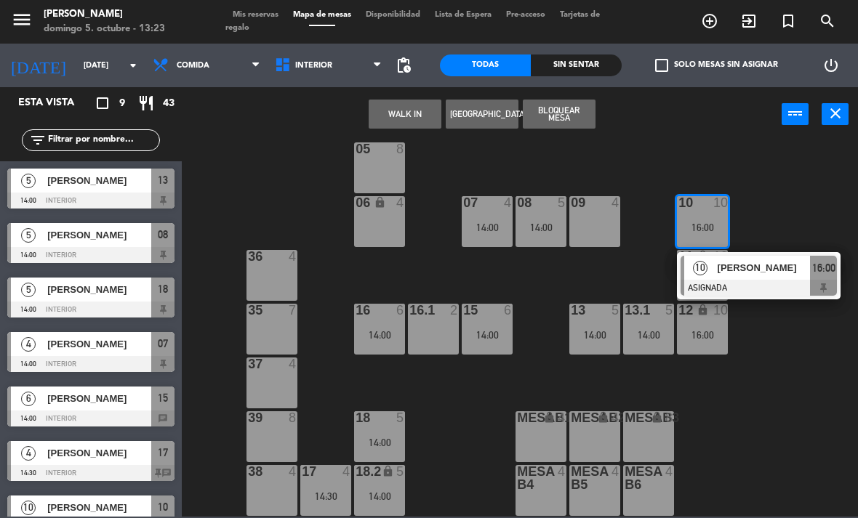
click at [717, 230] on div "16:00" at bounding box center [702, 227] width 51 height 10
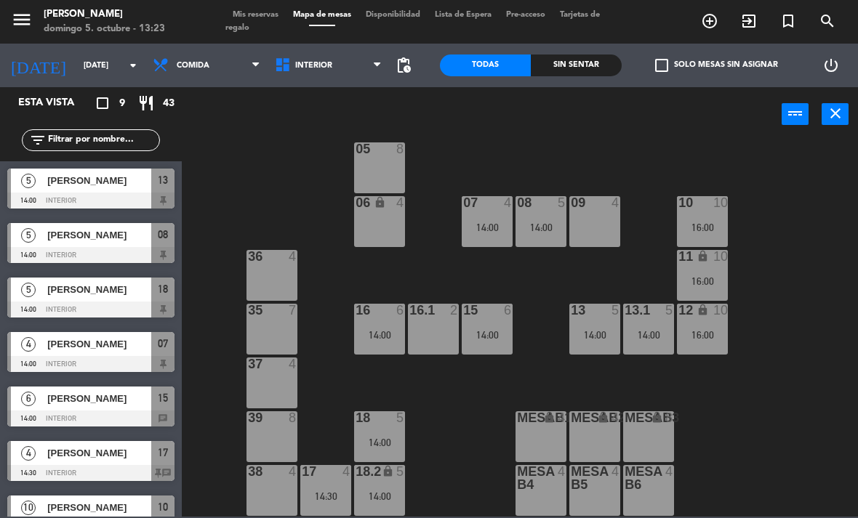
click at [710, 225] on div "16:00" at bounding box center [702, 227] width 51 height 10
click at [781, 417] on div "02 2 16:00 4 3 01 3 05 8 06 lock 4 07 4 14:00 09 4 10 10 16:00 08 5 14:00 11 lo…" at bounding box center [523, 328] width 667 height 376
click at [384, 331] on div "14:00" at bounding box center [379, 335] width 51 height 10
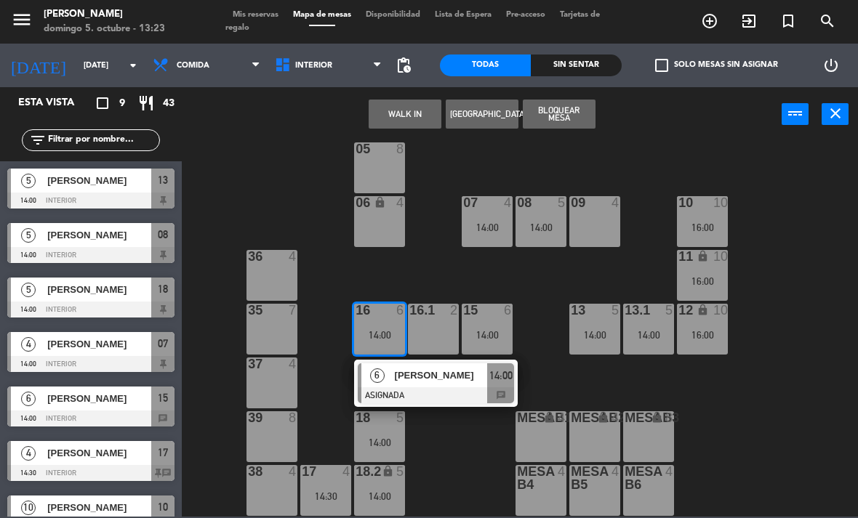
click at [400, 385] on div "Ricardo Tene" at bounding box center [440, 375] width 94 height 24
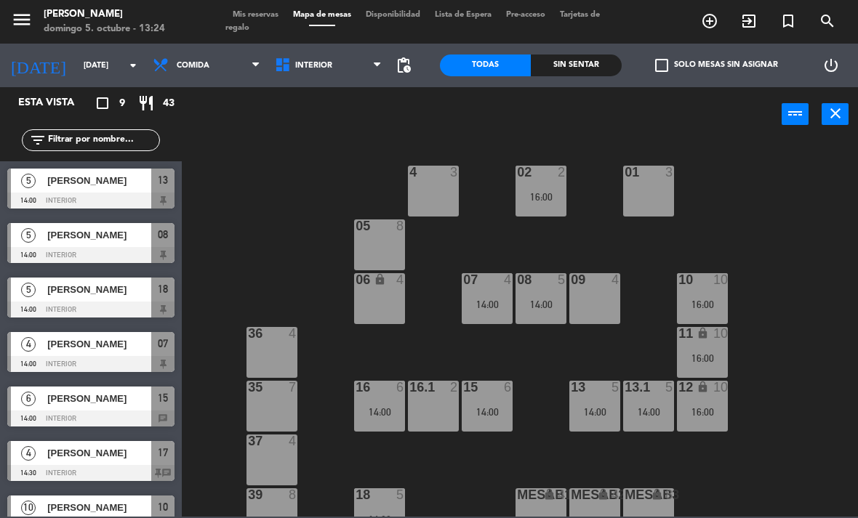
scroll to position [0, 0]
click at [805, 146] on div "02 2 16:00 4 3 01 3 05 8 06 lock 4 07 4 14:00 09 4 10 10 16:00 08 5 14:00 11 lo…" at bounding box center [523, 328] width 667 height 376
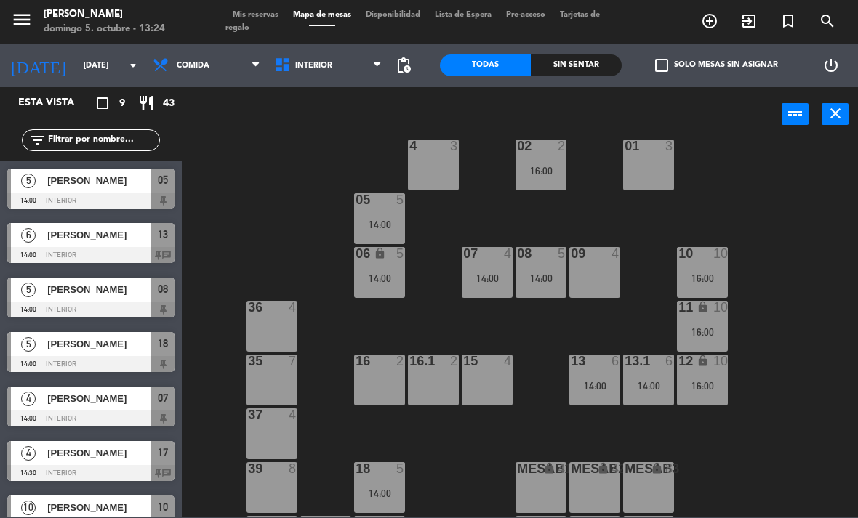
click at [76, 54] on input "dom. [DATE]" at bounding box center [130, 66] width 108 height 24
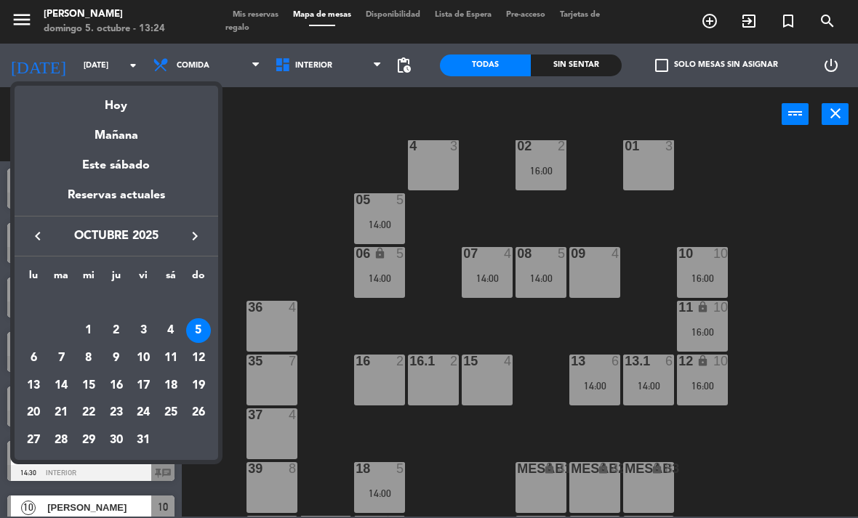
click at [113, 134] on div "Mañana" at bounding box center [116, 131] width 203 height 30
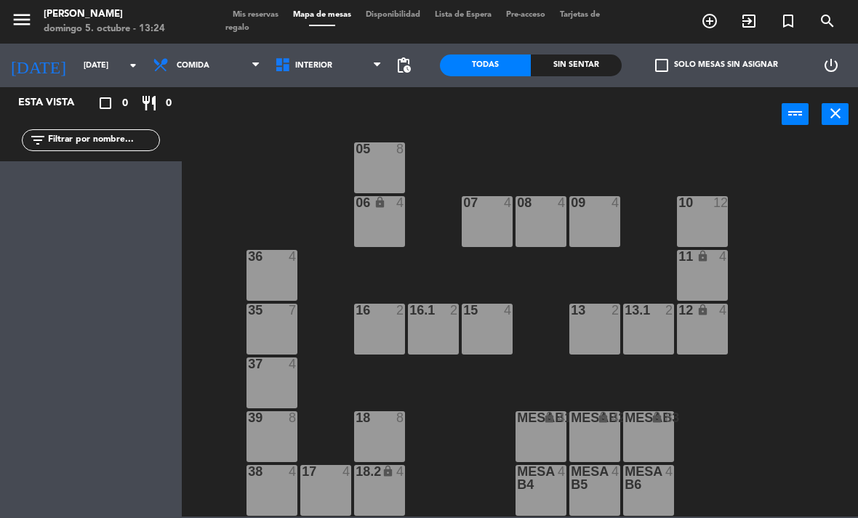
scroll to position [77, 0]
click at [182, 63] on span "Comida" at bounding box center [193, 65] width 33 height 9
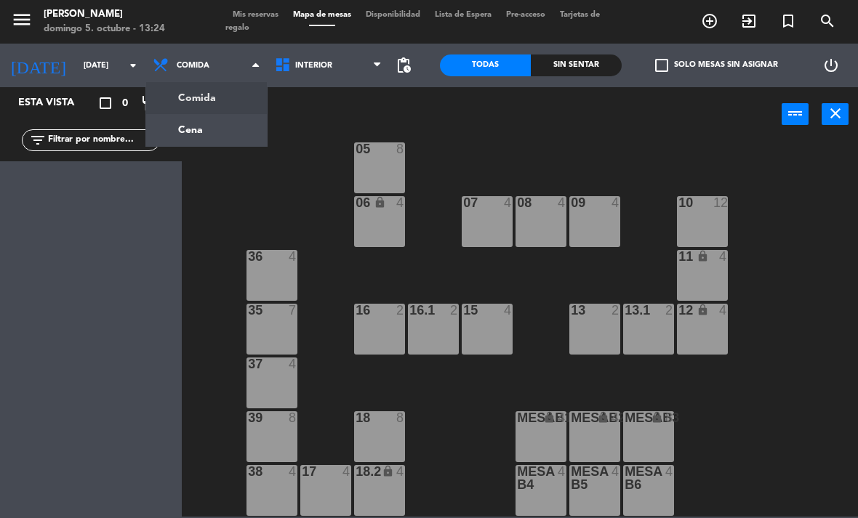
click at [179, 121] on ng-component "menu Chepe Parrilla domingo 5. octubre - 13:24 Mis reservas Mapa de mesas Dispo…" at bounding box center [429, 258] width 858 height 517
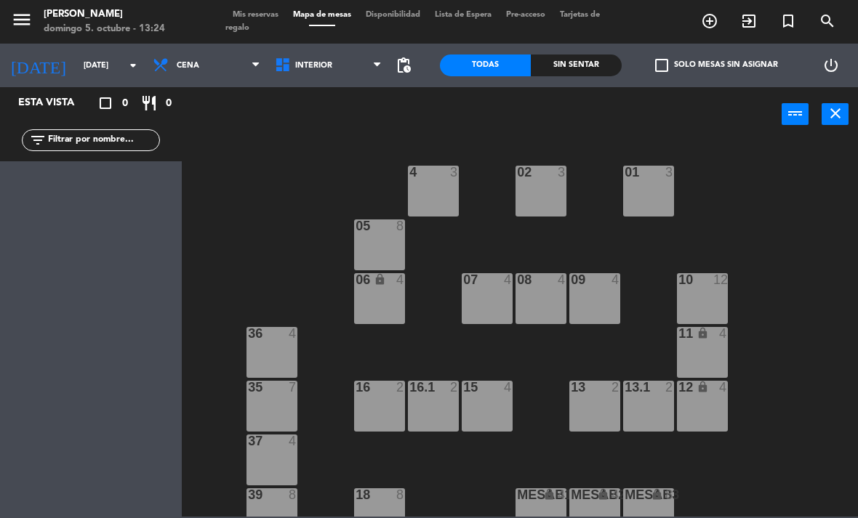
click at [76, 54] on input "lun. 6 oct." at bounding box center [130, 66] width 108 height 24
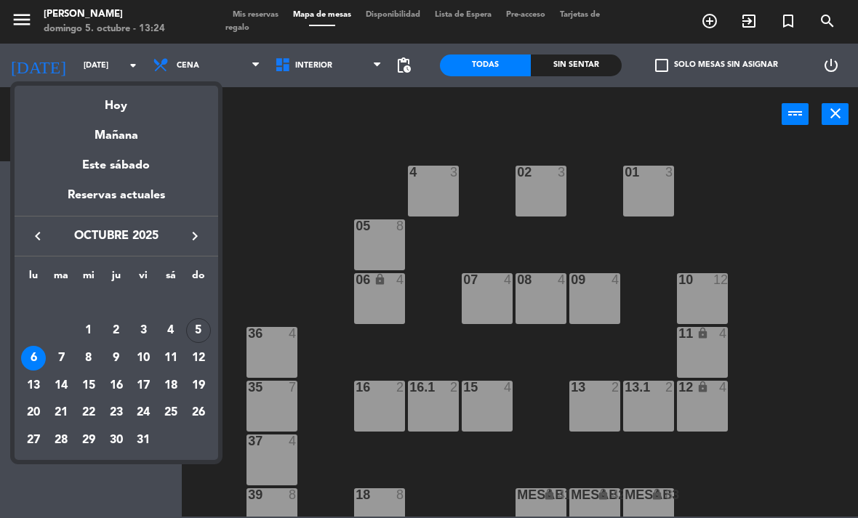
click at [111, 115] on div "Hoy" at bounding box center [116, 101] width 203 height 30
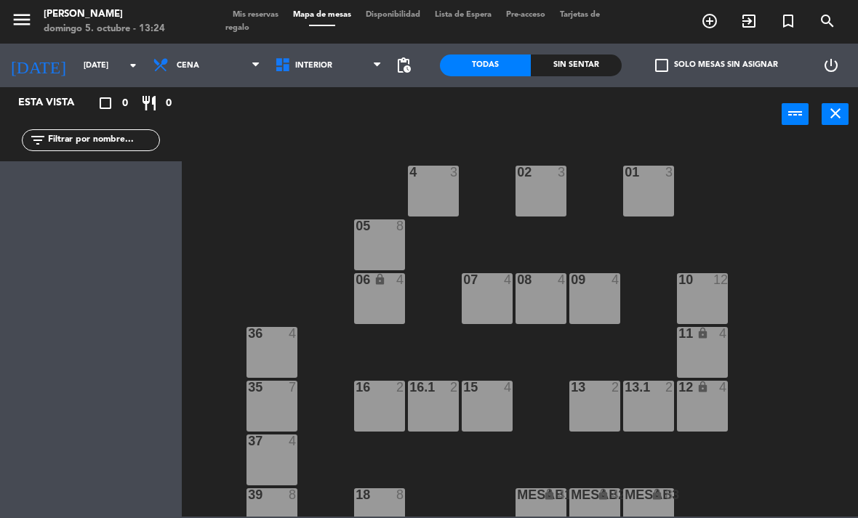
type input "dom. [DATE]"
click at [232, 55] on span "Cena" at bounding box center [206, 65] width 122 height 32
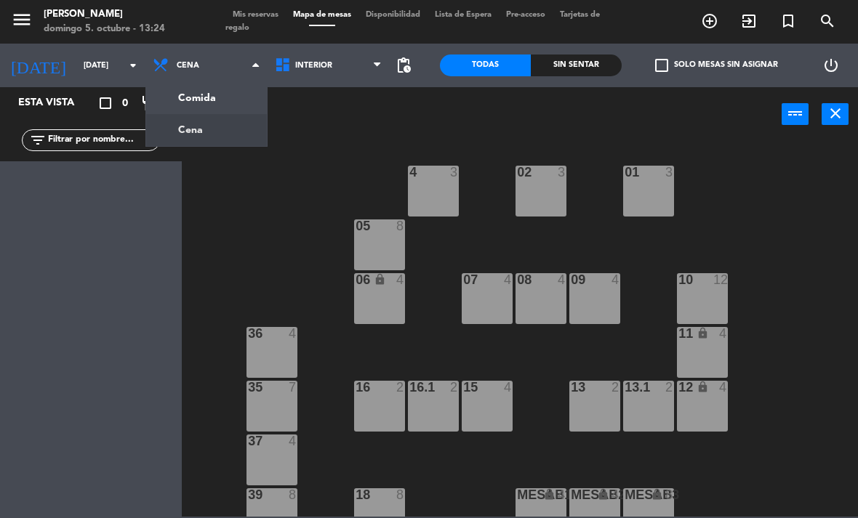
click at [231, 93] on ng-component "menu Chepe Parrilla domingo 5. octubre - 13:24 Mis reservas Mapa de mesas Dispo…" at bounding box center [429, 258] width 858 height 517
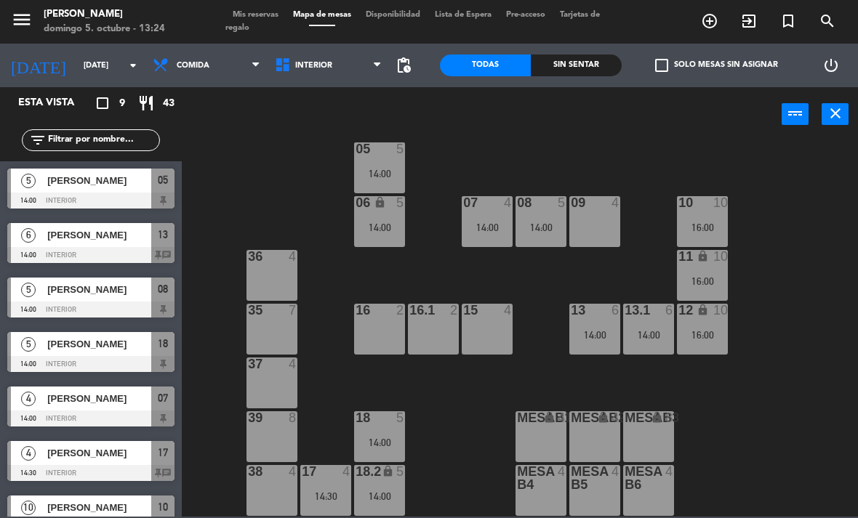
click at [747, 81] on div "check_box_outline_blank Solo mesas sin asignar" at bounding box center [712, 66] width 182 height 44
click at [749, 70] on label "check_box_outline_blank Solo mesas sin asignar" at bounding box center [716, 65] width 123 height 13
click at [716, 65] on input "check_box_outline_blank Solo mesas sin asignar" at bounding box center [716, 65] width 0 height 0
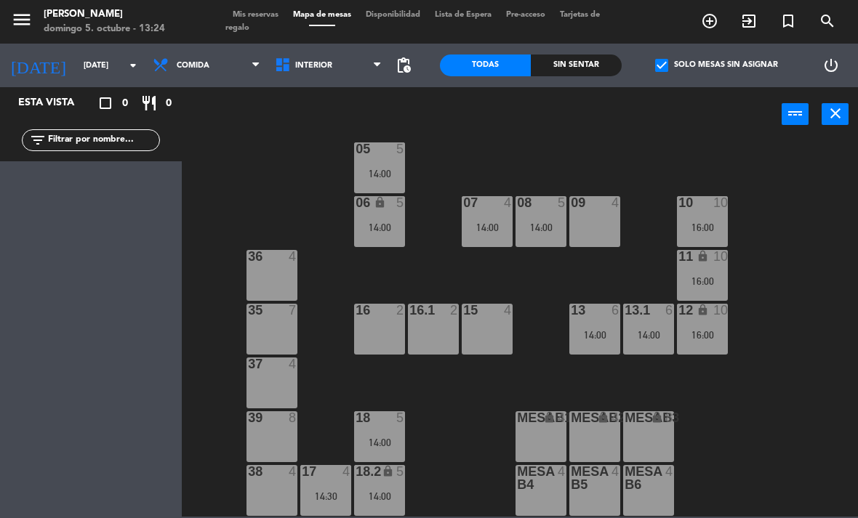
click at [705, 68] on label "check_box Solo mesas sin asignar" at bounding box center [716, 65] width 123 height 13
click at [716, 65] on input "check_box Solo mesas sin asignar" at bounding box center [716, 65] width 0 height 0
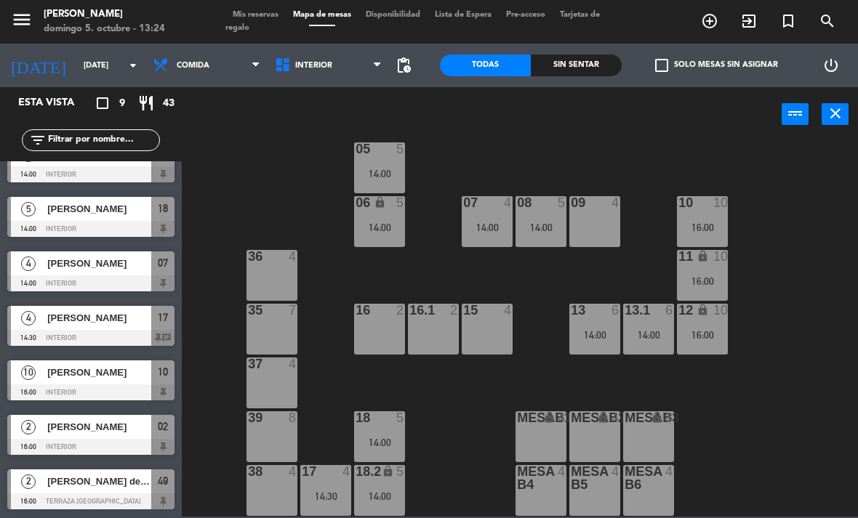
scroll to position [0, 0]
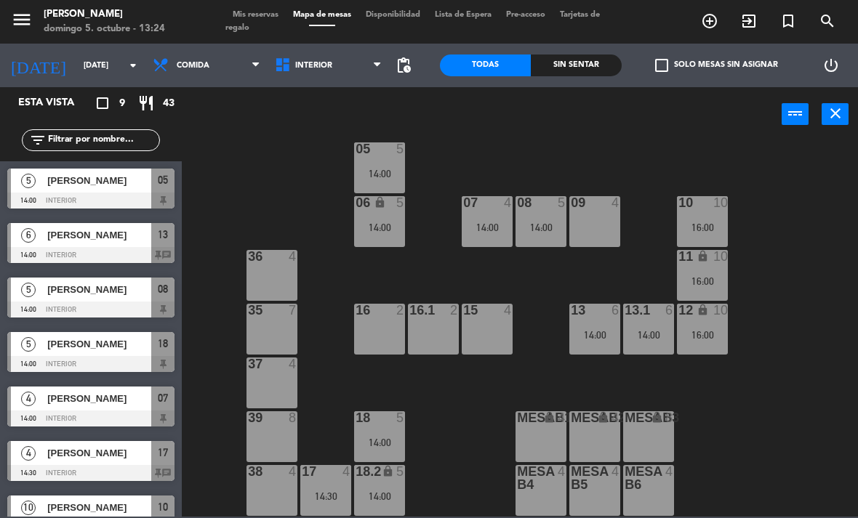
click at [387, 444] on div "14:00" at bounding box center [379, 443] width 51 height 10
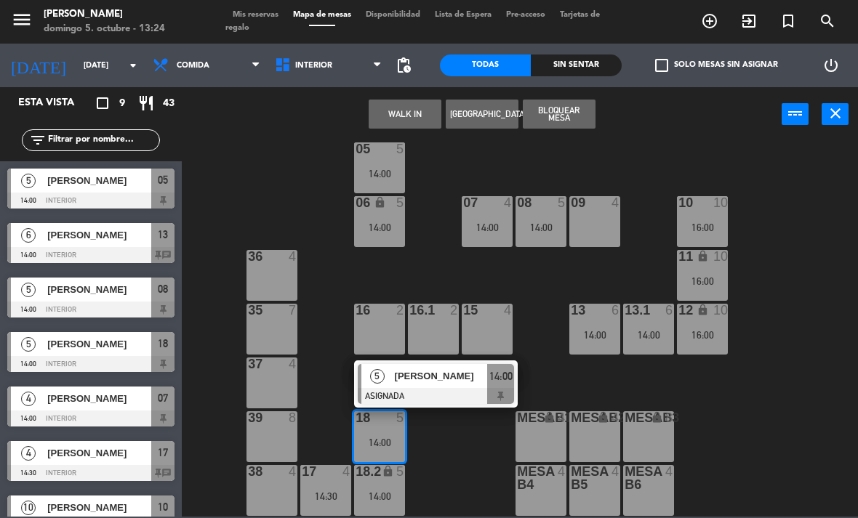
click at [430, 382] on span "[PERSON_NAME] [PERSON_NAME]" at bounding box center [441, 375] width 93 height 15
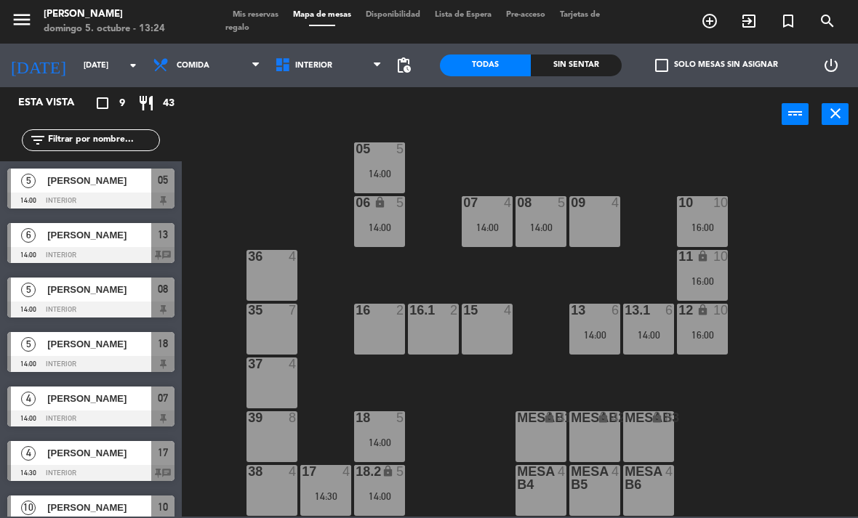
click at [383, 216] on div "06 lock 5 14:00" at bounding box center [379, 221] width 51 height 51
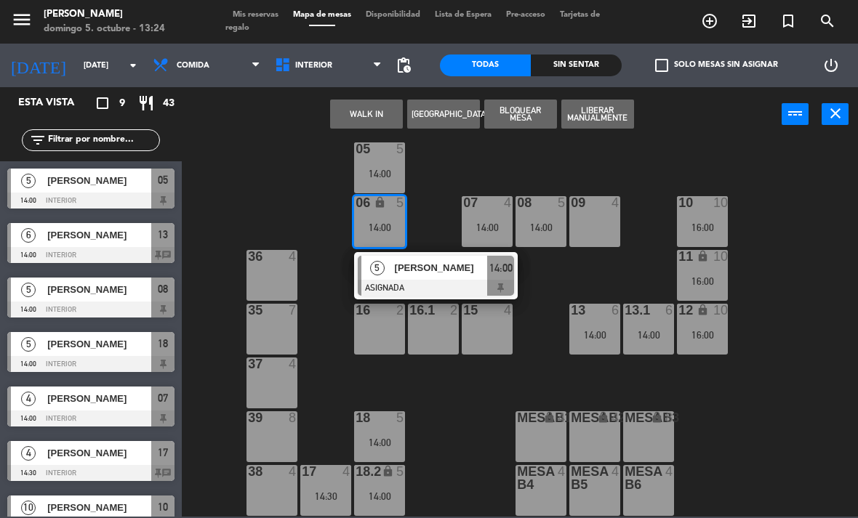
click at [407, 278] on div "[PERSON_NAME]" at bounding box center [440, 268] width 94 height 24
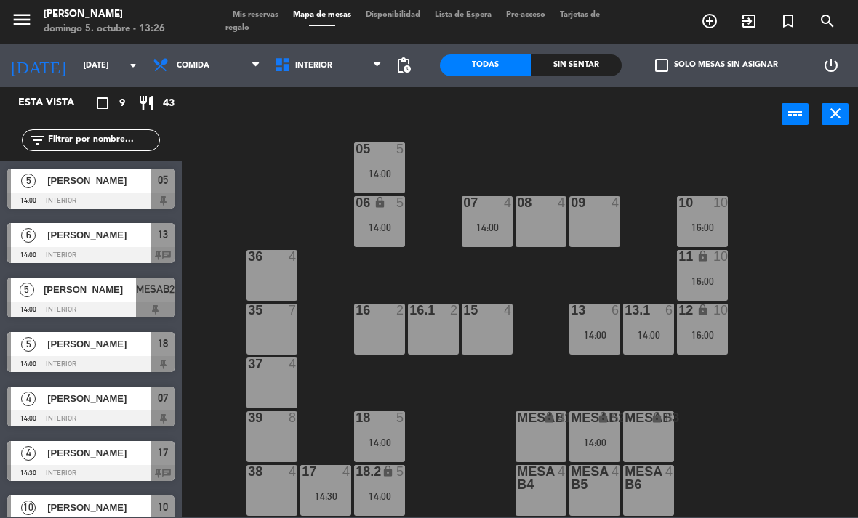
scroll to position [77, 0]
click at [597, 447] on div "14:00" at bounding box center [594, 443] width 51 height 10
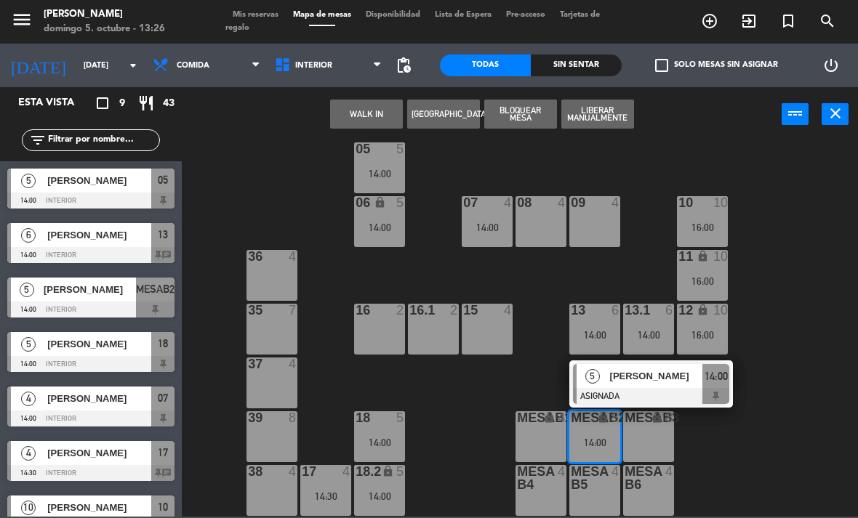
click at [616, 448] on div "MESAB2 lock 5 14:00" at bounding box center [594, 436] width 51 height 51
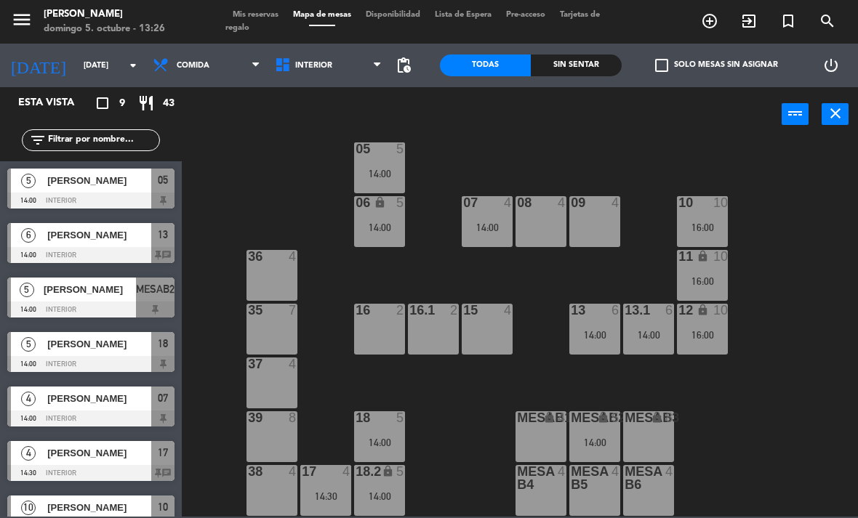
click at [792, 257] on div "02 2 16:00 4 3 01 3 05 5 14:00 06 lock 5 14:00 07 4 14:00 09 4 10 10 16:00 08 4…" at bounding box center [523, 328] width 667 height 376
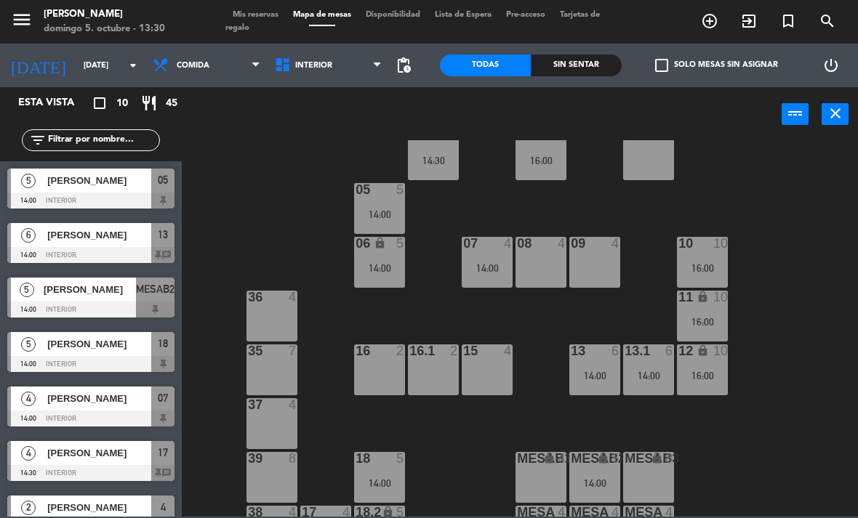
scroll to position [36, 0]
click at [602, 479] on div "14:00" at bounding box center [594, 484] width 51 height 10
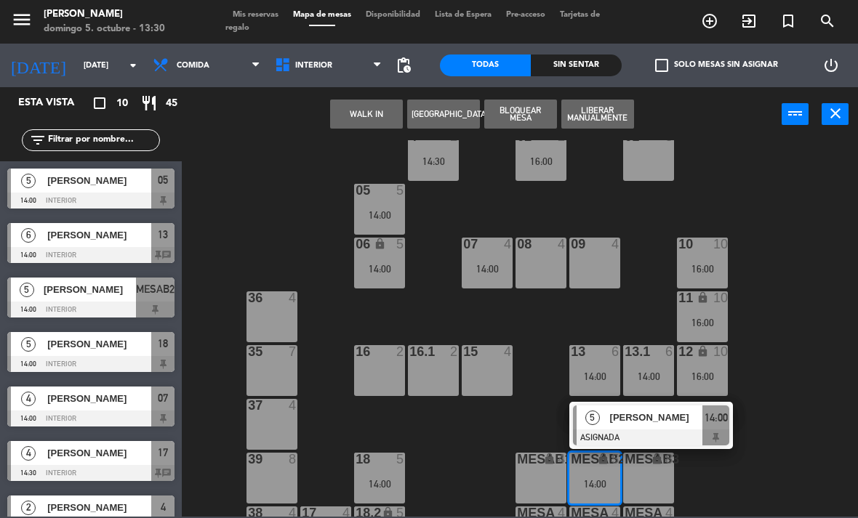
click at [556, 258] on div "08 4" at bounding box center [540, 263] width 51 height 51
click at [384, 115] on button "Mover" at bounding box center [366, 114] width 73 height 29
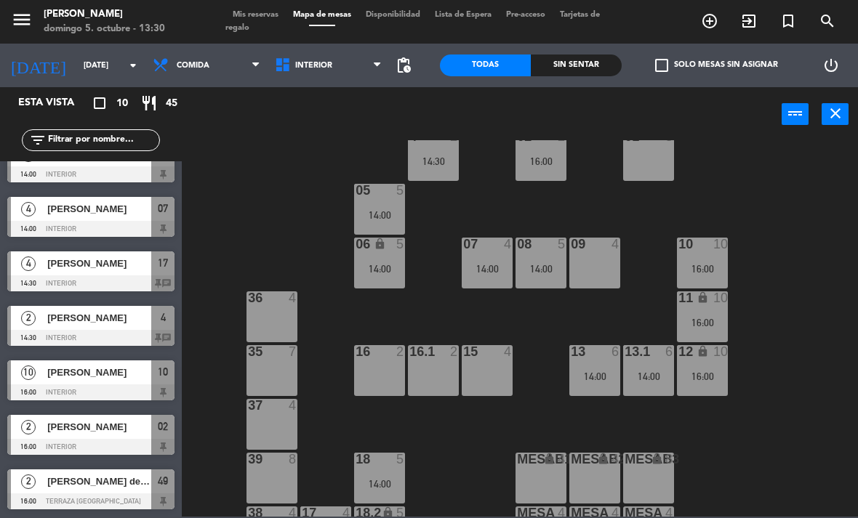
scroll to position [190, 0]
click at [262, 14] on span "Mis reservas" at bounding box center [255, 15] width 60 height 8
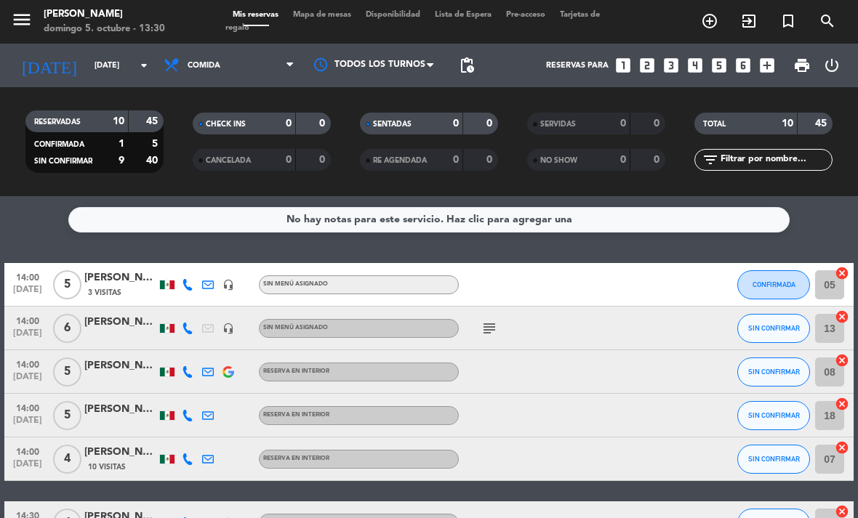
click at [488, 326] on icon "subject" at bounding box center [488, 328] width 17 height 17
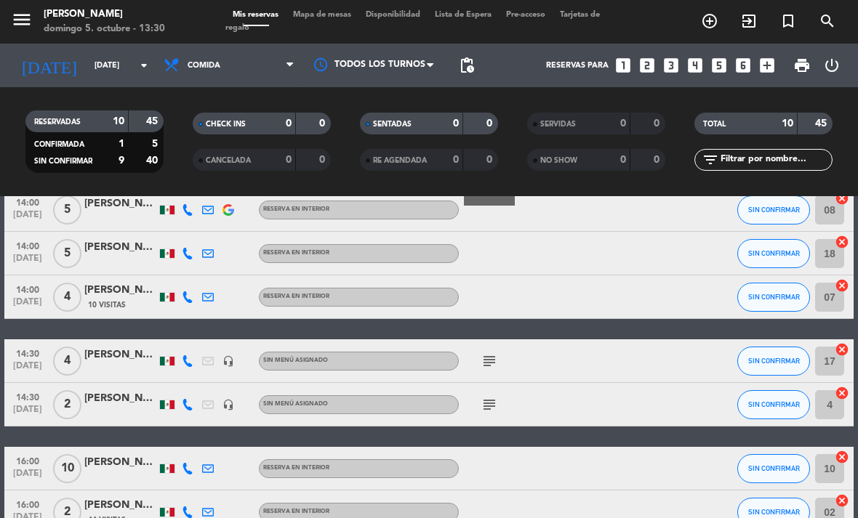
scroll to position [174, 0]
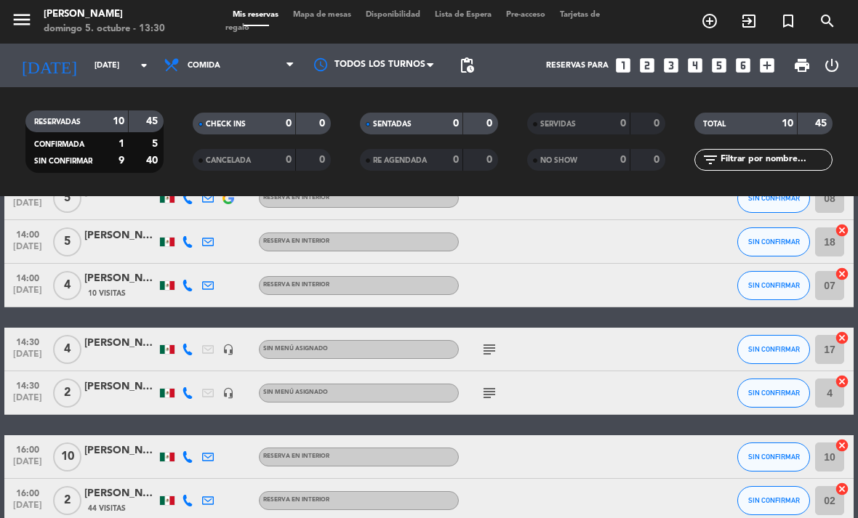
click at [482, 350] on icon "subject" at bounding box center [488, 349] width 17 height 17
click at [488, 388] on icon "subject" at bounding box center [488, 392] width 17 height 17
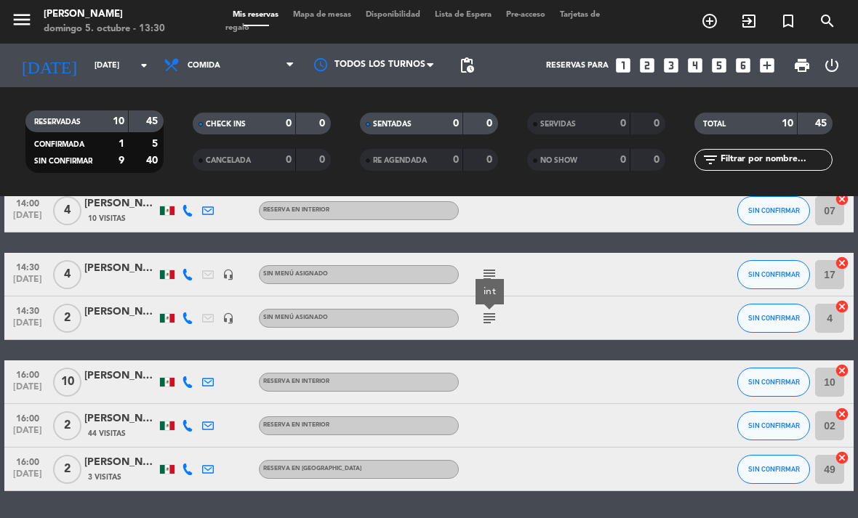
scroll to position [248, 0]
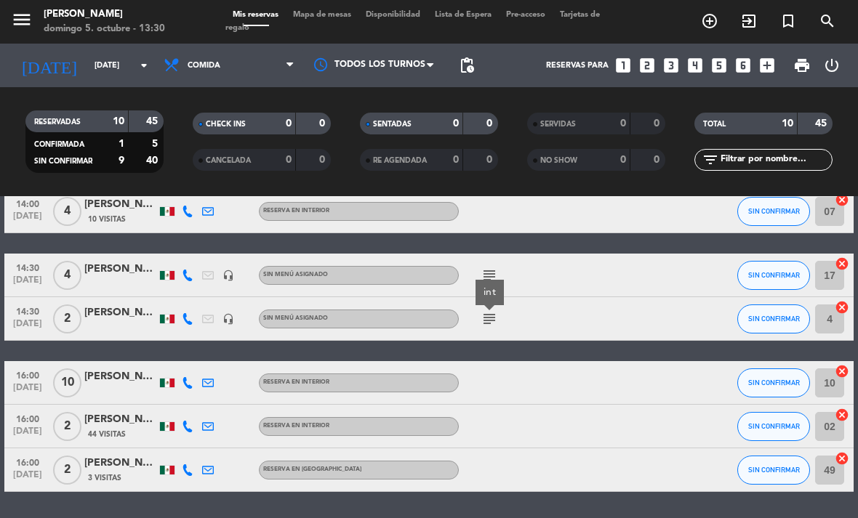
click at [608, 318] on div at bounding box center [600, 318] width 39 height 43
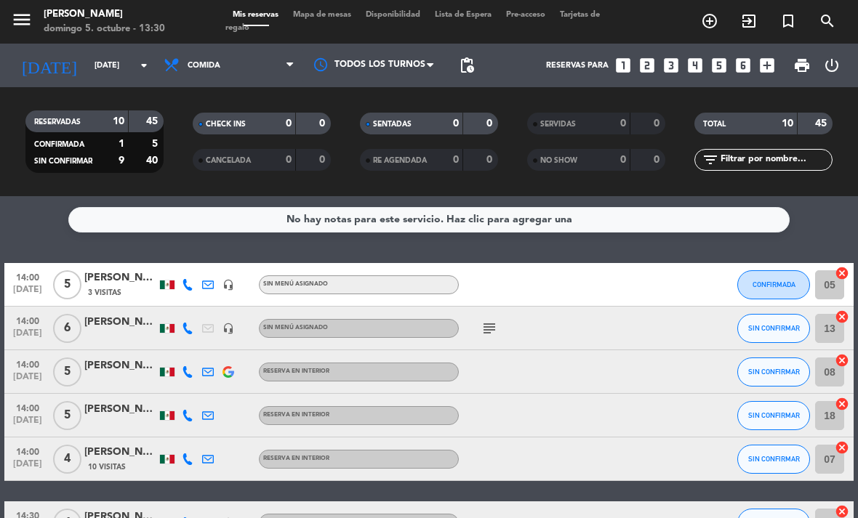
scroll to position [0, 0]
click at [330, 14] on span "Mapa de mesas" at bounding box center [322, 15] width 73 height 8
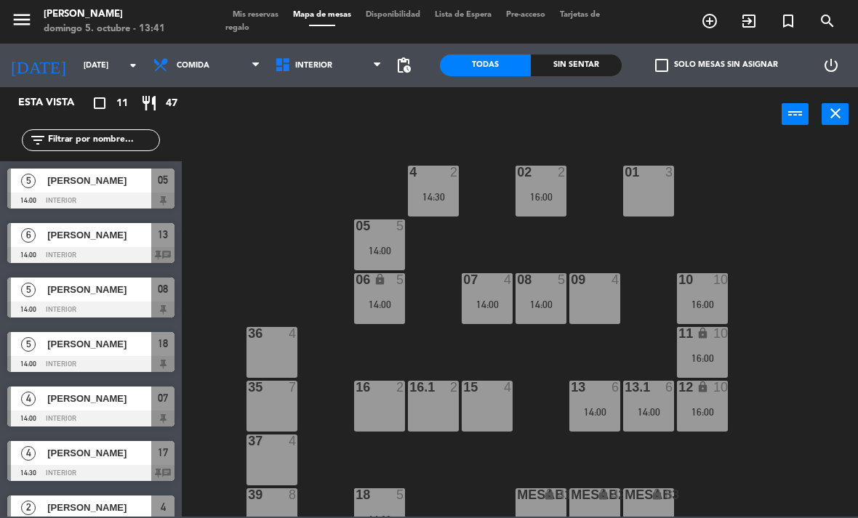
click at [92, 132] on input "text" at bounding box center [103, 140] width 113 height 16
type input "Ca"
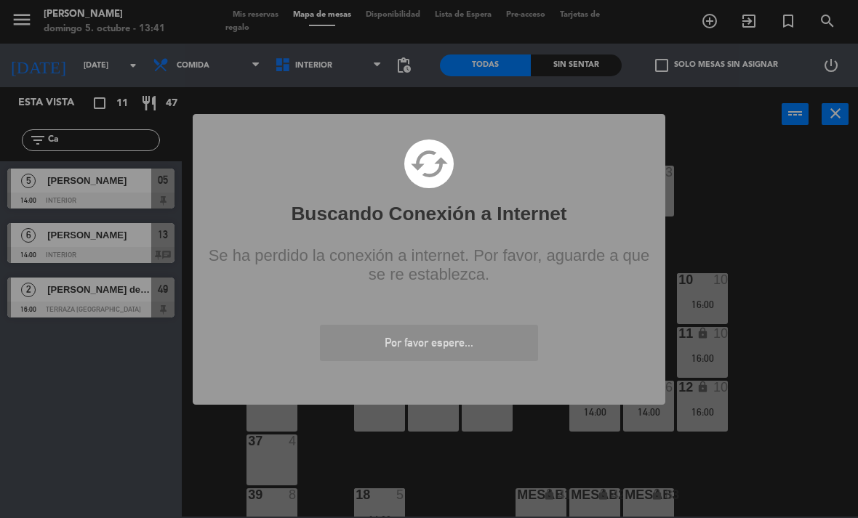
click at [808, 229] on div "? ! i Buscando Conexión a Internet × cached Se ha perdido la conexión a interne…" at bounding box center [429, 259] width 858 height 518
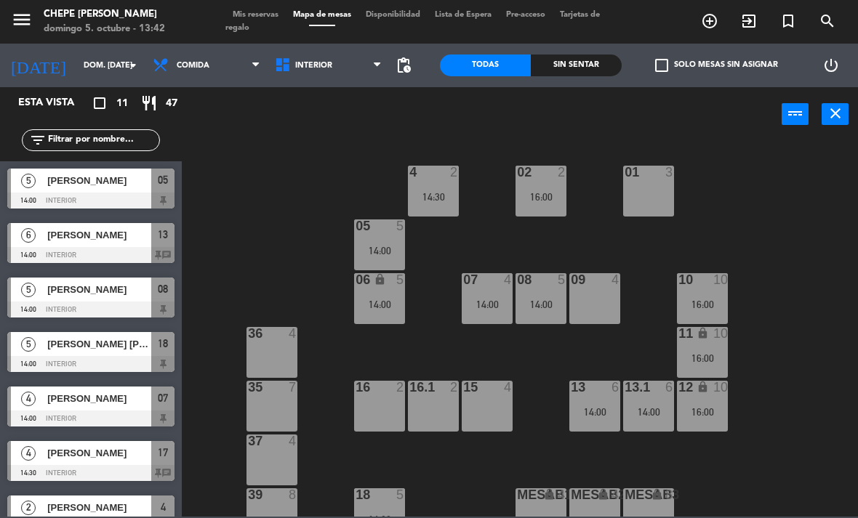
click at [644, 192] on div "01 3" at bounding box center [648, 191] width 51 height 51
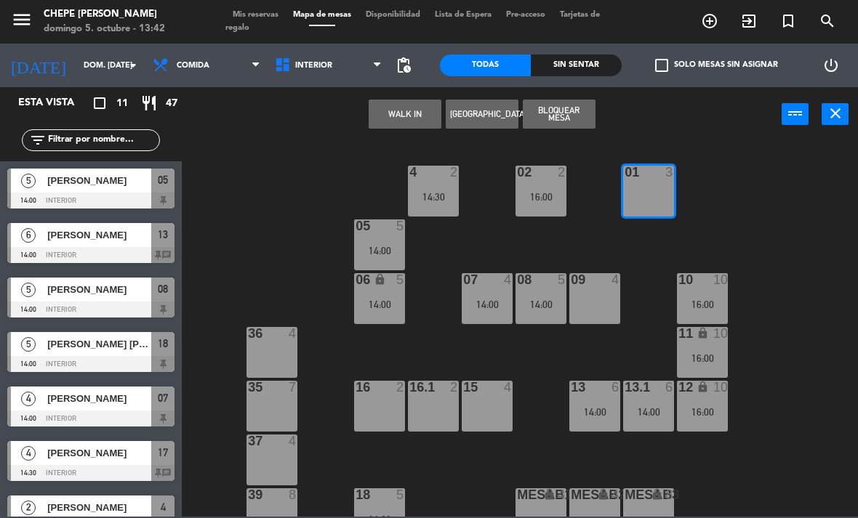
click at [400, 113] on button "WALK IN" at bounding box center [404, 114] width 73 height 29
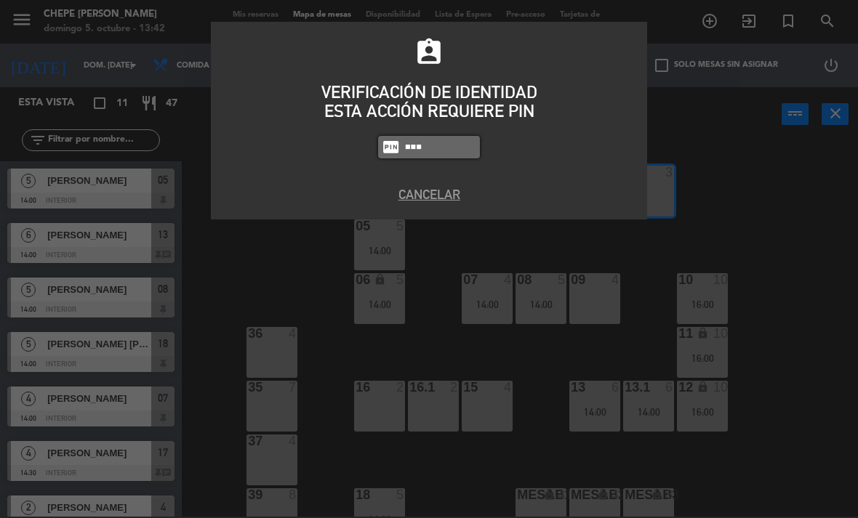
type input "2581"
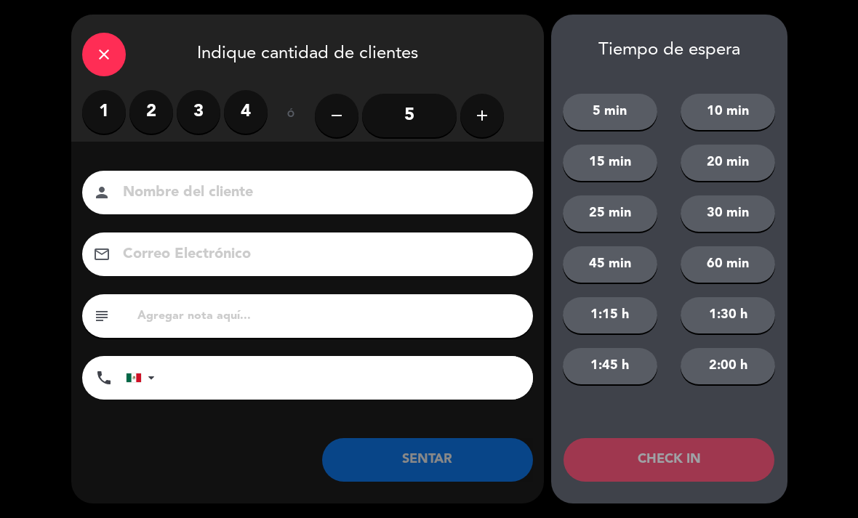
click at [198, 118] on label "3" at bounding box center [199, 112] width 44 height 44
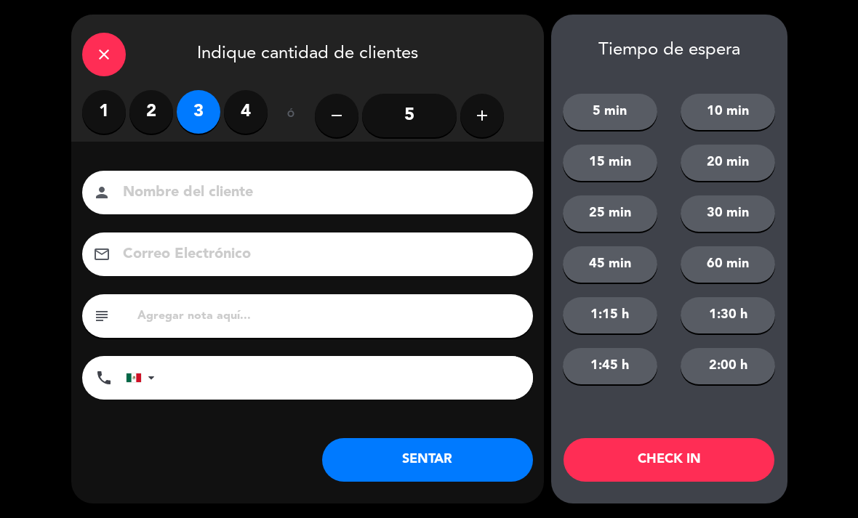
click at [167, 180] on input at bounding box center [317, 192] width 392 height 25
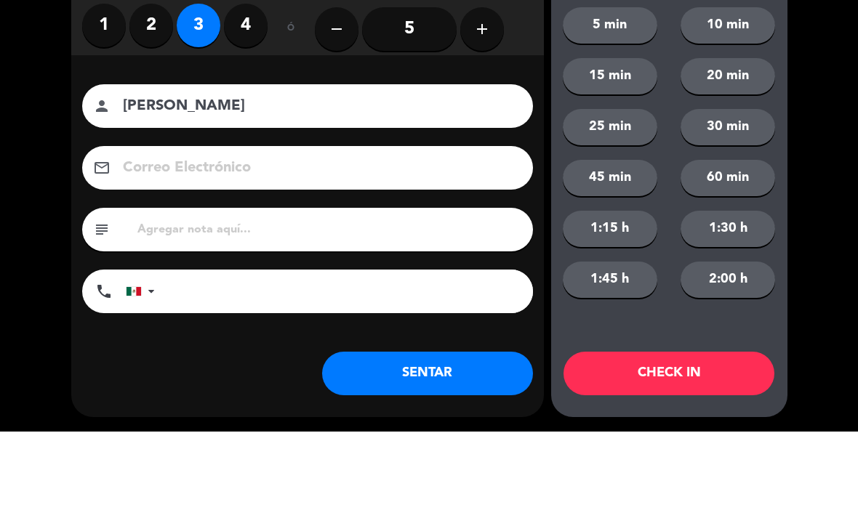
type input "[PERSON_NAME]"
click at [535, 233] on div "Correo Electrónico email" at bounding box center [307, 255] width 472 height 44
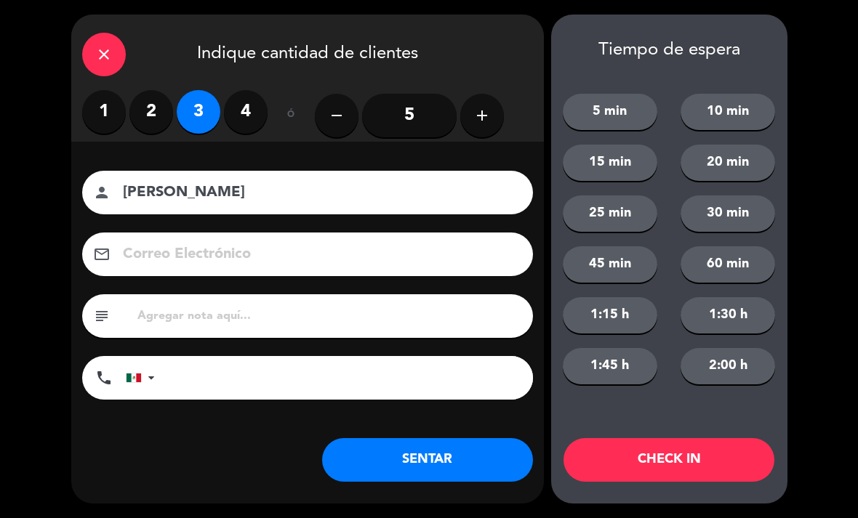
click at [491, 440] on button "SENTAR" at bounding box center [427, 460] width 211 height 44
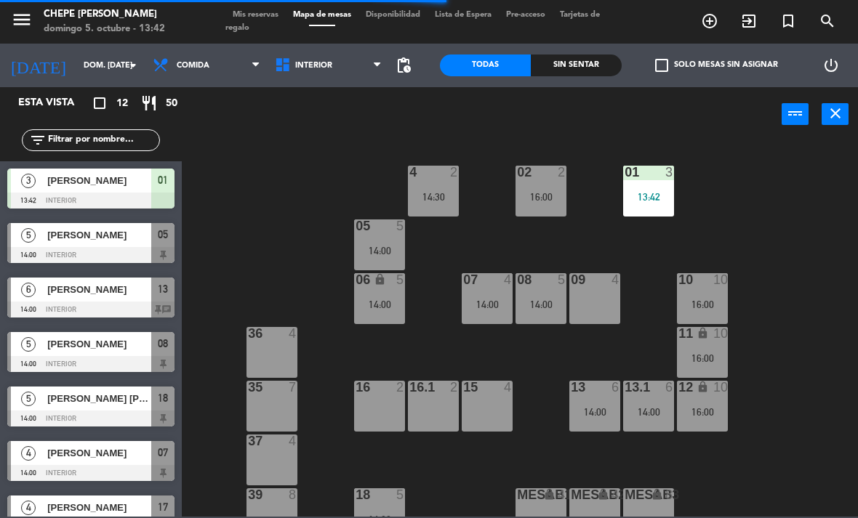
click at [576, 233] on div "02 2 16:00 4 2 14:30 01 3 13:42 05 5 14:00 06 lock 5 14:00 07 4 14:00 09 4 10 1…" at bounding box center [523, 328] width 667 height 376
click at [661, 191] on div "13:42" at bounding box center [648, 196] width 51 height 11
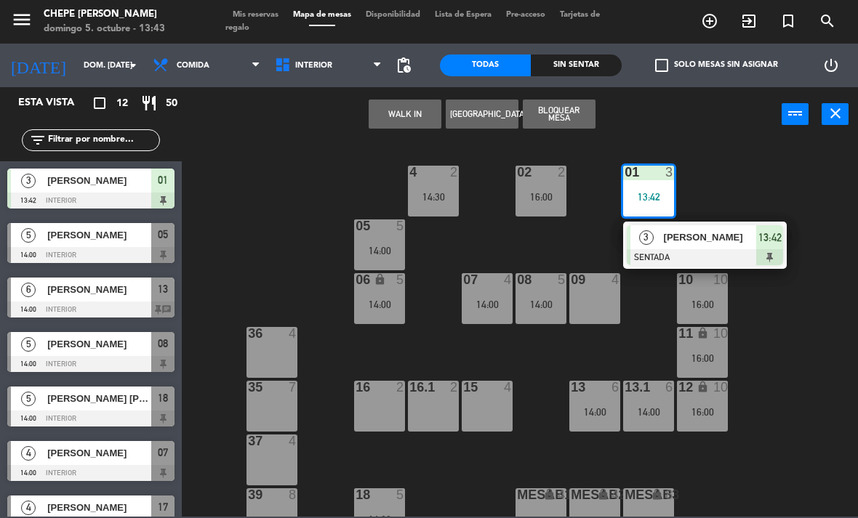
click at [725, 244] on span "[PERSON_NAME]" at bounding box center [710, 237] width 93 height 15
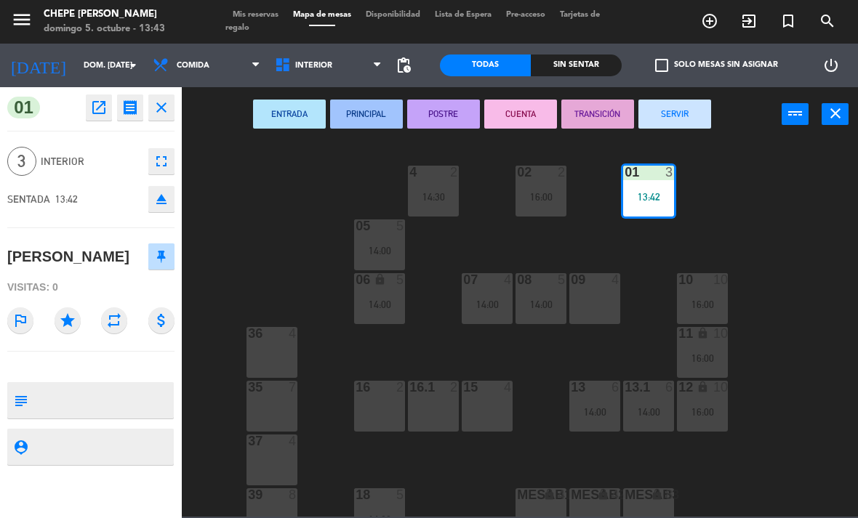
click at [440, 198] on div "14:30" at bounding box center [433, 197] width 51 height 10
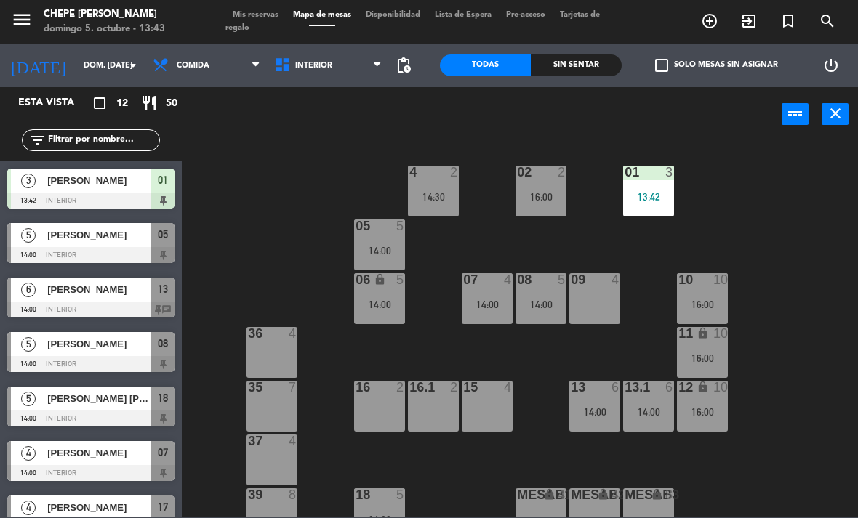
click at [441, 199] on div "14:30" at bounding box center [433, 197] width 51 height 10
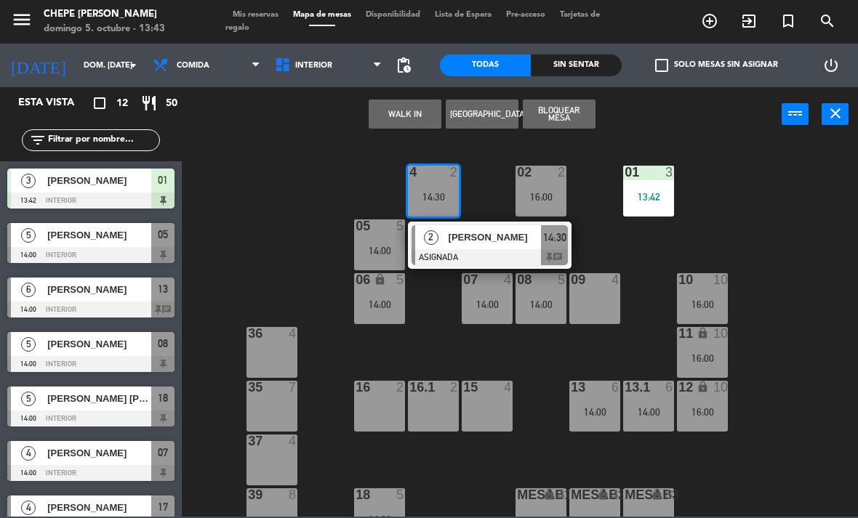
click at [656, 201] on div "13:42" at bounding box center [648, 197] width 51 height 10
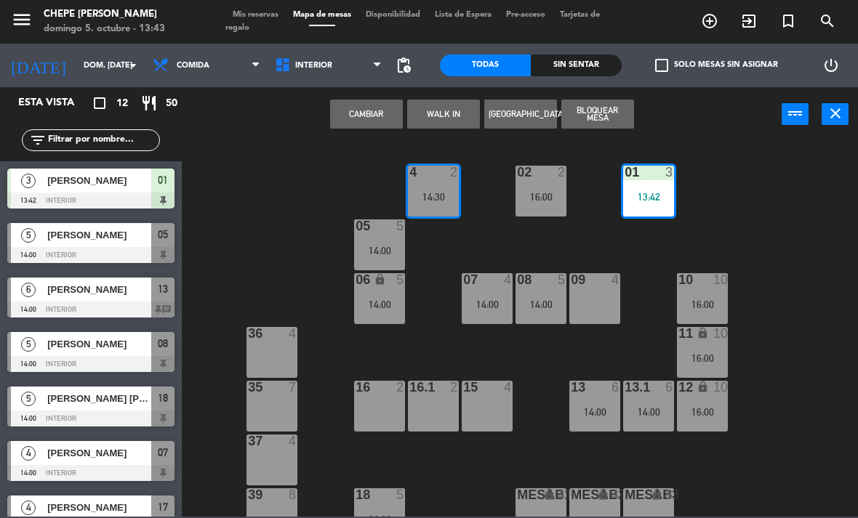
click at [371, 121] on button "Cambiar" at bounding box center [366, 114] width 73 height 29
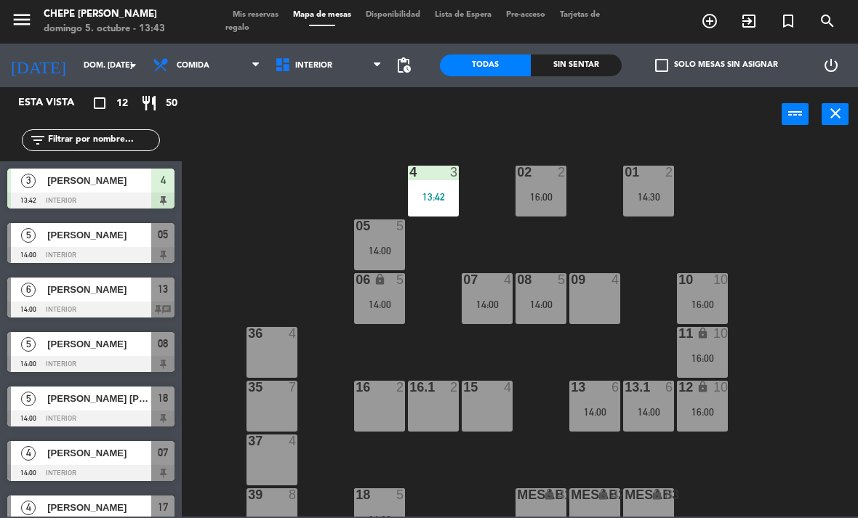
click at [795, 237] on div "02 2 16:00 4 3 13:42 01 2 14:30 05 5 14:00 06 lock 5 14:00 07 4 14:00 09 4 10 1…" at bounding box center [523, 328] width 667 height 376
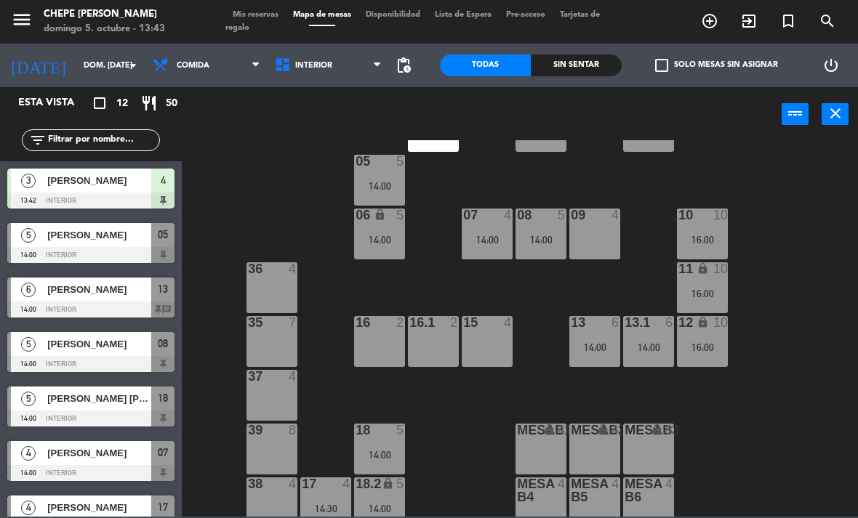
scroll to position [71, 0]
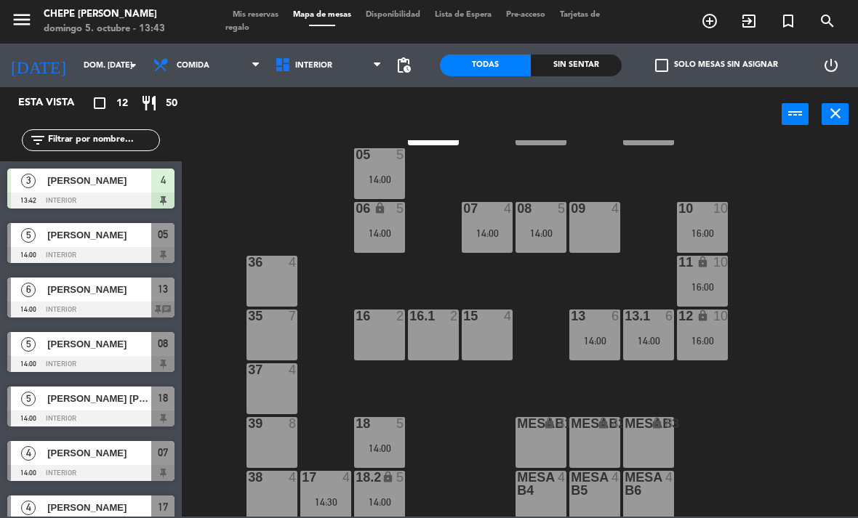
click at [605, 328] on div "13 6 14:00" at bounding box center [594, 335] width 51 height 51
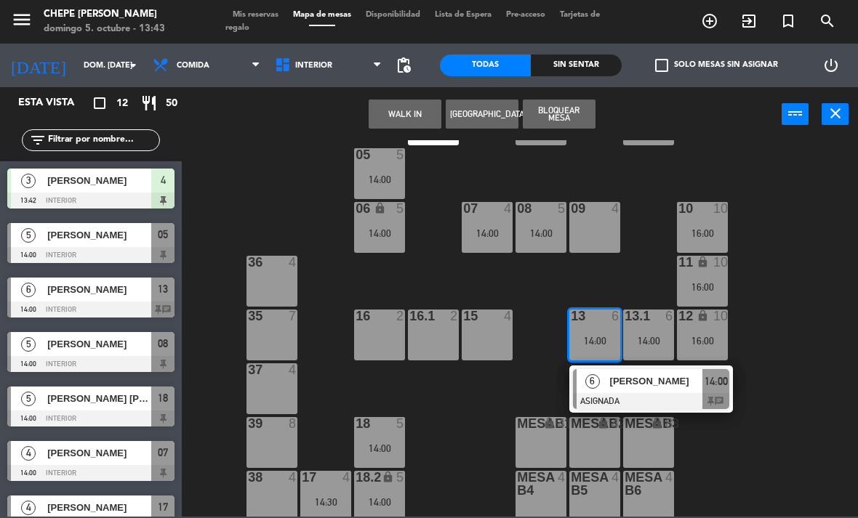
click at [684, 393] on div at bounding box center [651, 401] width 156 height 16
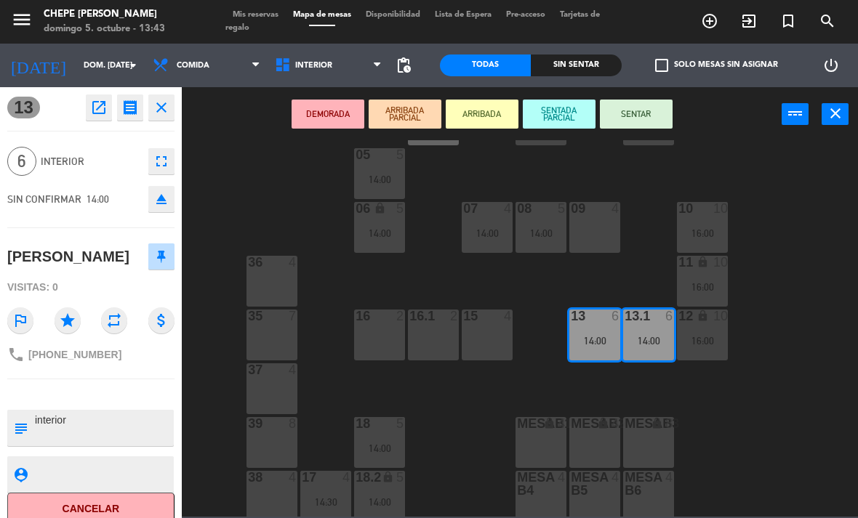
click at [650, 117] on button "SENTAR" at bounding box center [636, 114] width 73 height 29
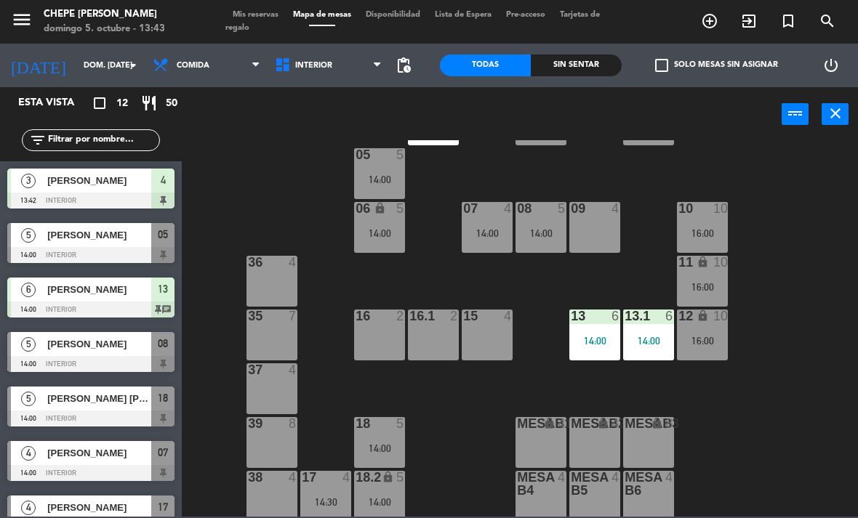
click at [610, 320] on div "6" at bounding box center [619, 316] width 24 height 13
click at [785, 203] on div "02 2 16:00 4 3 13:42 01 2 14:30 05 5 14:00 06 lock 5 14:00 07 4 14:00 09 4 10 1…" at bounding box center [523, 328] width 667 height 376
